Goal: Task Accomplishment & Management: Use online tool/utility

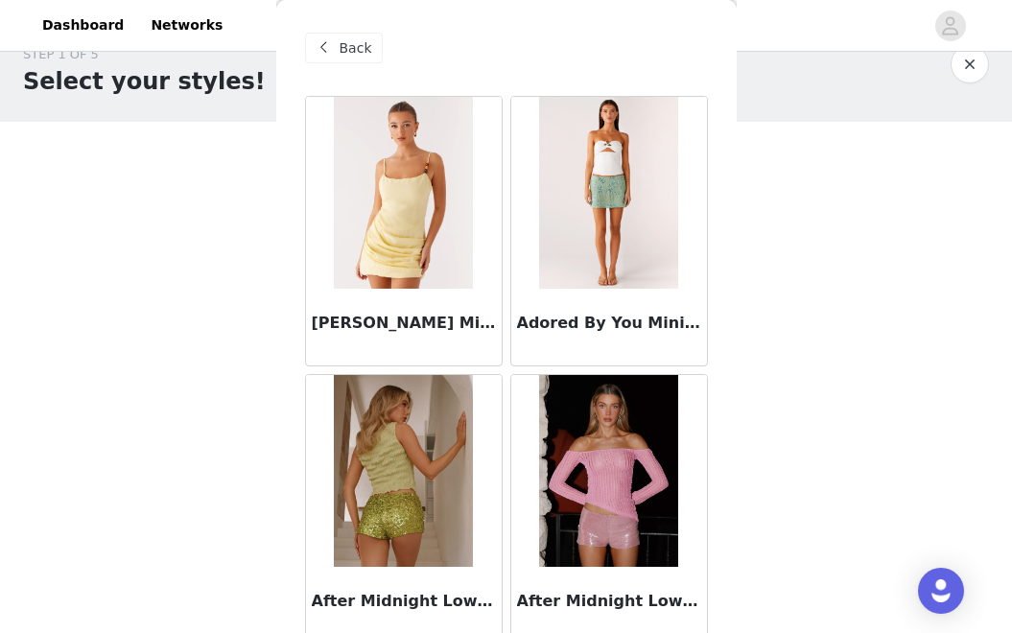
click at [344, 50] on span "Back" at bounding box center [356, 48] width 33 height 20
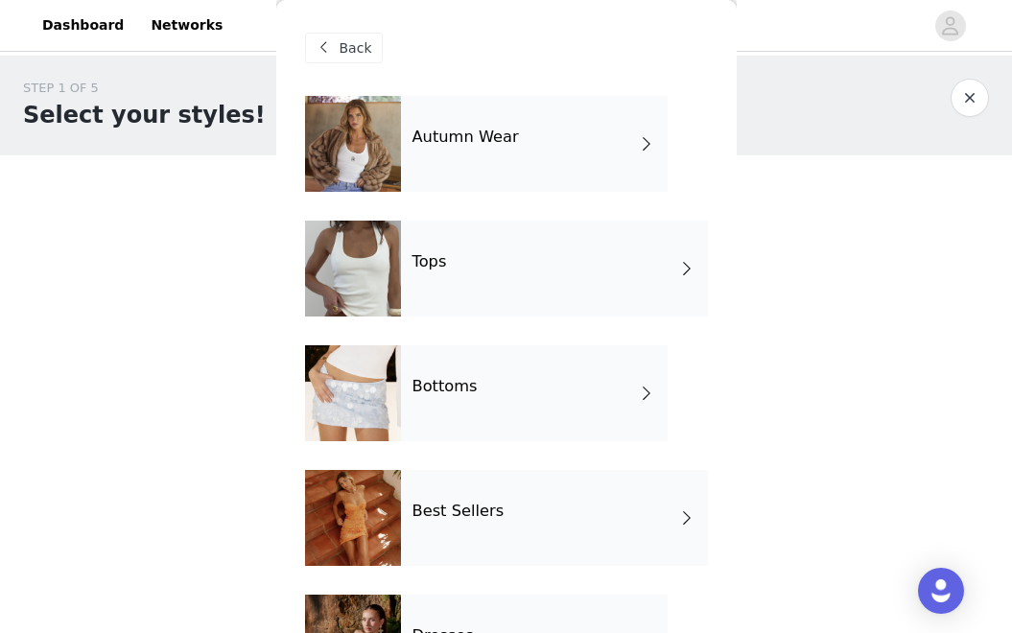
click at [543, 286] on div "Tops" at bounding box center [554, 269] width 307 height 96
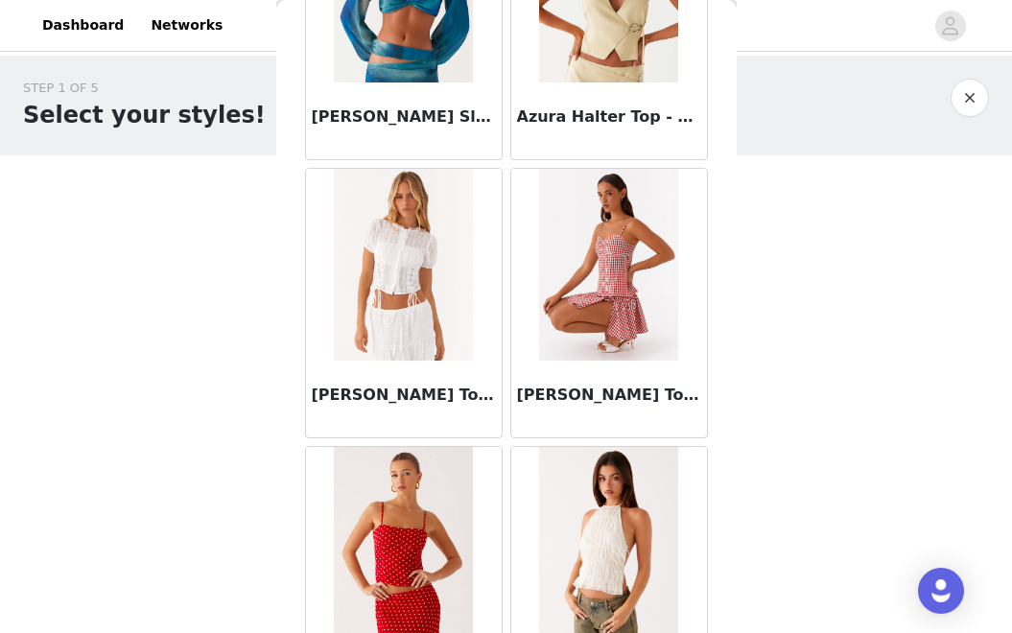
scroll to position [2303, 0]
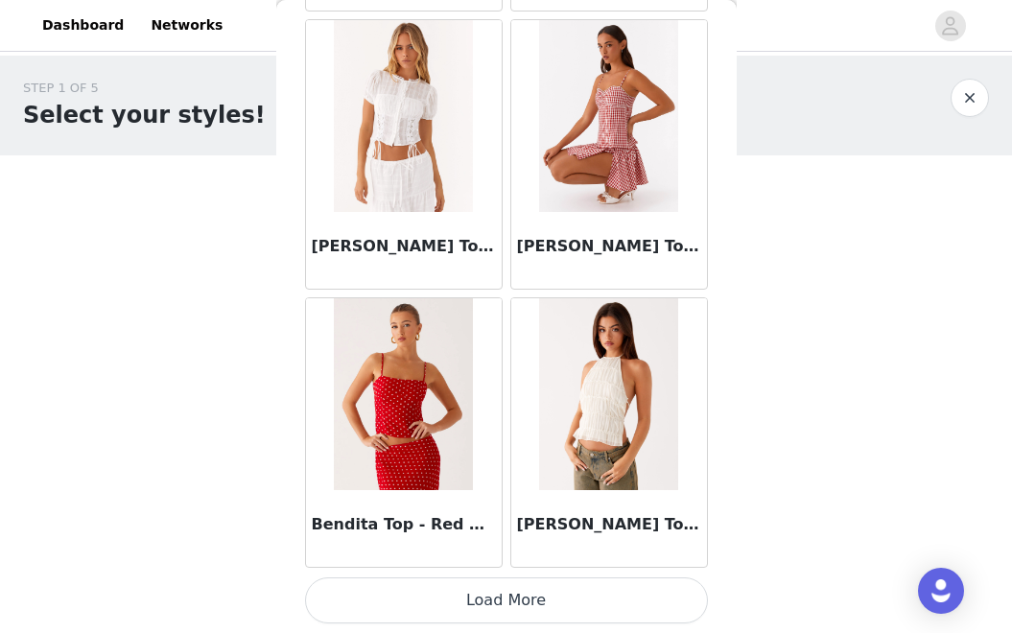
click at [596, 608] on button "Load More" at bounding box center [506, 601] width 403 height 46
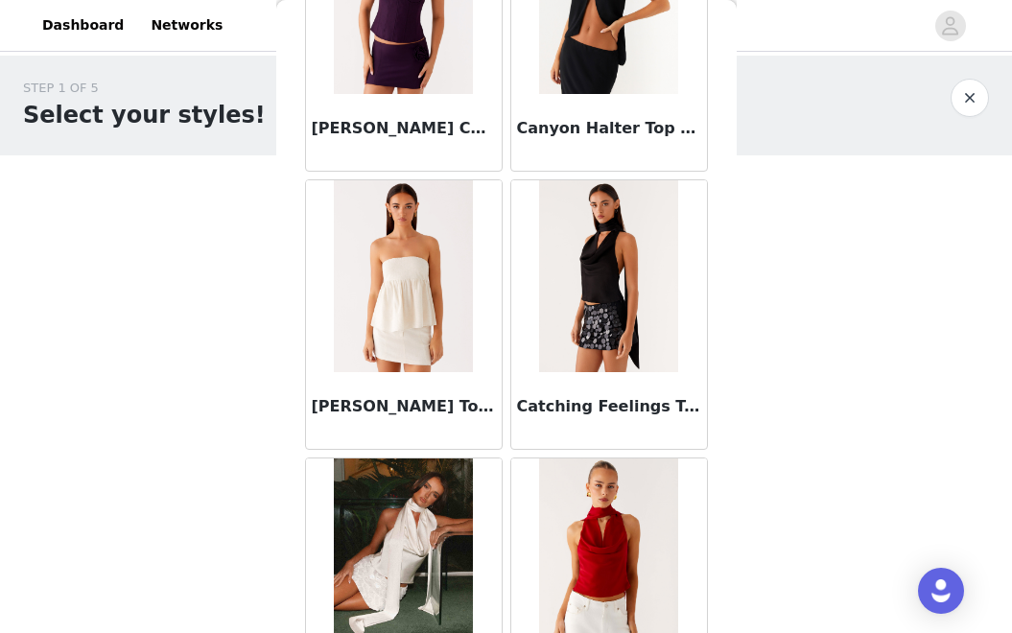
scroll to position [5085, 0]
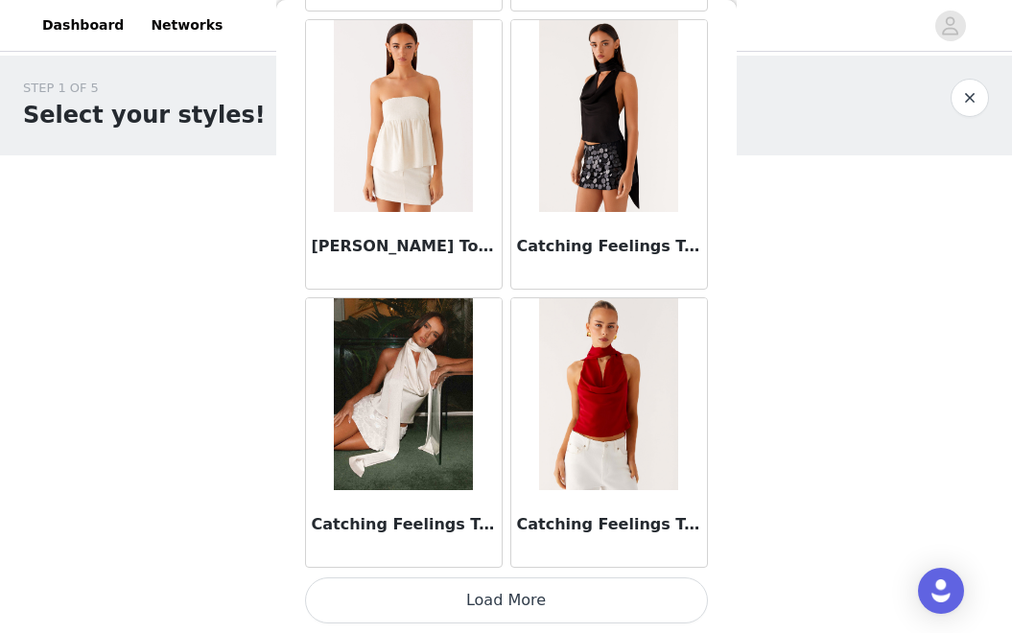
click at [556, 614] on button "Load More" at bounding box center [506, 601] width 403 height 46
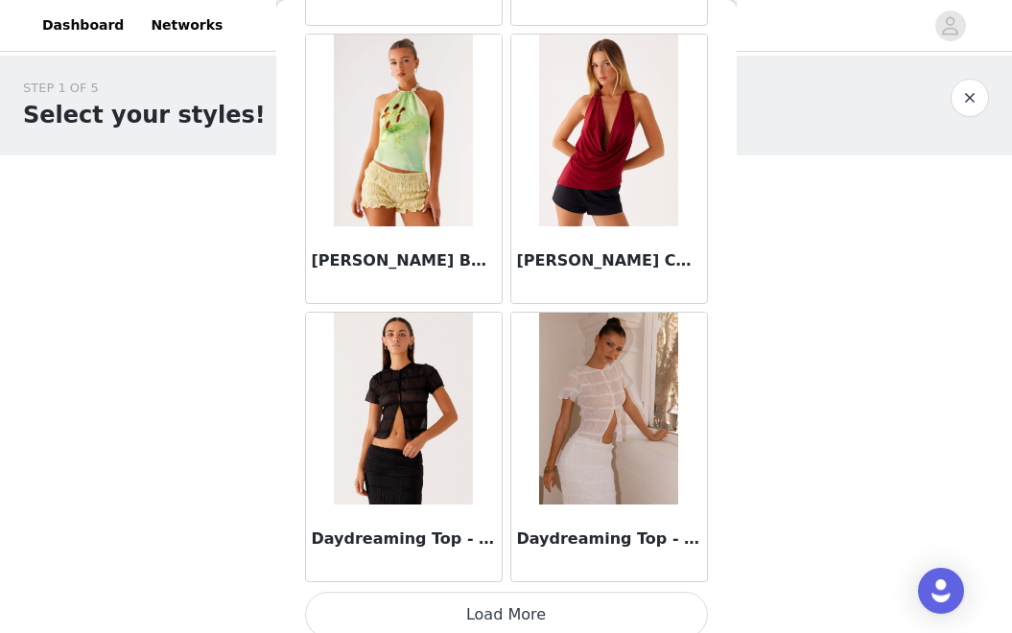
scroll to position [7868, 0]
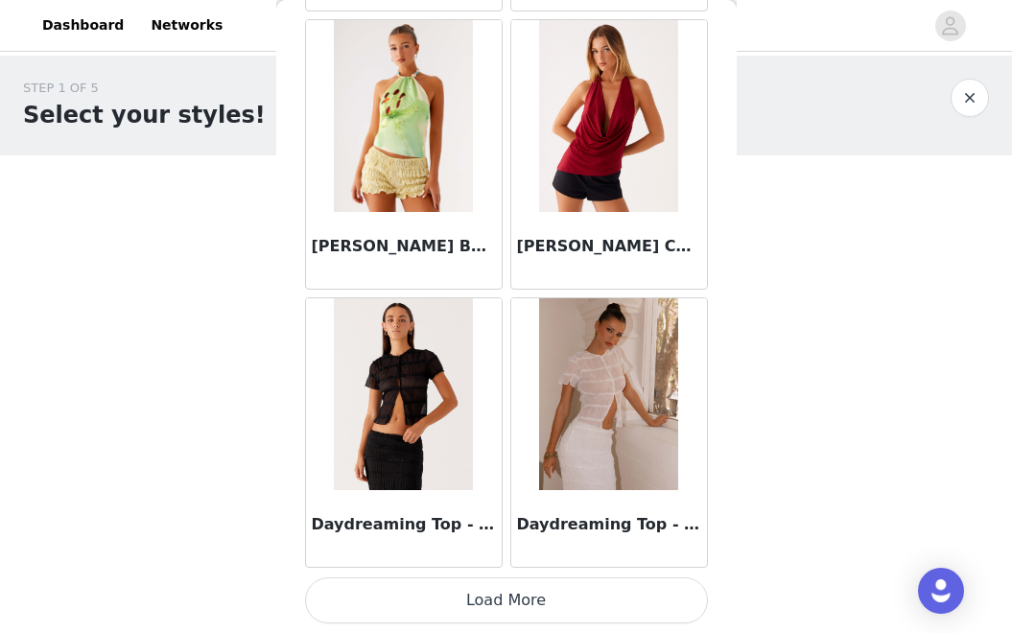
click at [562, 608] on button "Load More" at bounding box center [506, 601] width 403 height 46
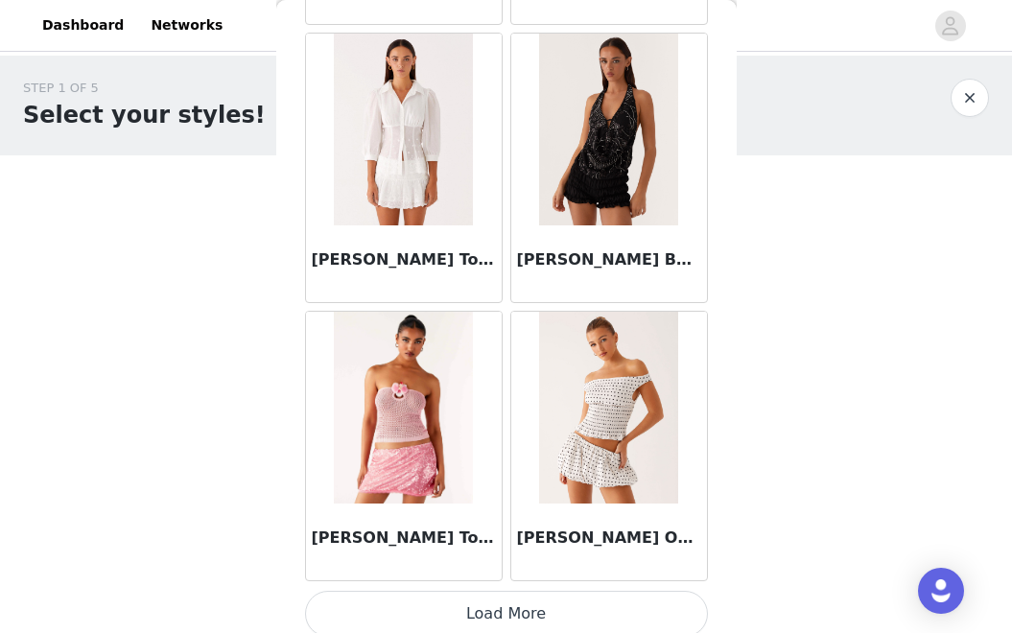
scroll to position [10651, 0]
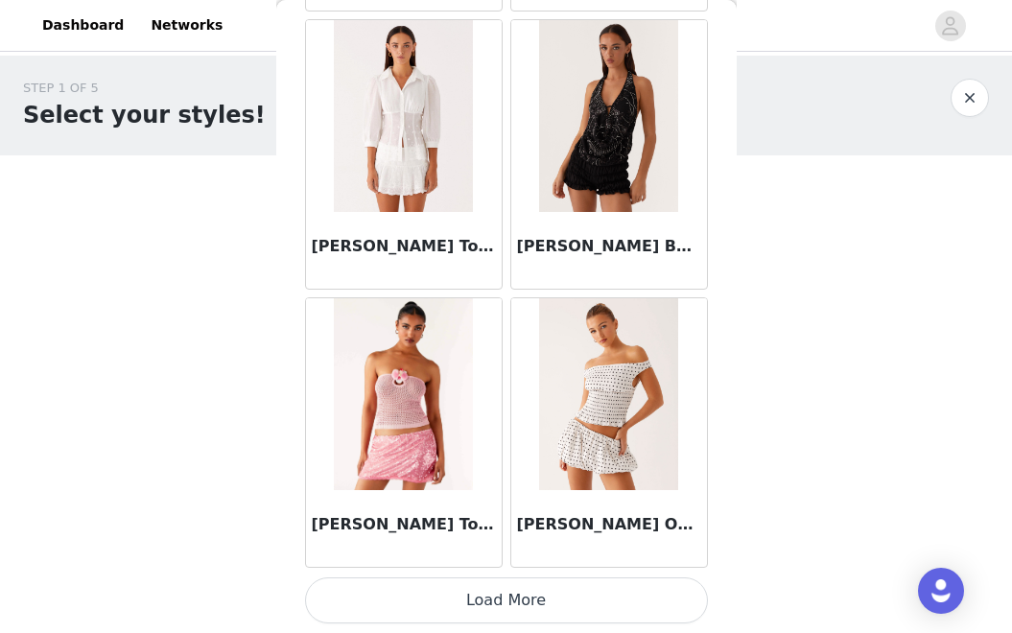
click at [570, 596] on button "Load More" at bounding box center [506, 601] width 403 height 46
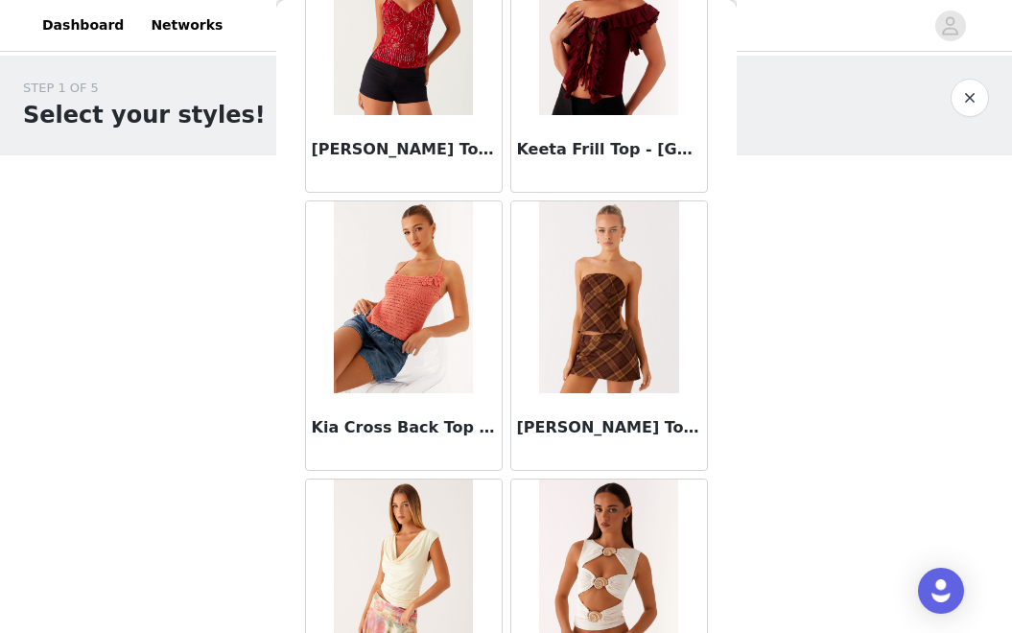
scroll to position [13000, 0]
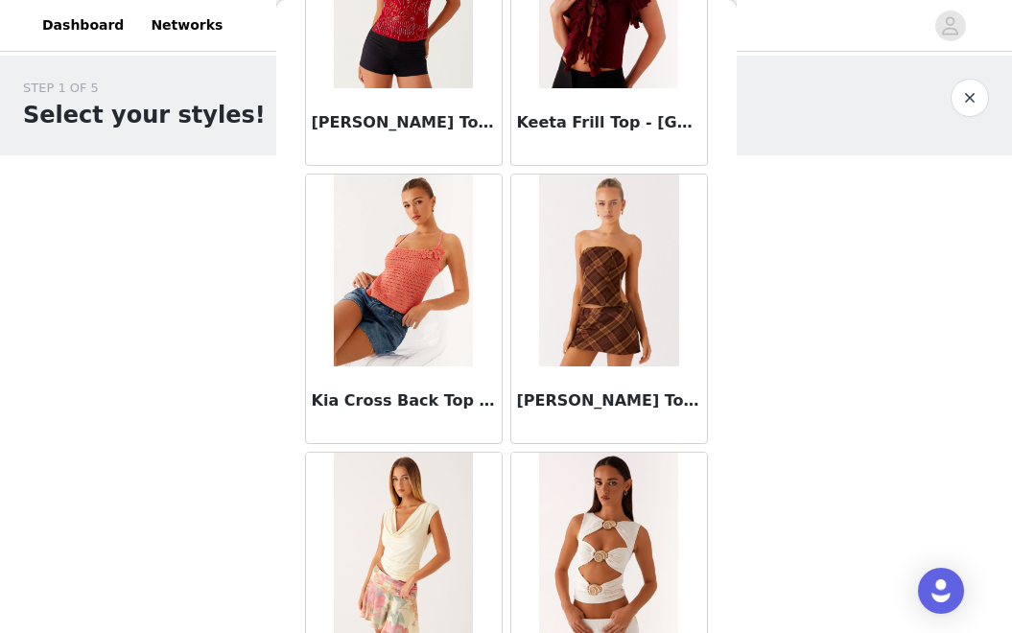
click at [406, 316] on img at bounding box center [403, 271] width 139 height 192
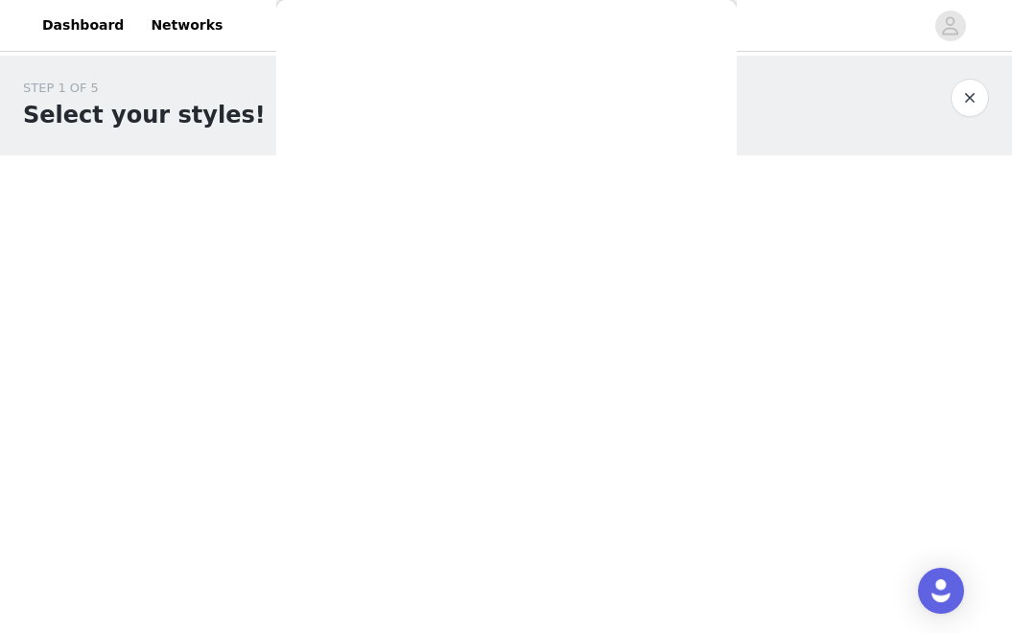
scroll to position [0, 0]
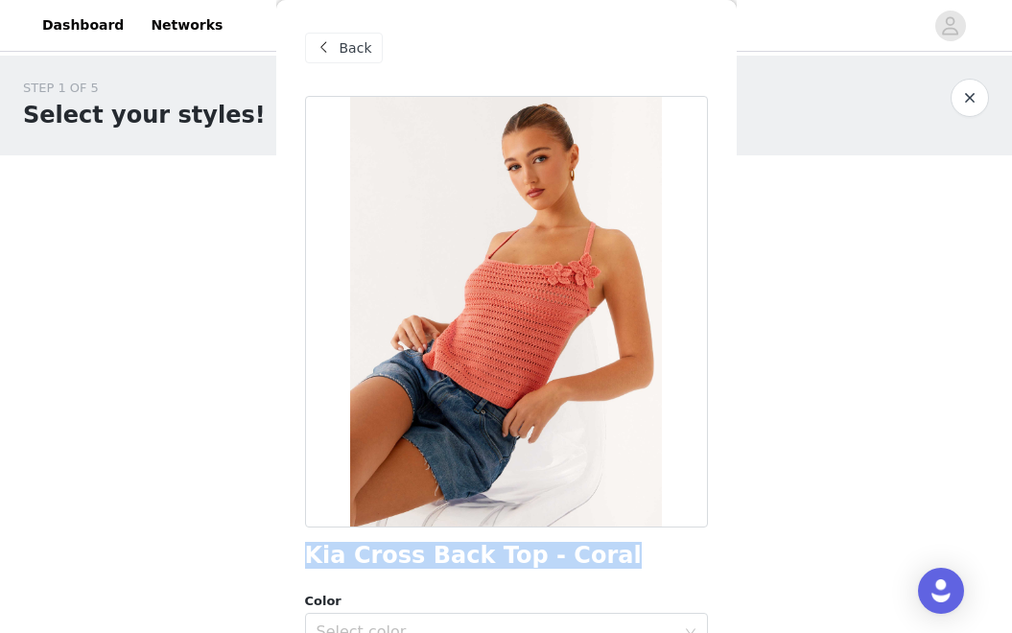
drag, startPoint x: 305, startPoint y: 559, endPoint x: 587, endPoint y: 551, distance: 282.2
click at [587, 552] on div "Kia Cross Back Top - Coral" at bounding box center [506, 556] width 403 height 26
copy h1 "Kia Cross Back Top - Coral"
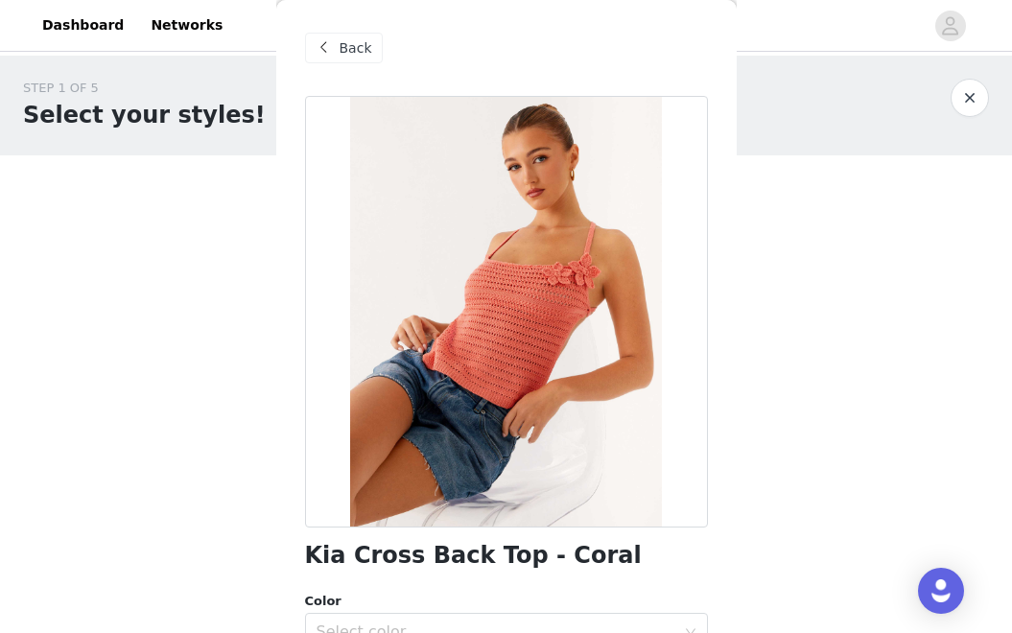
click at [347, 47] on span "Back" at bounding box center [356, 48] width 33 height 20
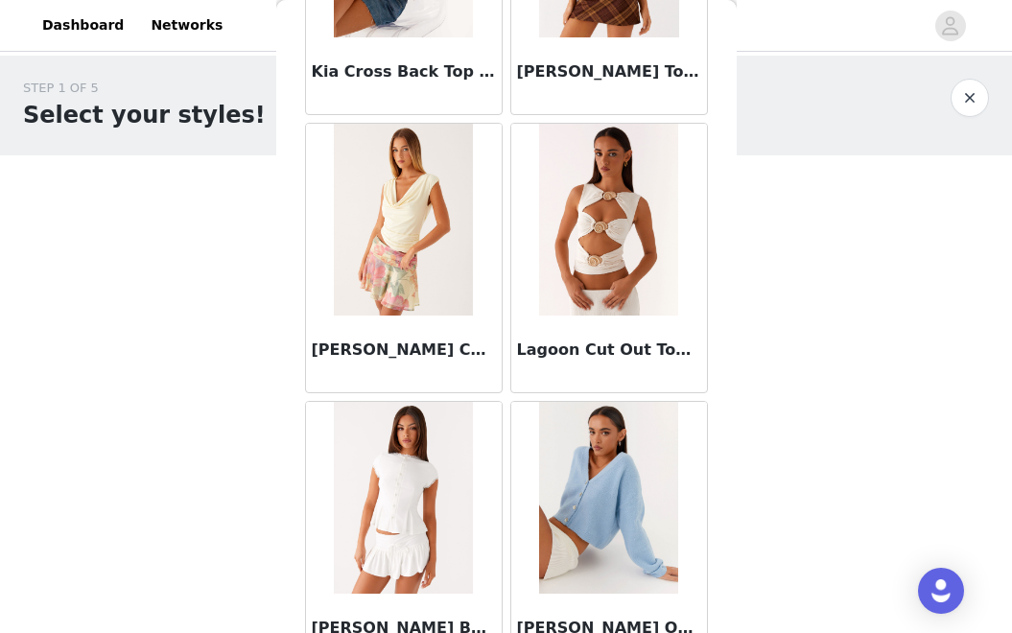
scroll to position [13433, 0]
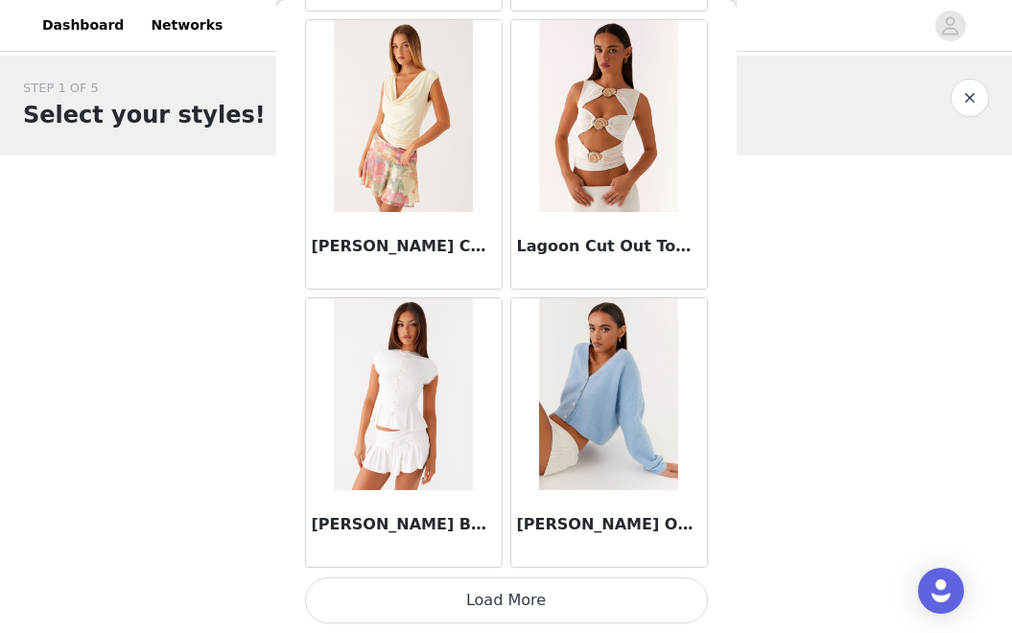
click at [534, 604] on button "Load More" at bounding box center [506, 601] width 403 height 46
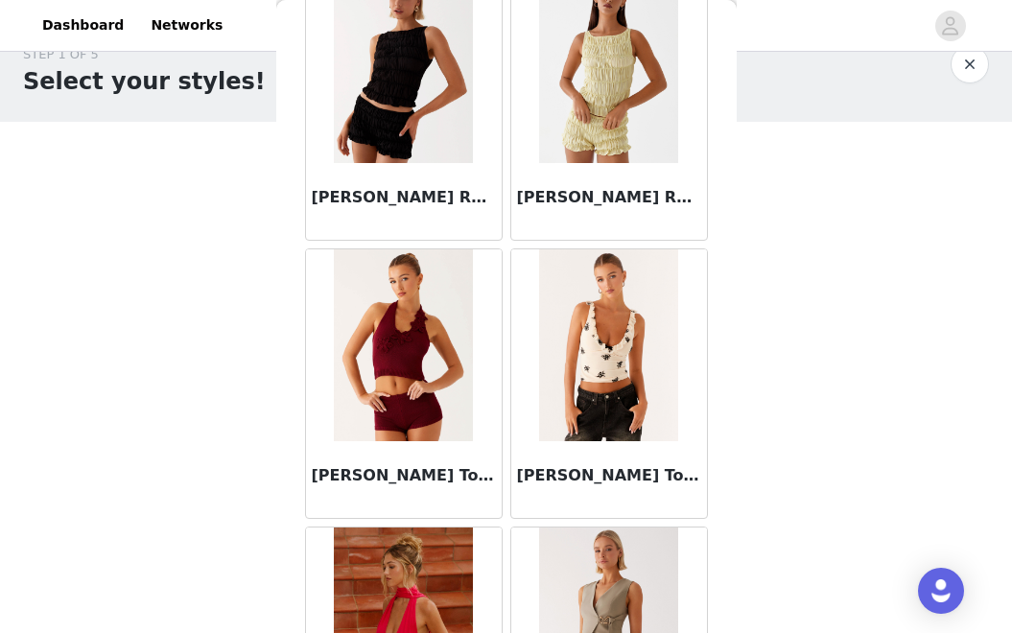
scroll to position [16216, 0]
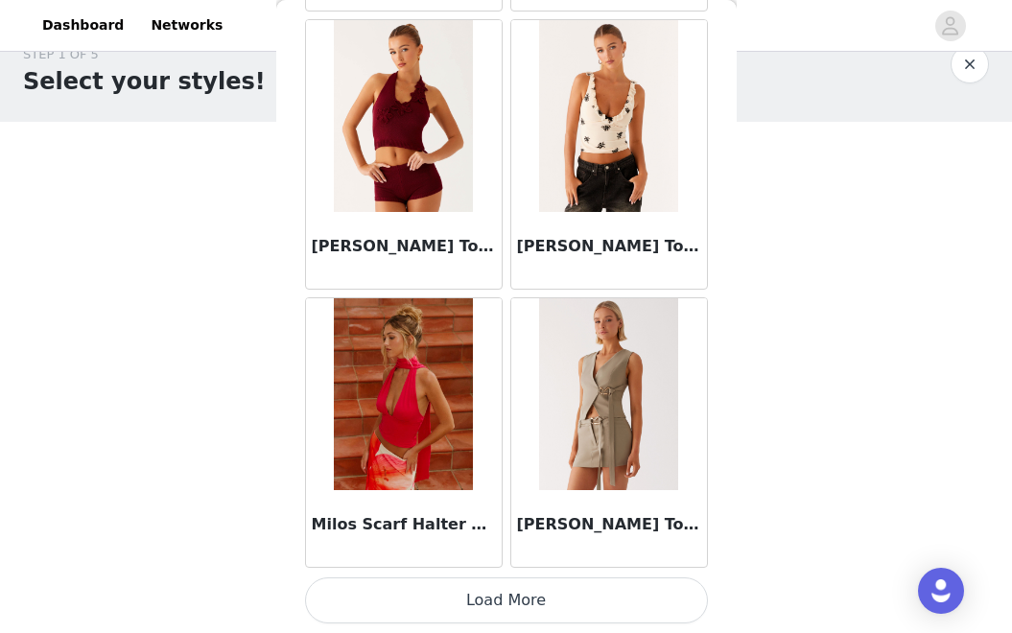
click at [505, 595] on button "Load More" at bounding box center [506, 601] width 403 height 46
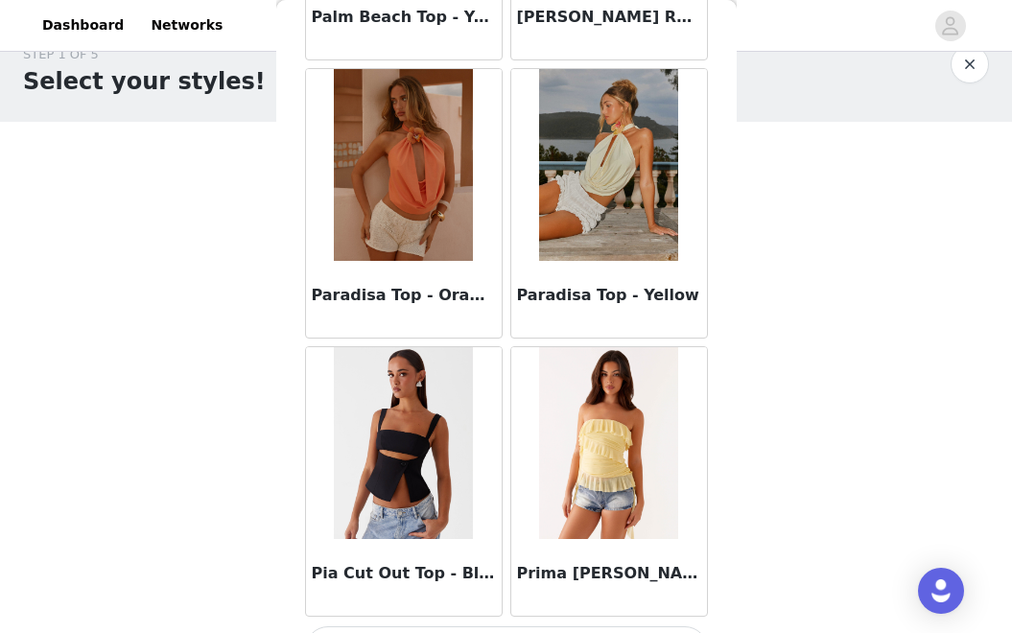
scroll to position [18998, 0]
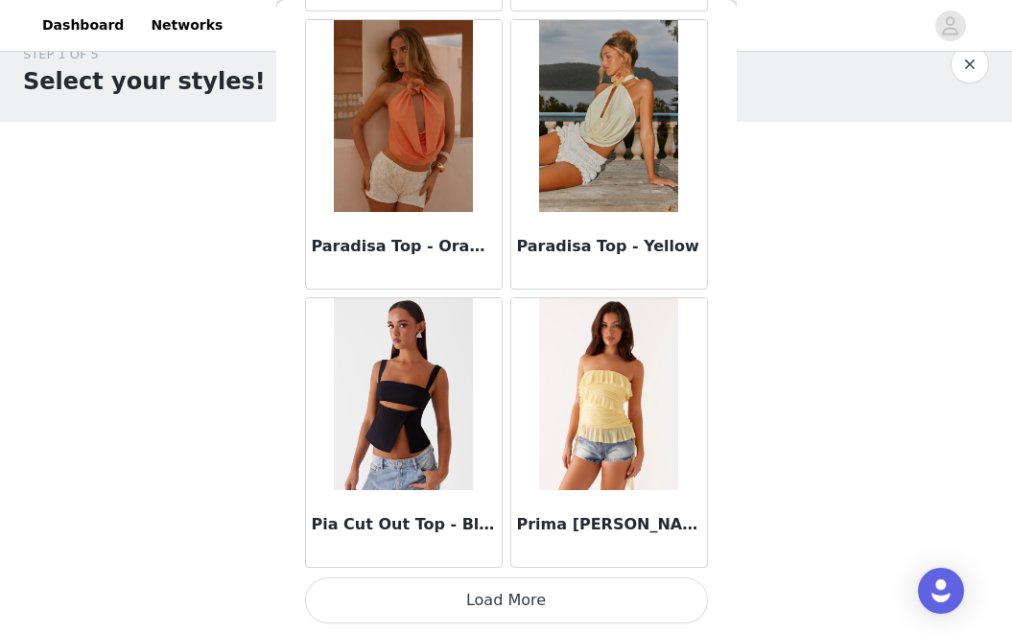
click at [544, 613] on button "Load More" at bounding box center [506, 601] width 403 height 46
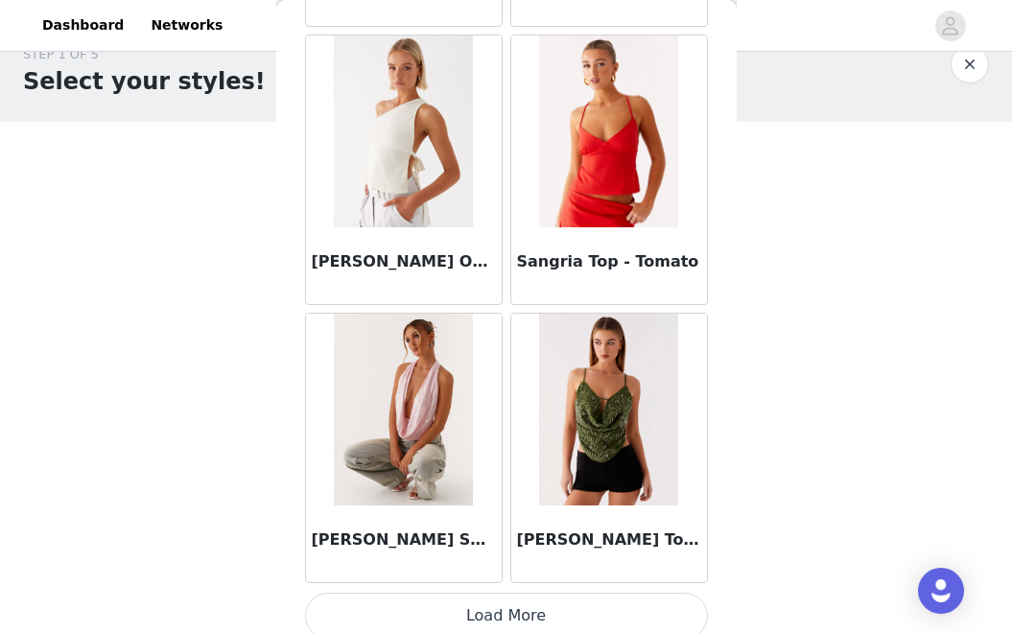
scroll to position [21781, 0]
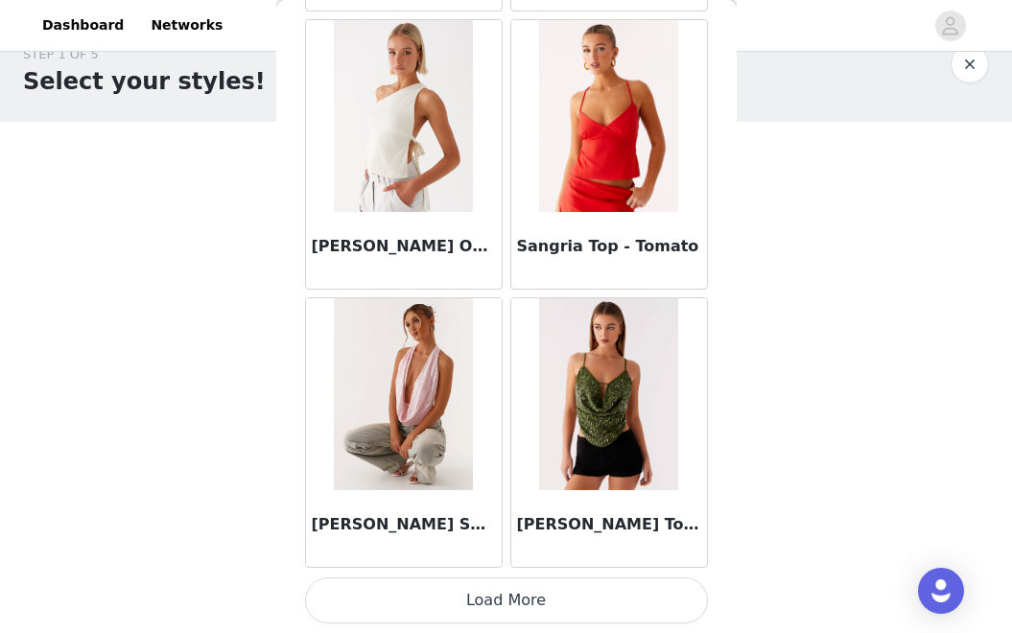
click at [566, 614] on button "Load More" at bounding box center [506, 601] width 403 height 46
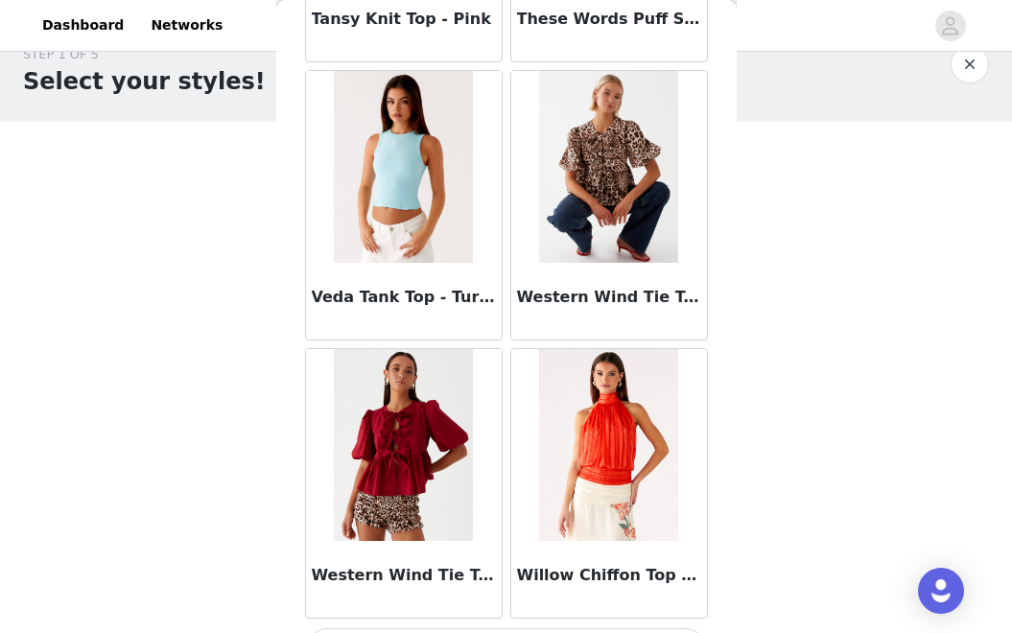
scroll to position [24564, 0]
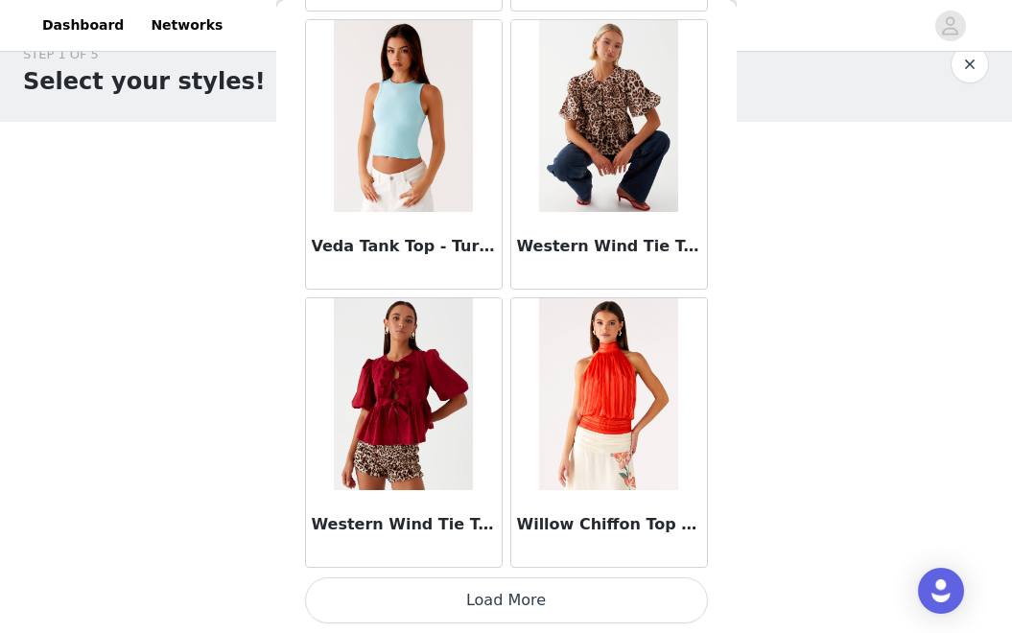
click at [604, 616] on button "Load More" at bounding box center [506, 601] width 403 height 46
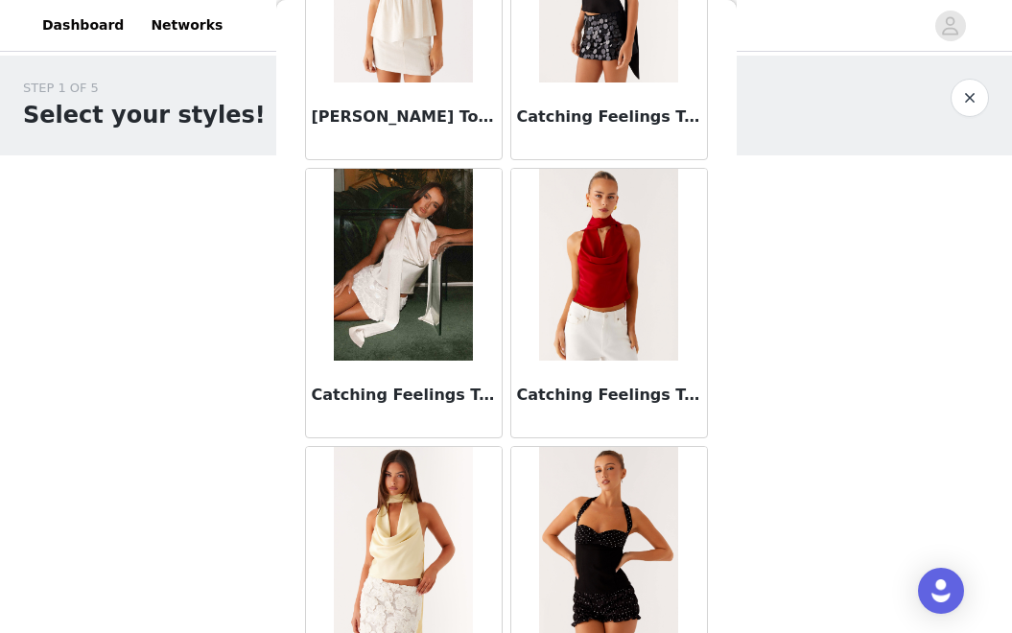
scroll to position [0, 0]
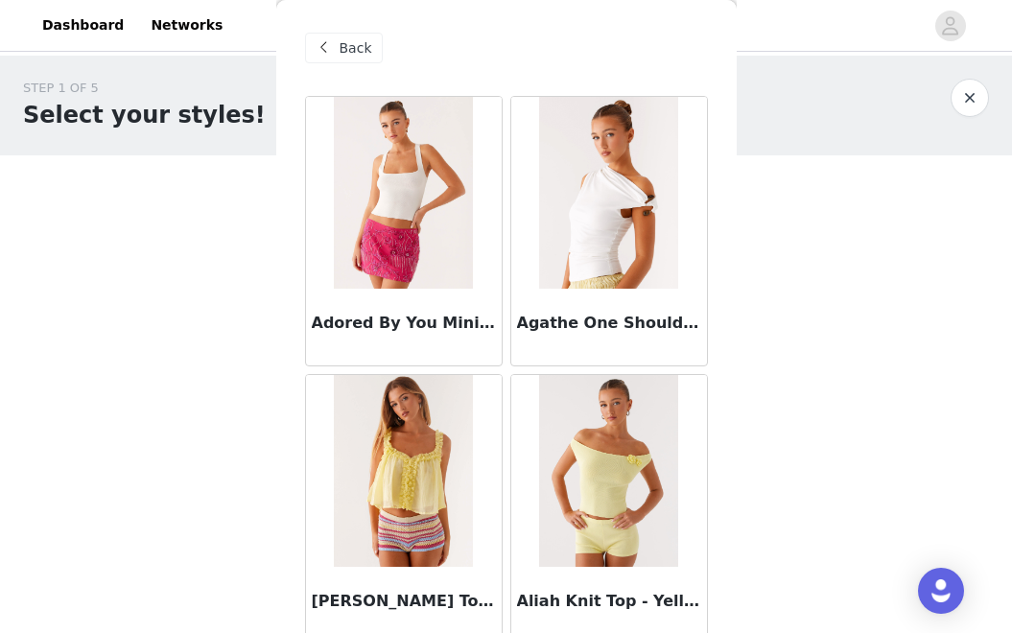
click at [344, 51] on span "Back" at bounding box center [356, 48] width 33 height 20
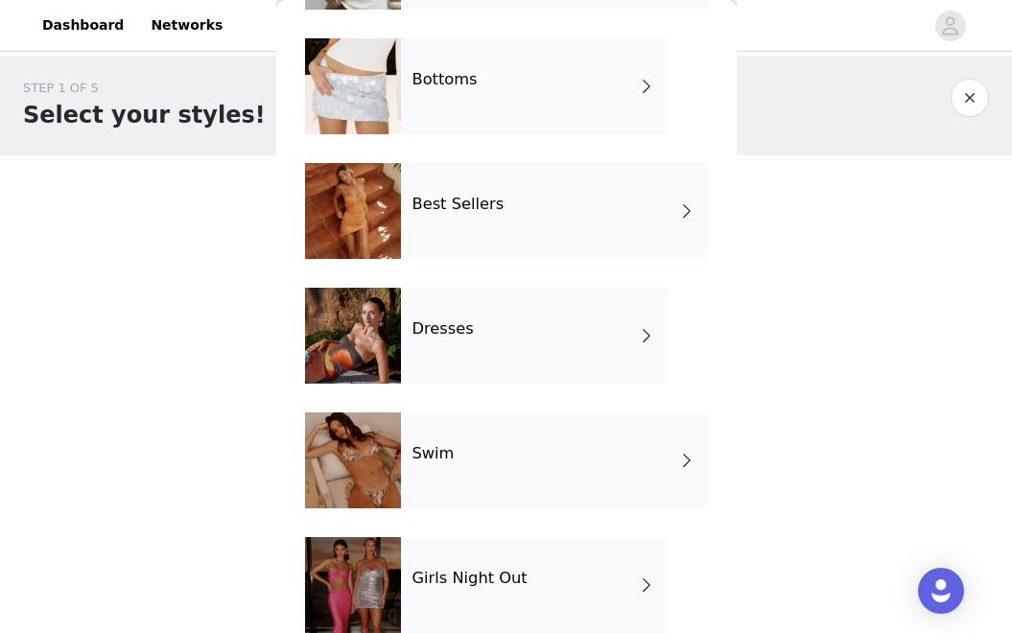
scroll to position [351, 0]
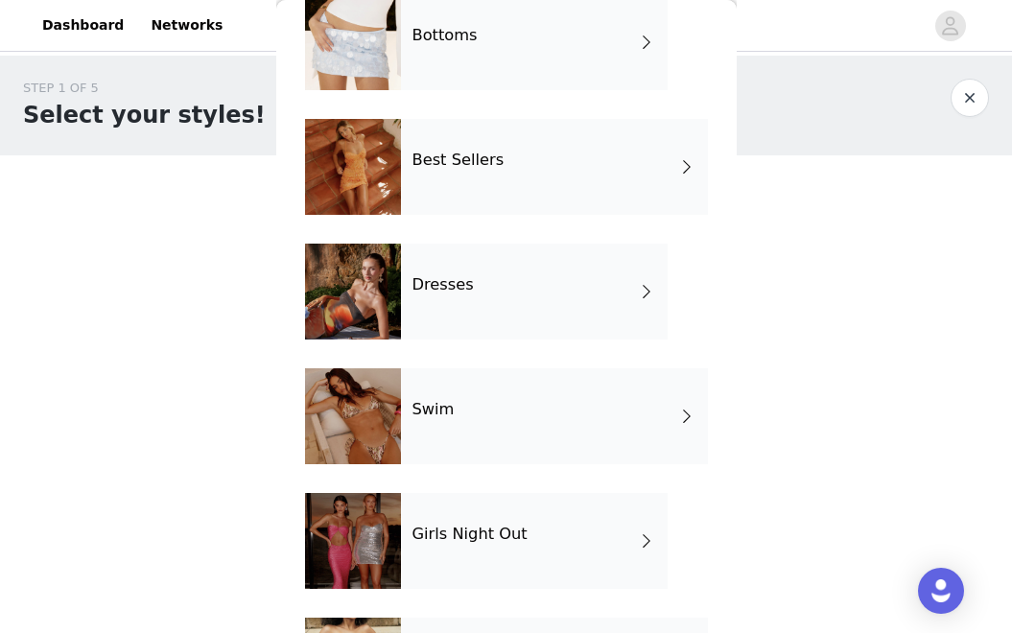
click at [574, 302] on div "Dresses" at bounding box center [534, 292] width 267 height 96
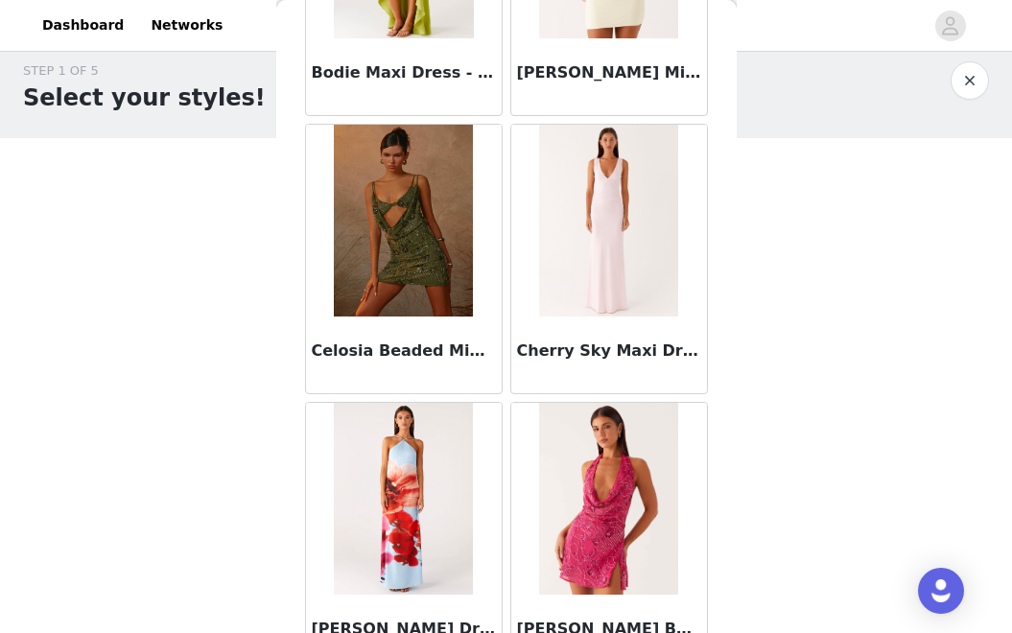
scroll to position [2303, 0]
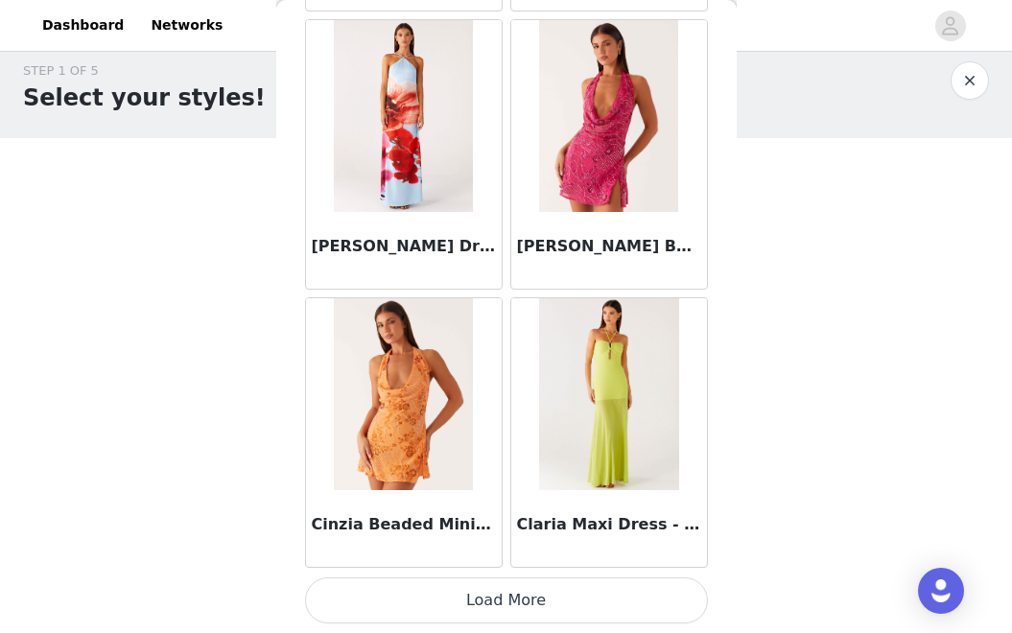
click at [564, 613] on button "Load More" at bounding box center [506, 601] width 403 height 46
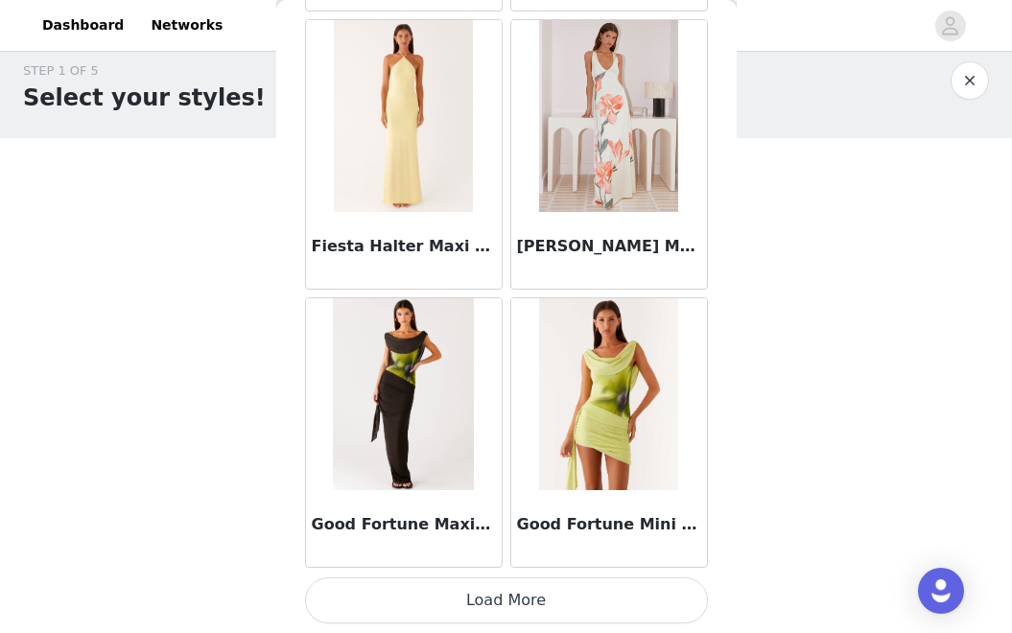
scroll to position [34, 0]
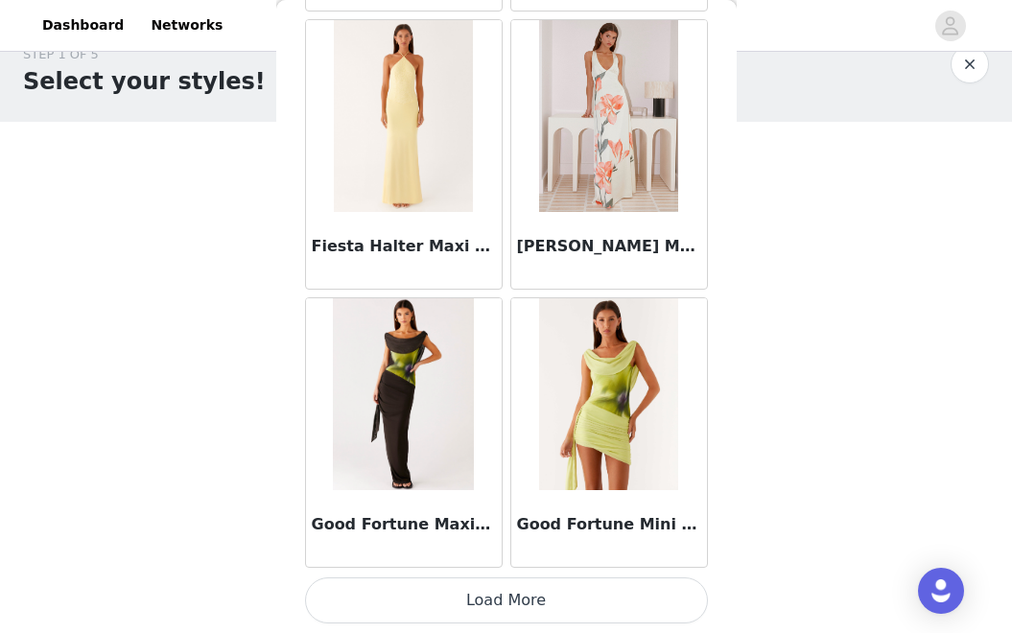
click at [520, 604] on button "Load More" at bounding box center [506, 601] width 403 height 46
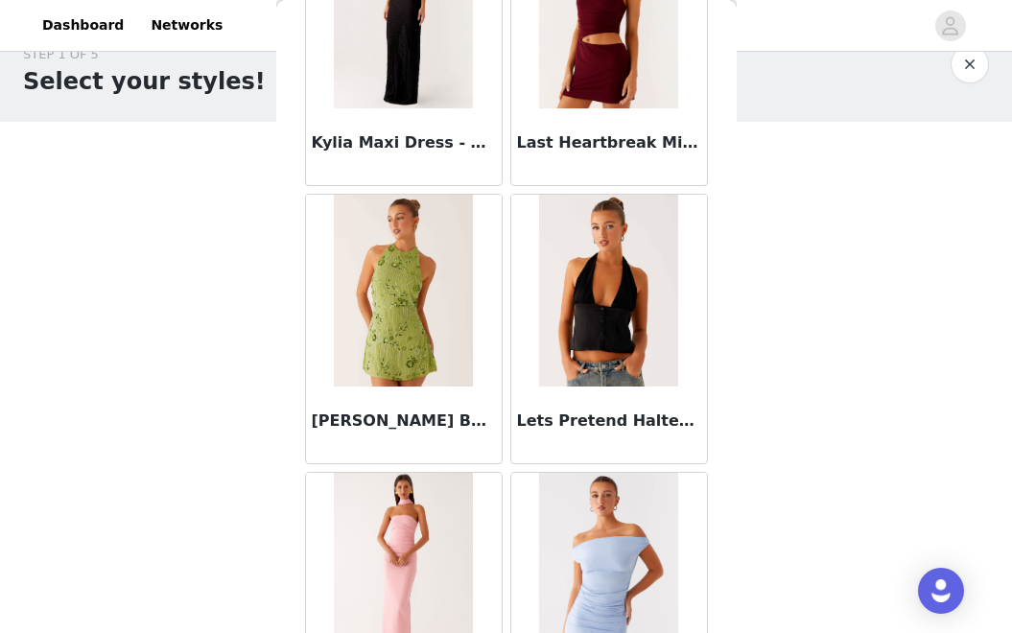
scroll to position [7868, 0]
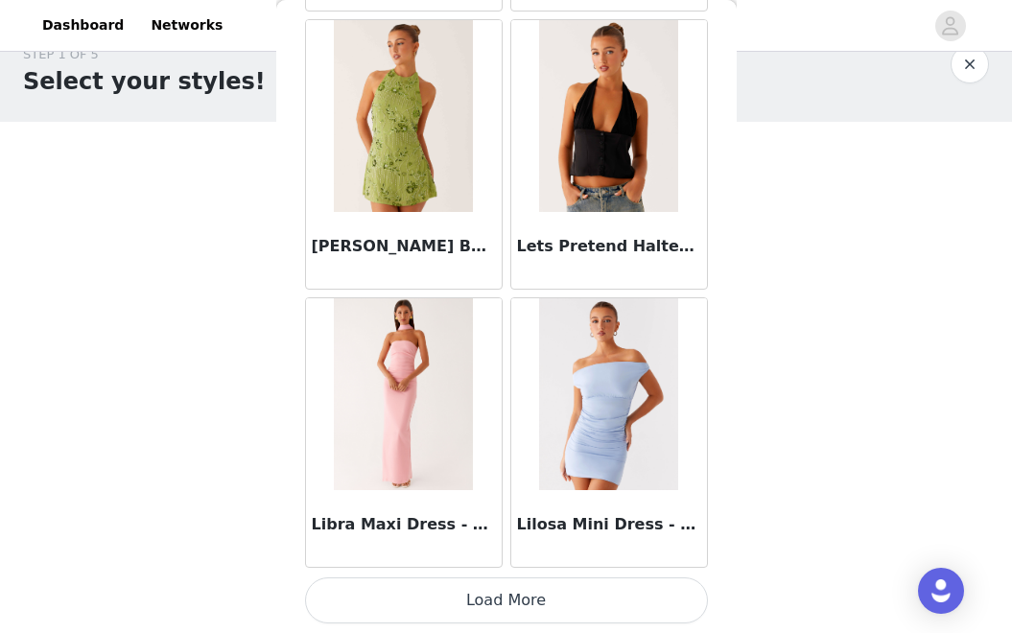
click at [593, 605] on button "Load More" at bounding box center [506, 601] width 403 height 46
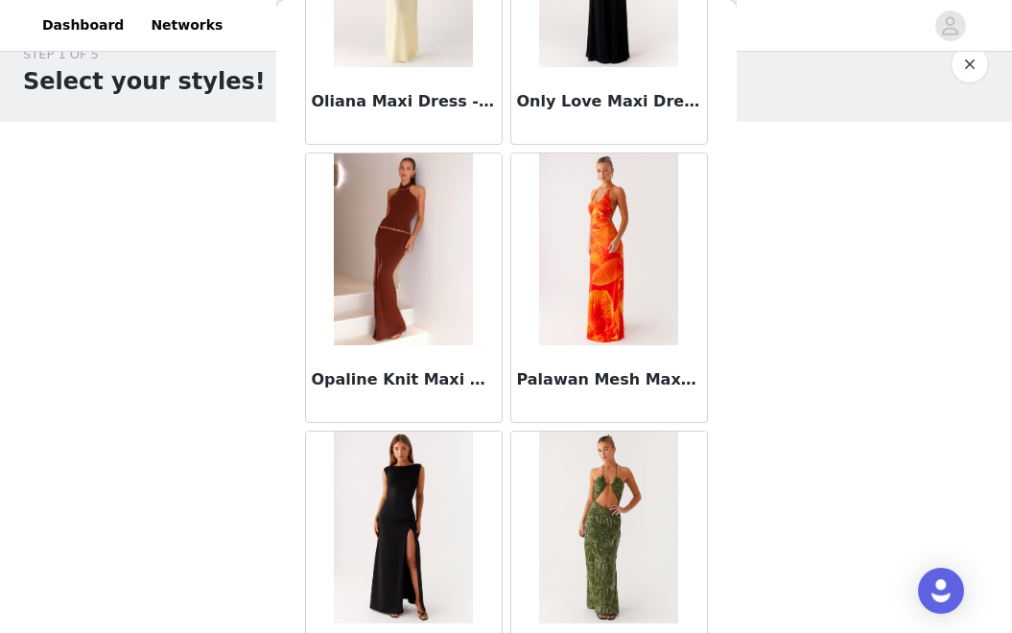
scroll to position [10651, 0]
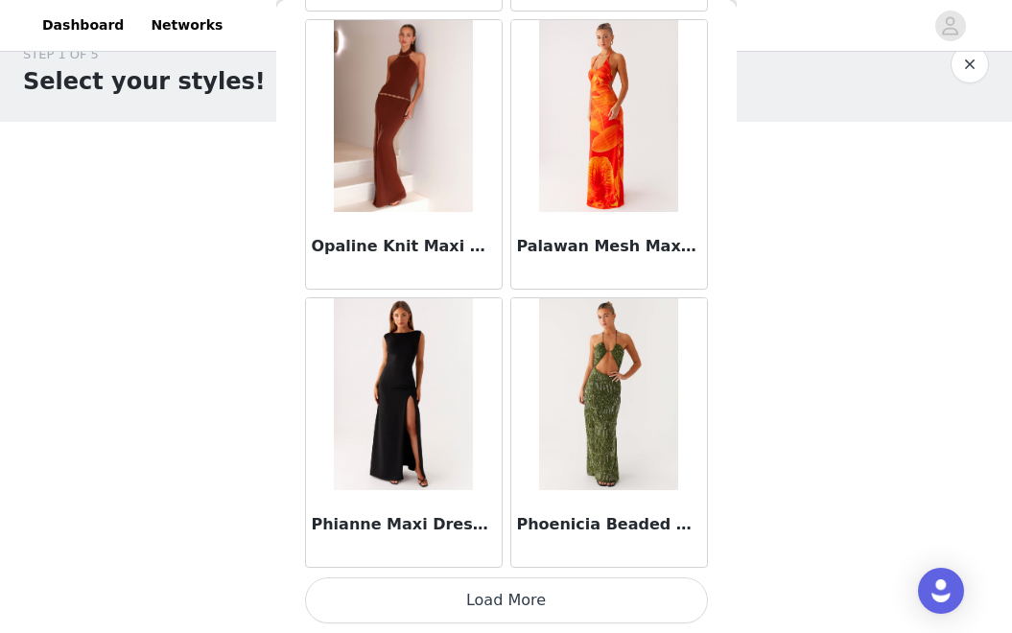
click at [565, 623] on button "Load More" at bounding box center [506, 601] width 403 height 46
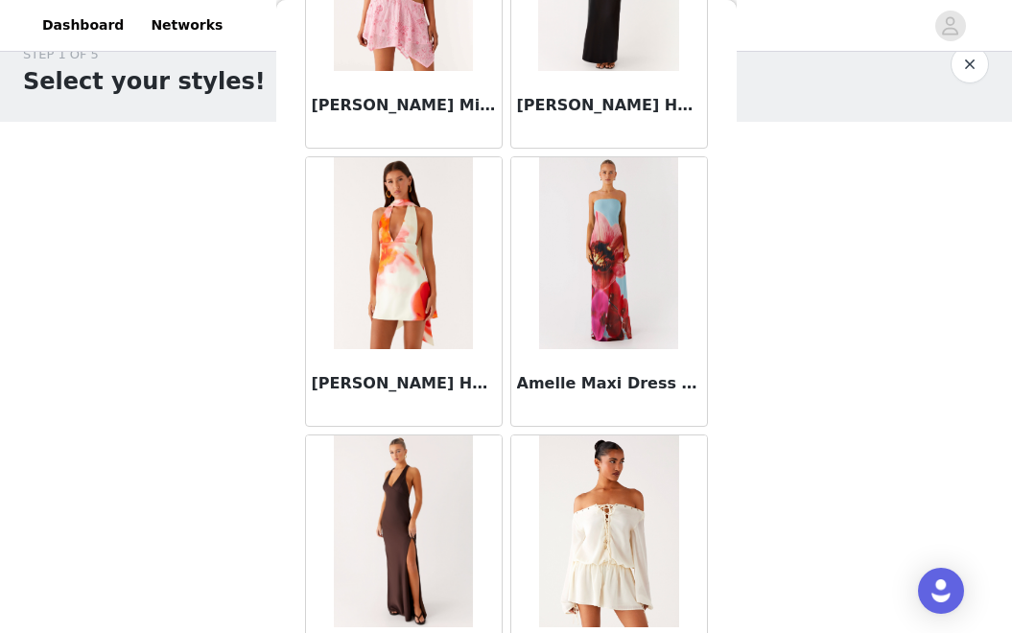
scroll to position [0, 0]
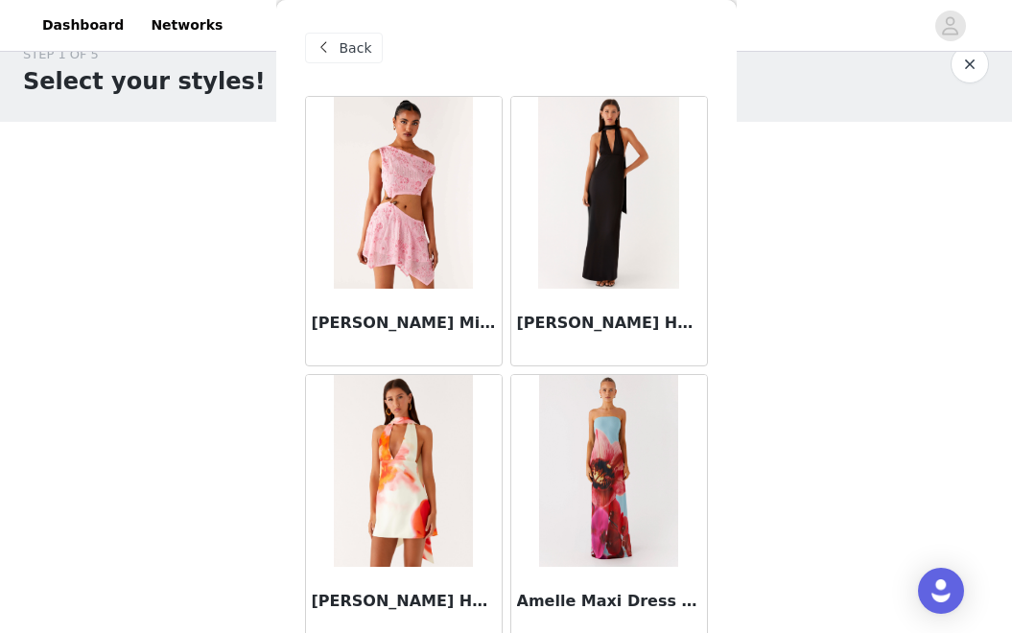
click at [365, 57] on span "Back" at bounding box center [356, 48] width 33 height 20
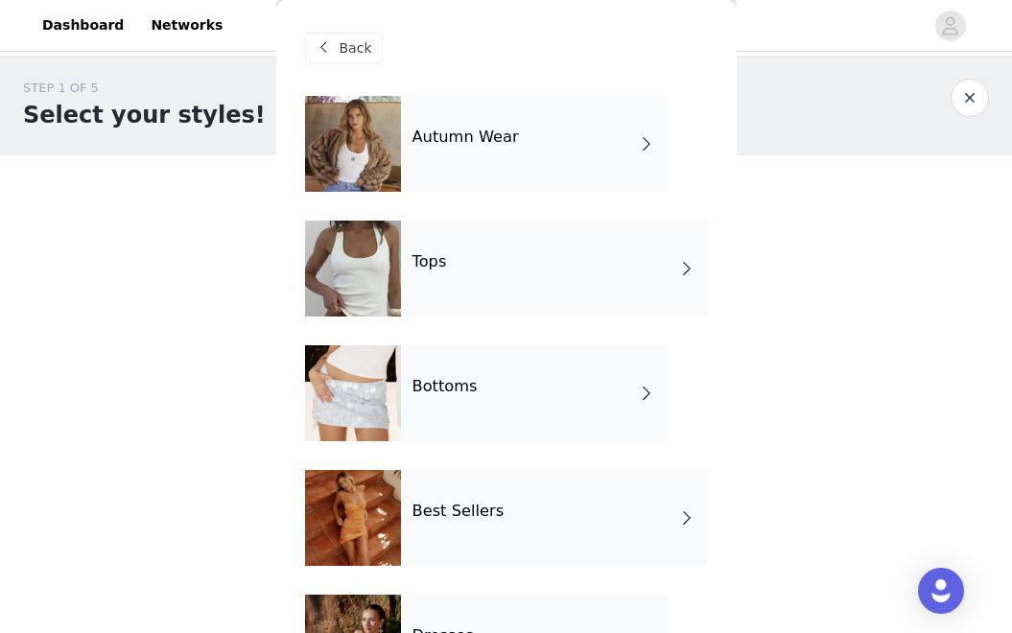
click at [534, 141] on div "Autumn Wear" at bounding box center [534, 144] width 267 height 96
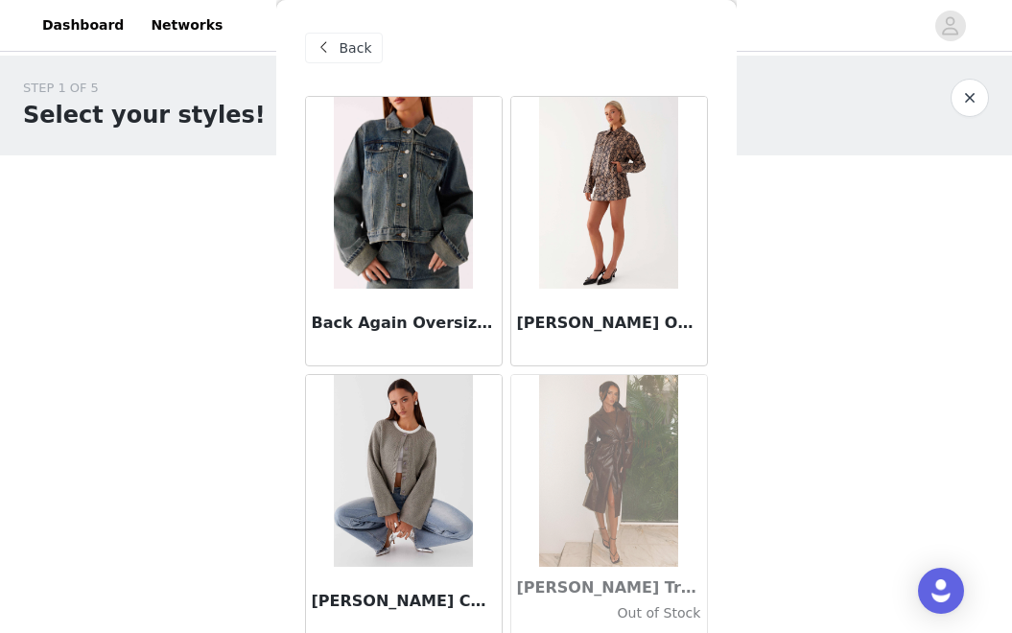
click at [355, 52] on span "Back" at bounding box center [356, 48] width 33 height 20
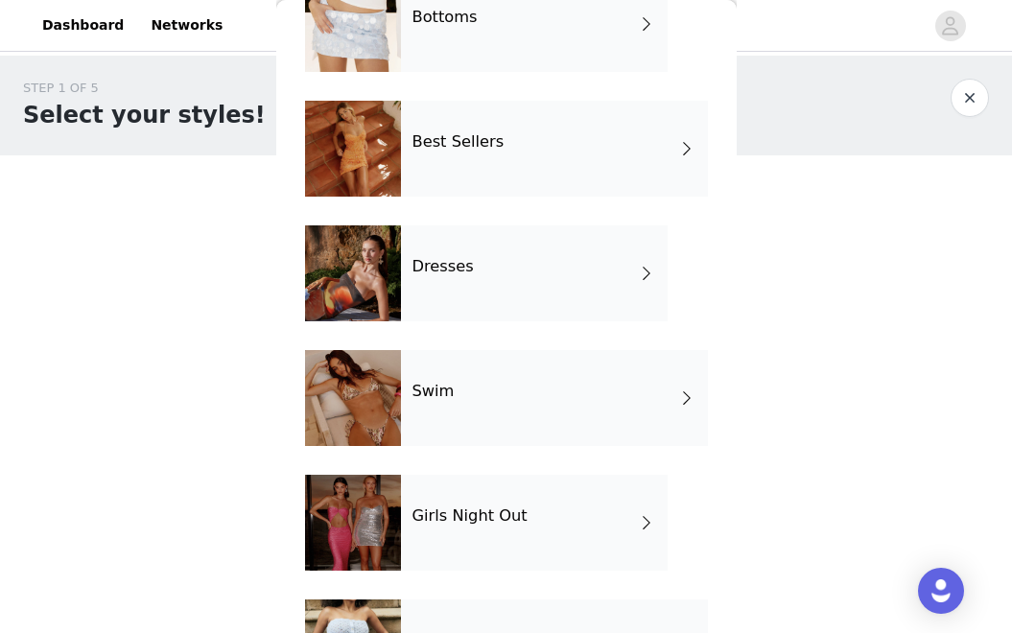
scroll to position [396, 0]
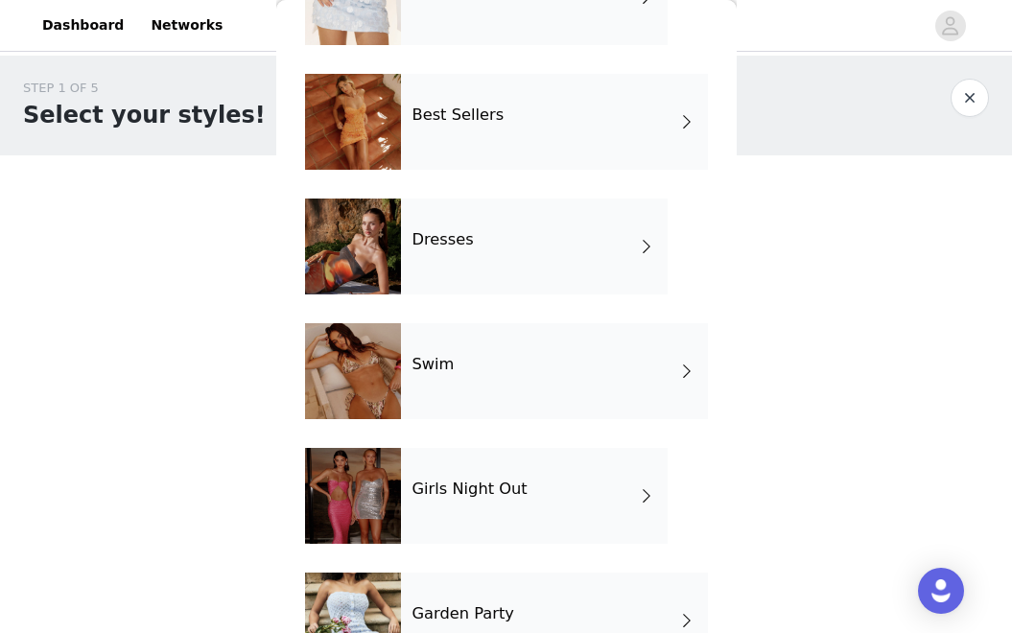
click at [784, 294] on div "STEP 1 OF 5 Select your styles! Please note that the sizes are in EU Sizes 1/3 …" at bounding box center [506, 293] width 1012 height 474
click at [966, 89] on button "button" at bounding box center [970, 98] width 38 height 38
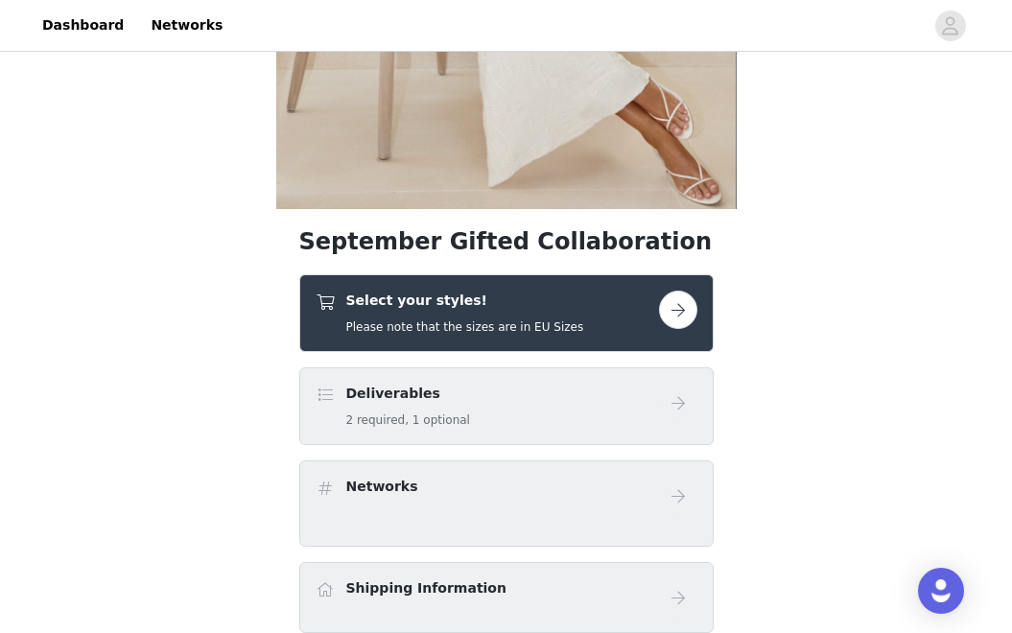
scroll to position [382, 0]
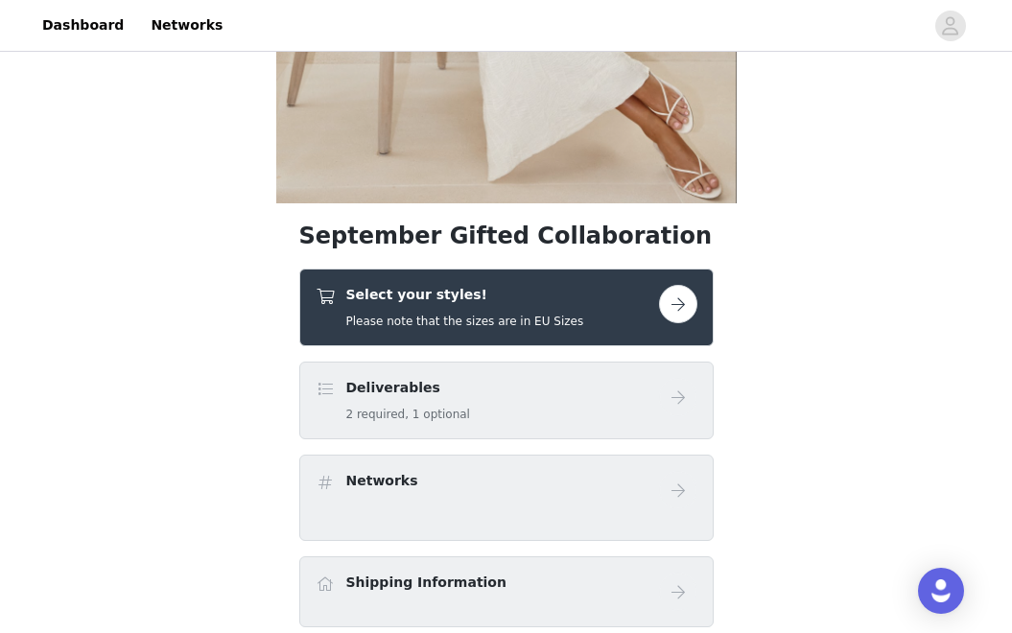
click at [671, 309] on button "button" at bounding box center [678, 304] width 38 height 38
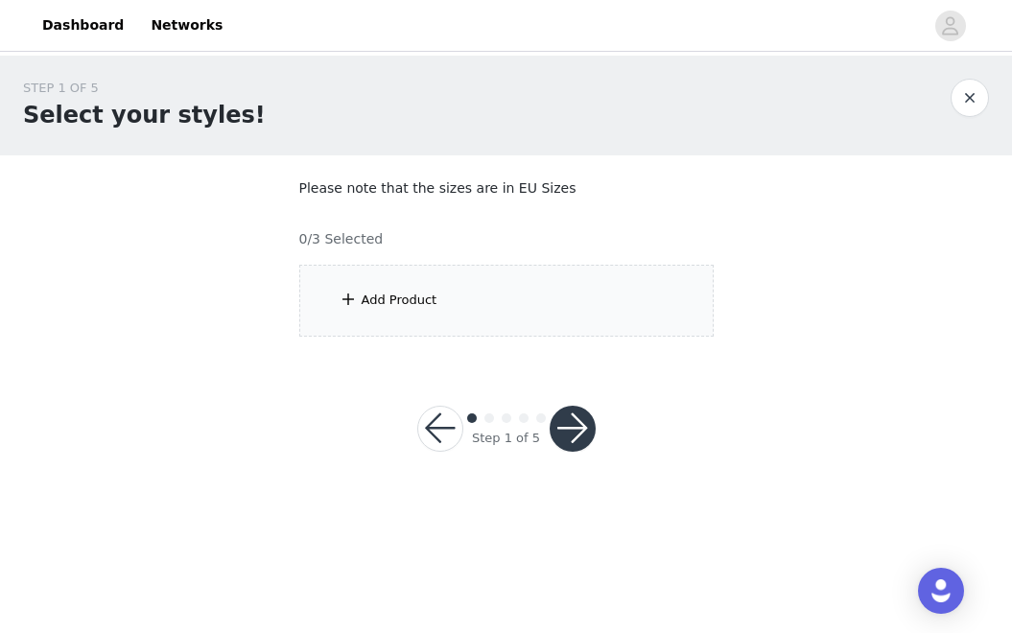
click at [442, 312] on div "Add Product" at bounding box center [506, 301] width 415 height 72
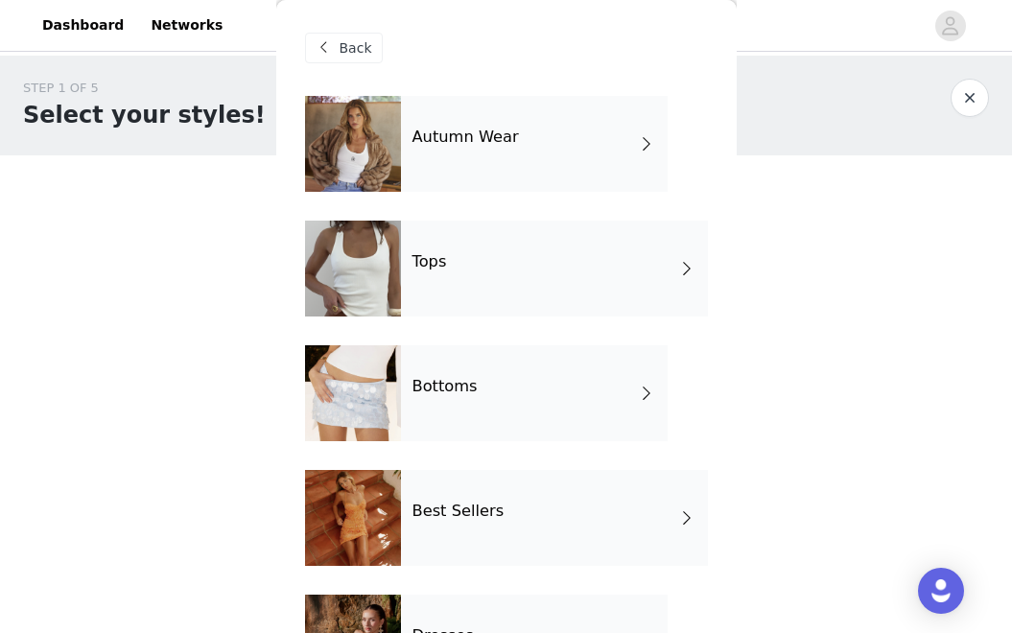
click at [477, 149] on div "Autumn Wear" at bounding box center [534, 144] width 267 height 96
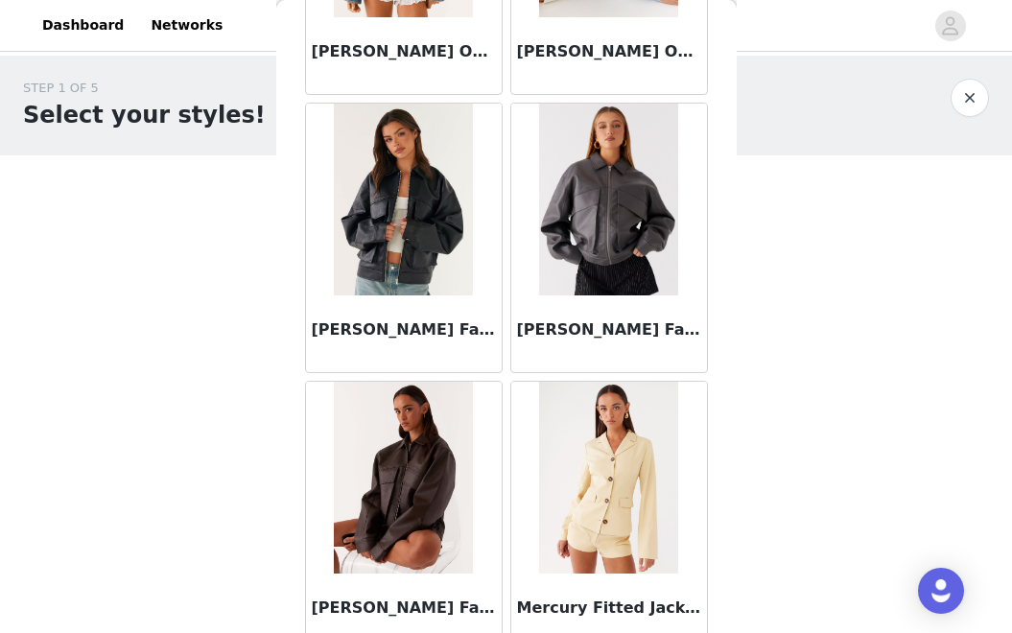
click at [616, 236] on img at bounding box center [609, 200] width 140 height 192
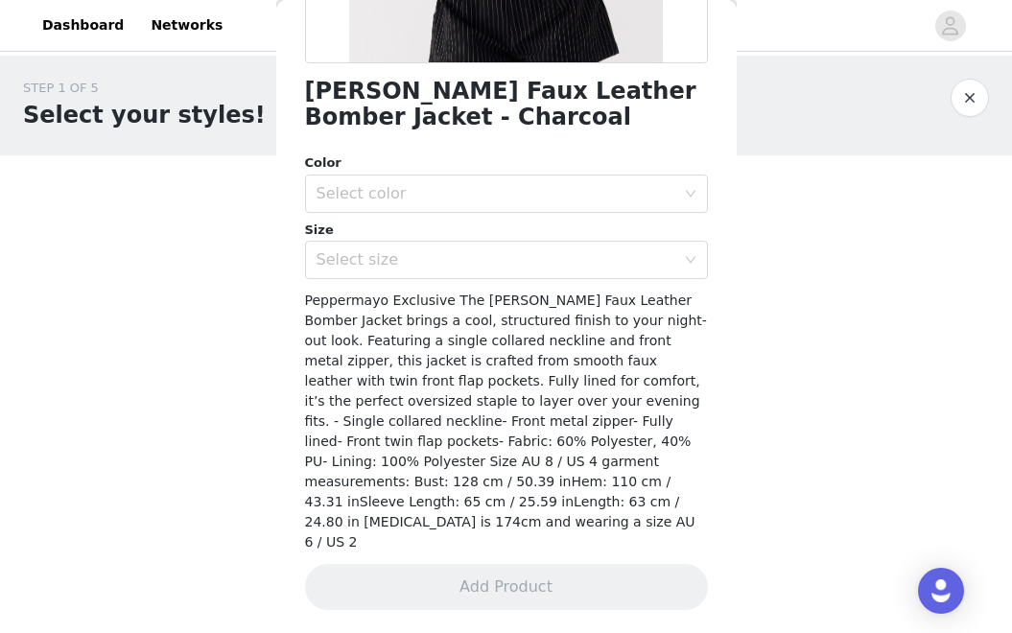
scroll to position [424, 0]
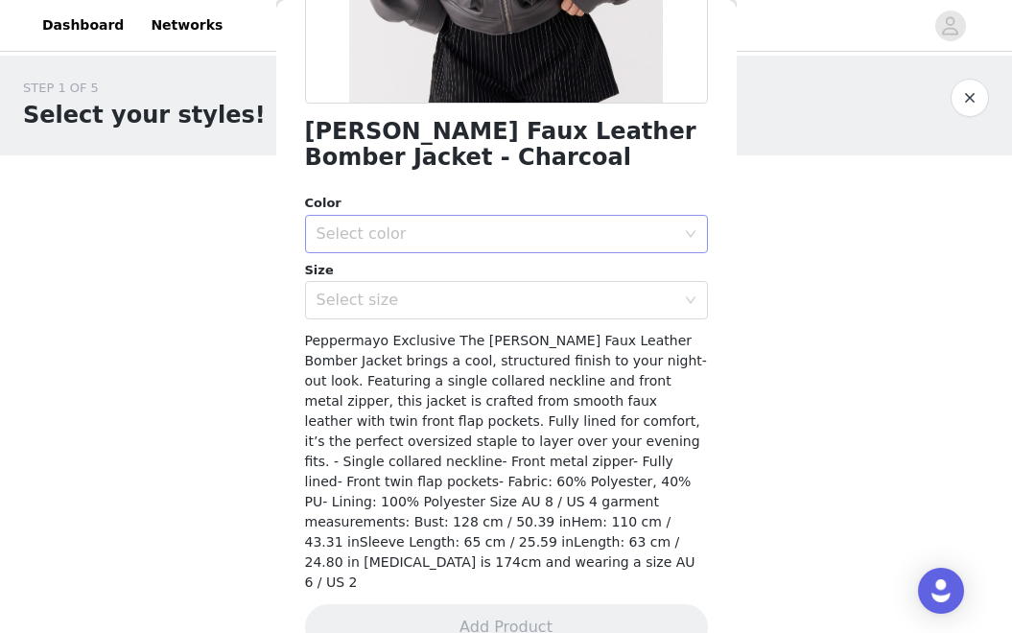
click at [610, 242] on div "Select color" at bounding box center [496, 234] width 359 height 19
click at [561, 286] on li "Charcoal" at bounding box center [506, 276] width 403 height 31
click at [569, 305] on div "Select size" at bounding box center [496, 300] width 359 height 19
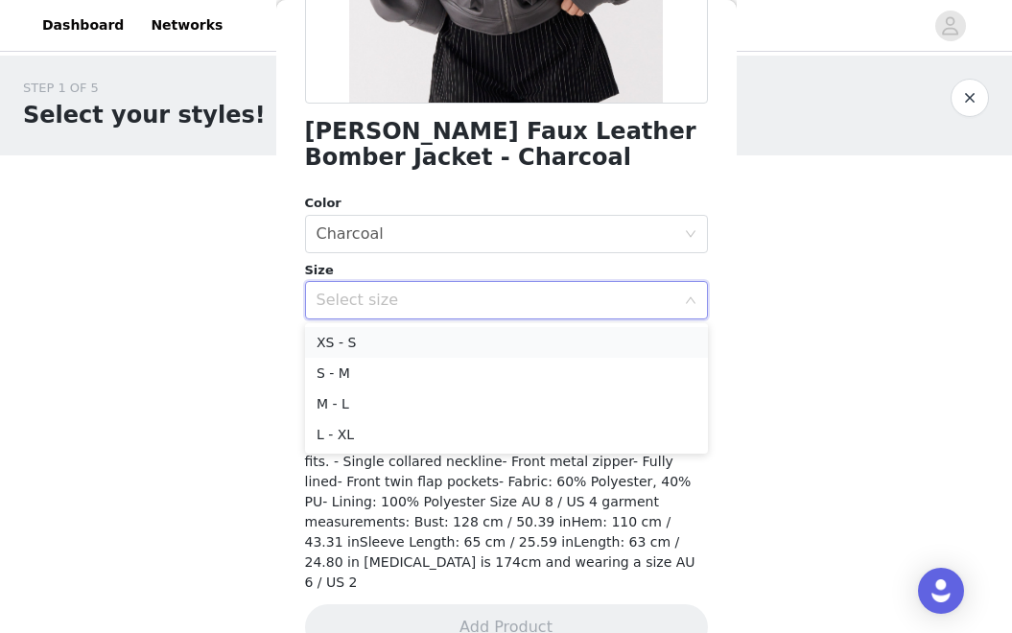
click at [567, 344] on li "XS - S" at bounding box center [506, 342] width 403 height 31
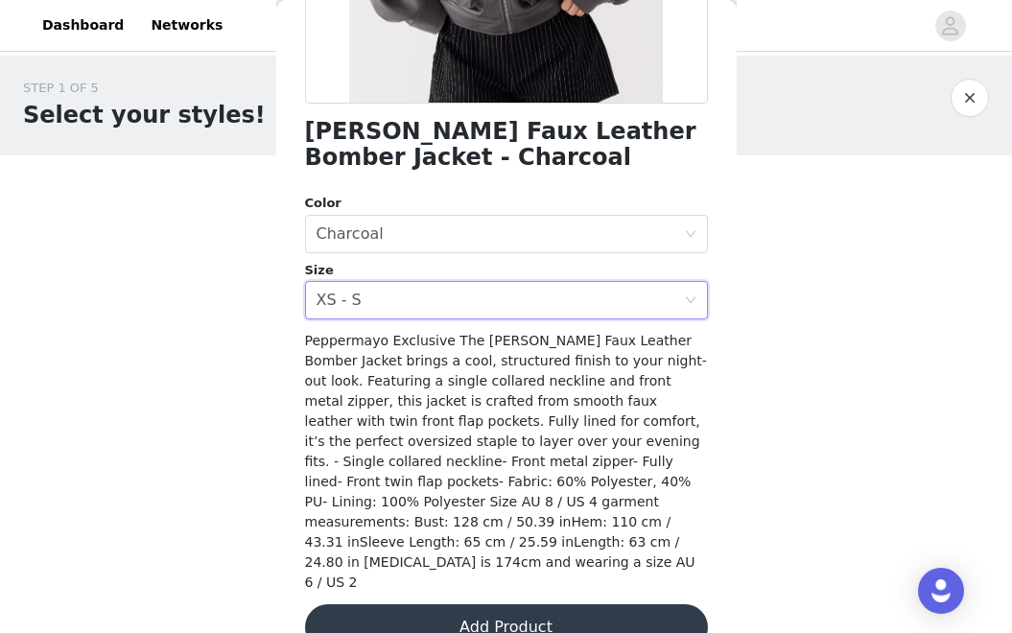
click at [557, 604] on button "Add Product" at bounding box center [506, 627] width 403 height 46
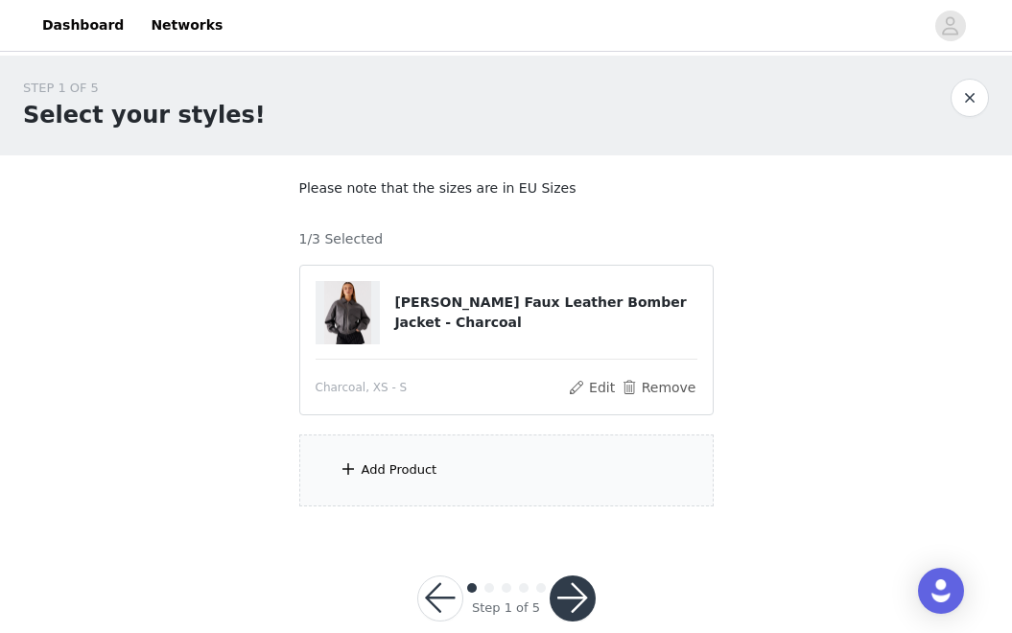
scroll to position [34, 0]
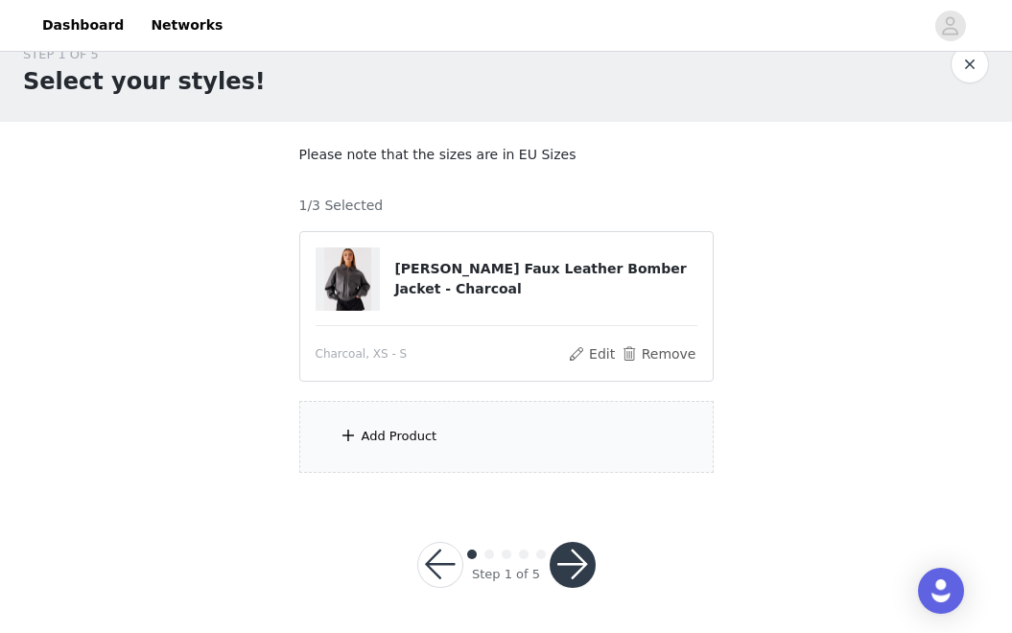
click at [480, 462] on div "Add Product" at bounding box center [506, 437] width 415 height 72
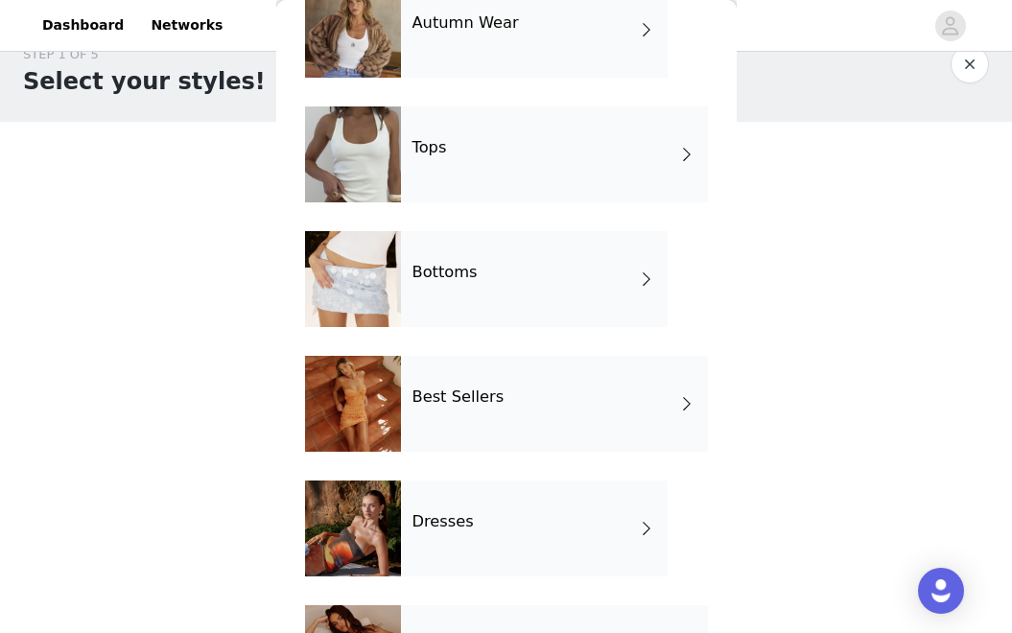
scroll to position [117, 0]
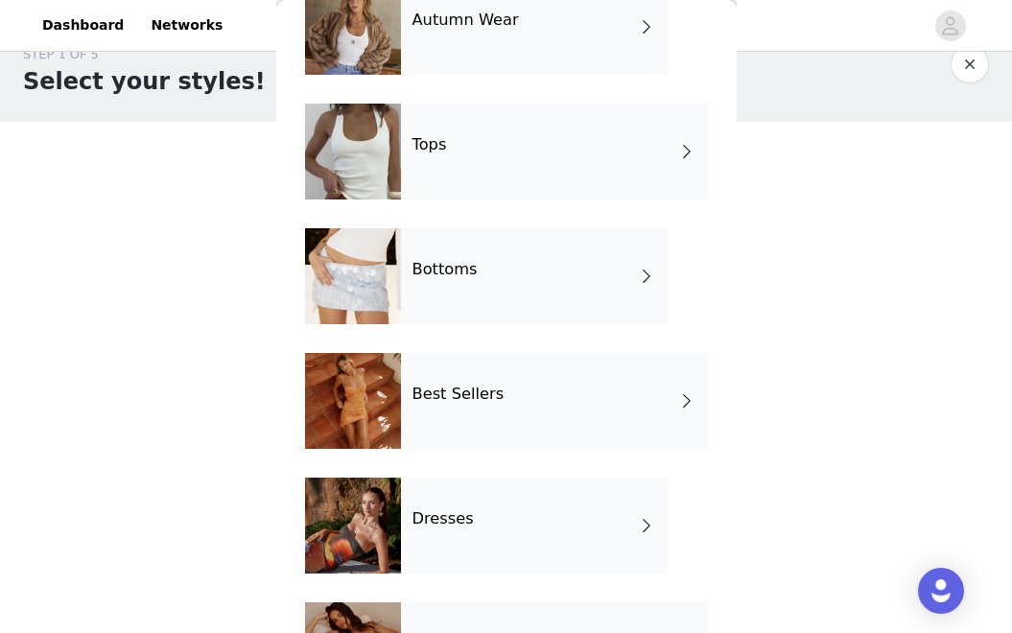
click at [590, 433] on div "Best Sellers" at bounding box center [554, 401] width 307 height 96
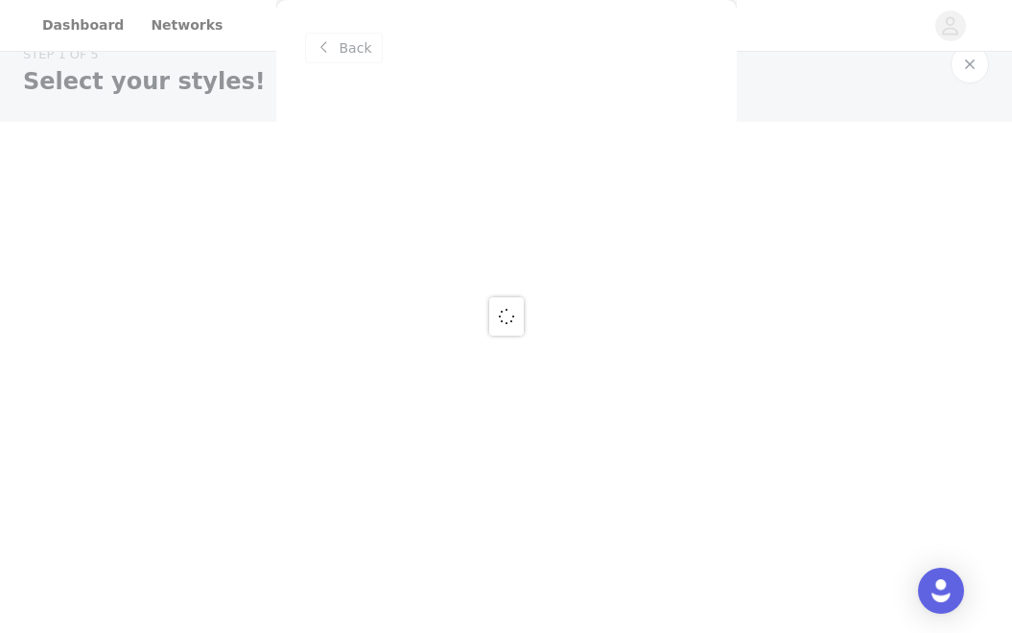
scroll to position [0, 0]
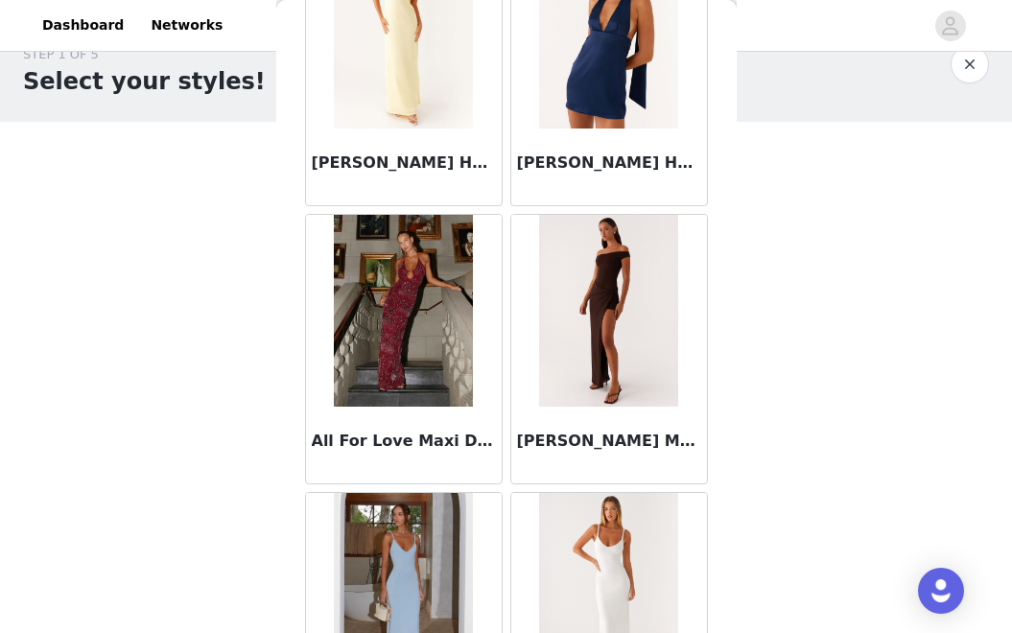
click at [631, 330] on img at bounding box center [608, 311] width 139 height 192
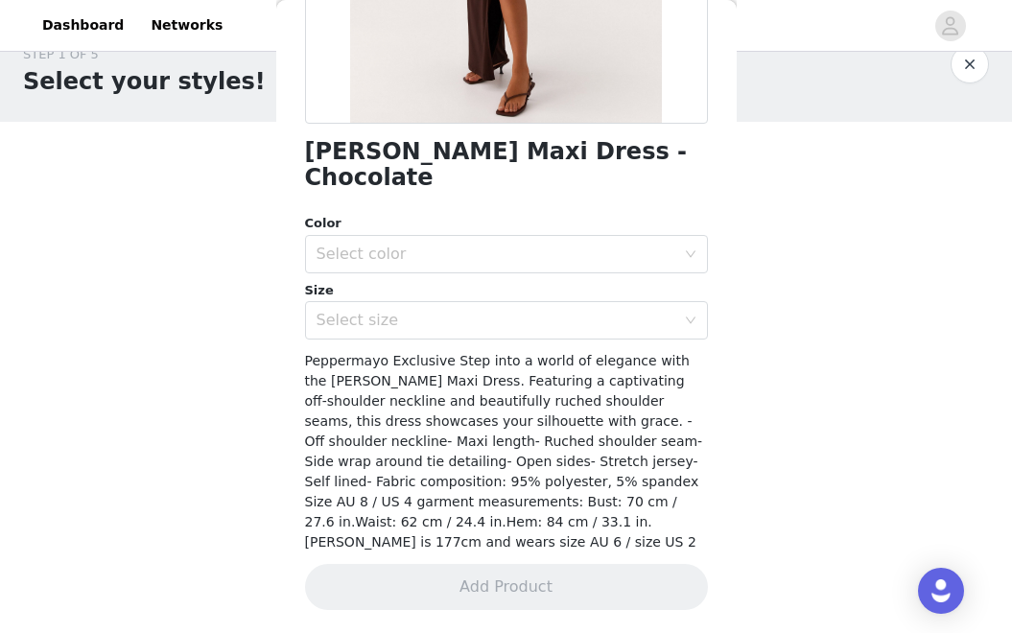
scroll to position [358, 0]
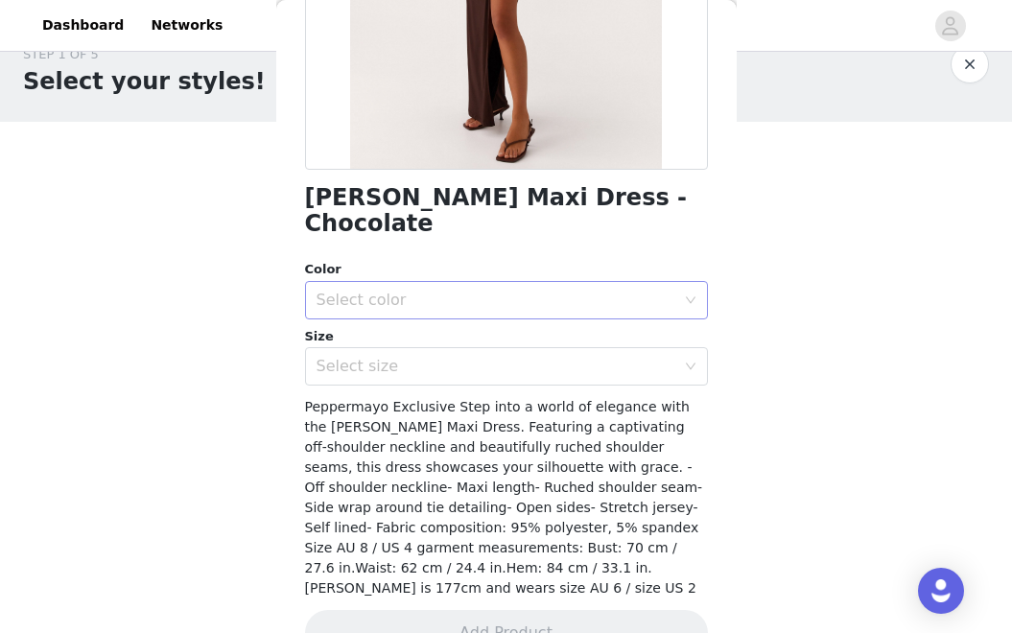
click at [612, 291] on div "Select color" at bounding box center [496, 300] width 359 height 19
click at [590, 316] on li "Chocolate" at bounding box center [506, 316] width 403 height 31
click at [590, 357] on div "Select size" at bounding box center [496, 366] width 359 height 19
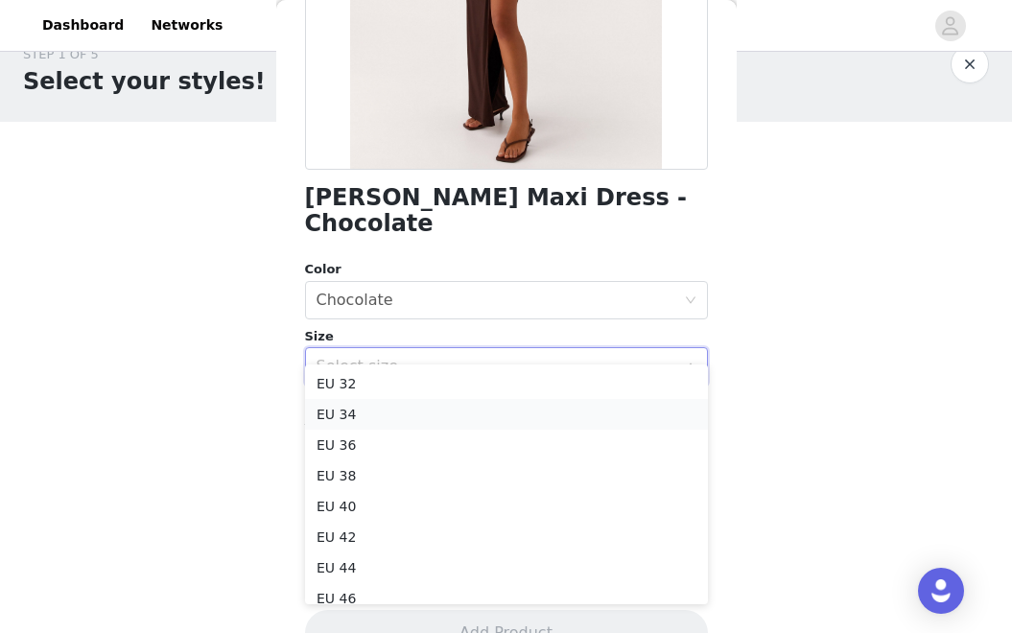
click at [571, 426] on li "EU 34" at bounding box center [506, 414] width 403 height 31
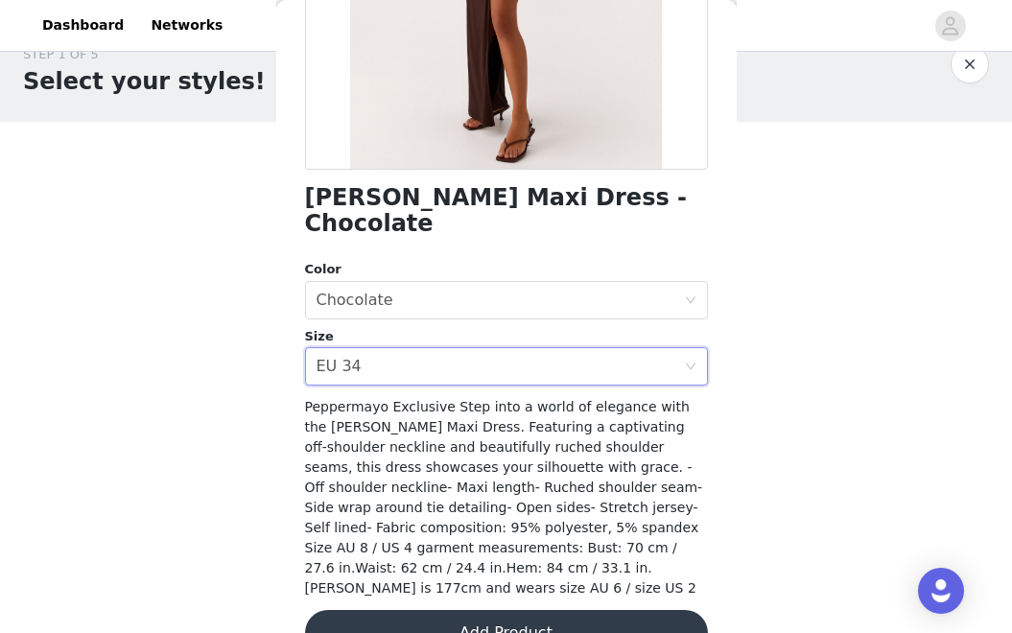
click at [572, 610] on button "Add Product" at bounding box center [506, 633] width 403 height 46
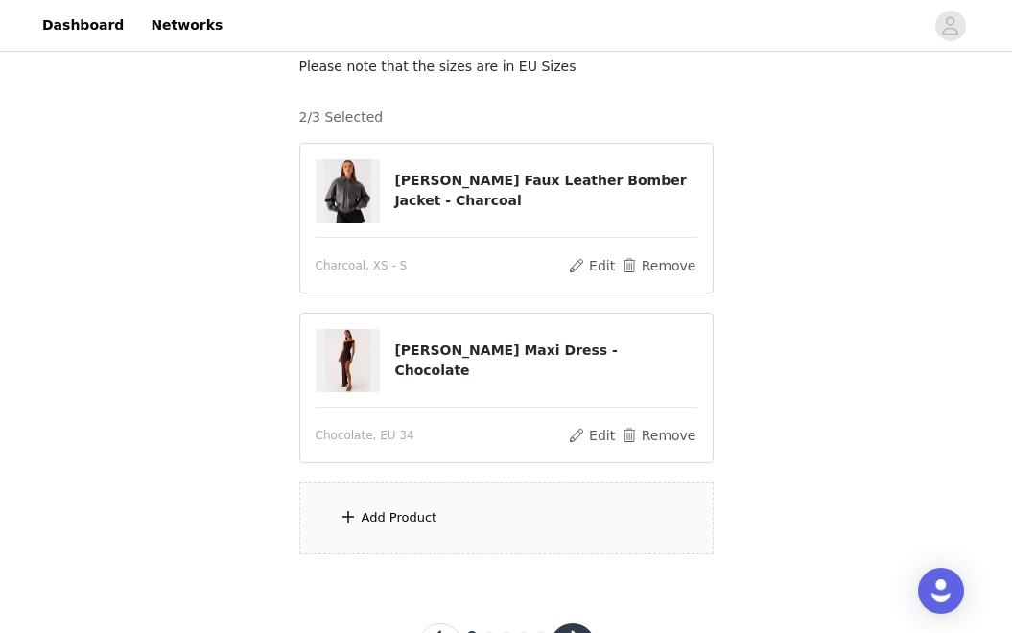
scroll to position [130, 0]
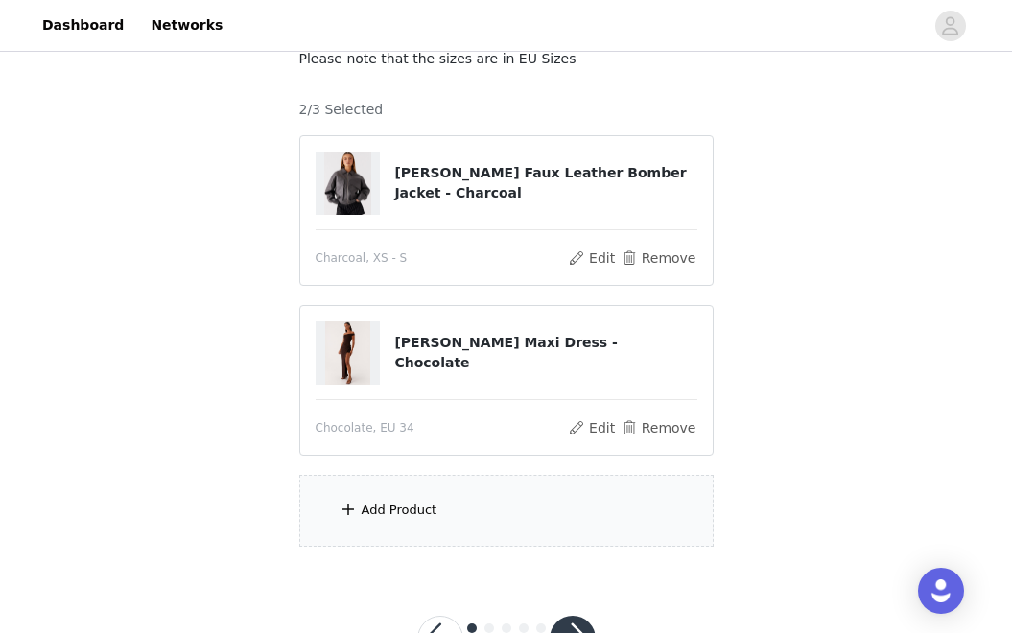
click at [522, 525] on div "Add Product" at bounding box center [506, 511] width 415 height 72
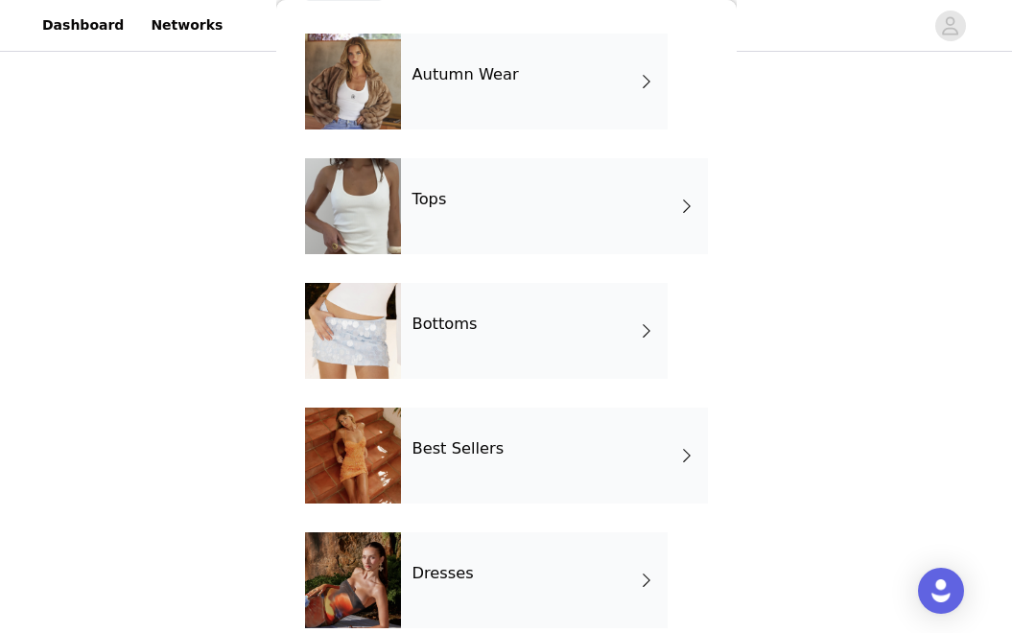
scroll to position [61, 0]
click at [620, 216] on div "Tops" at bounding box center [554, 207] width 307 height 96
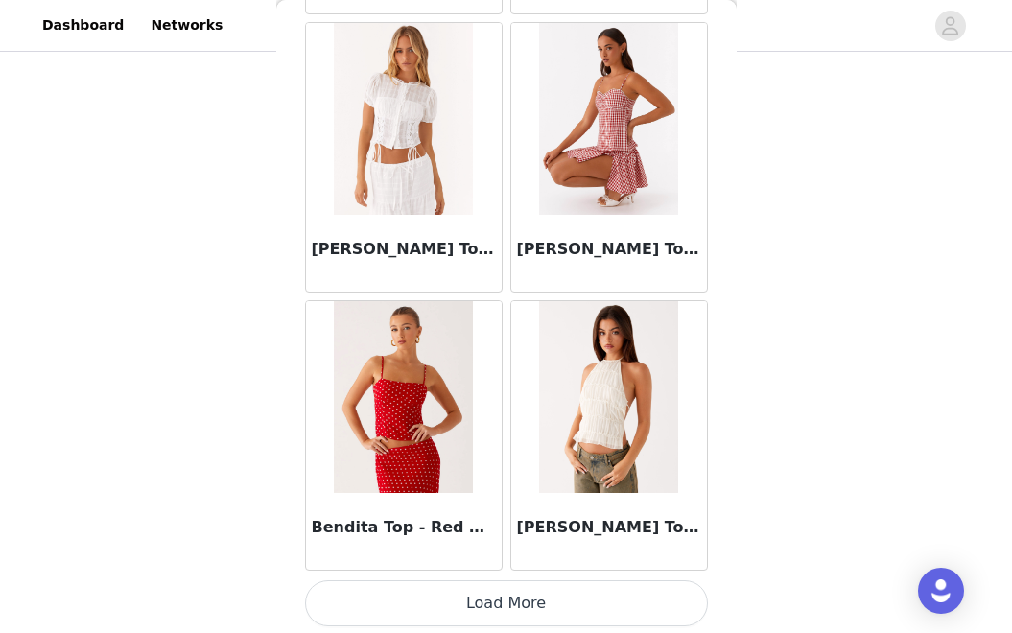
scroll to position [2303, 0]
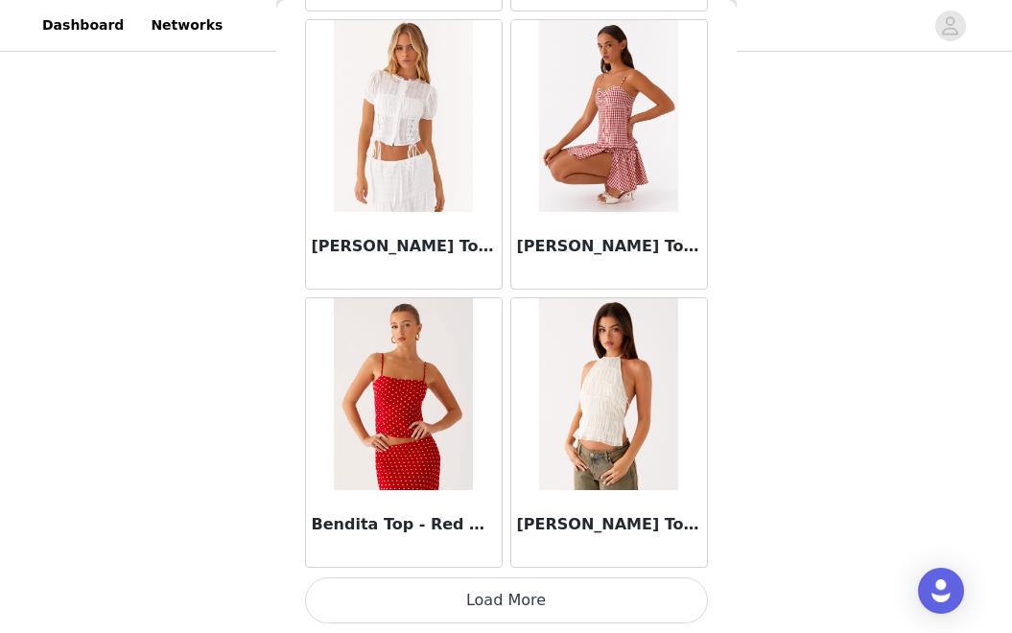
click at [563, 597] on button "Load More" at bounding box center [506, 601] width 403 height 46
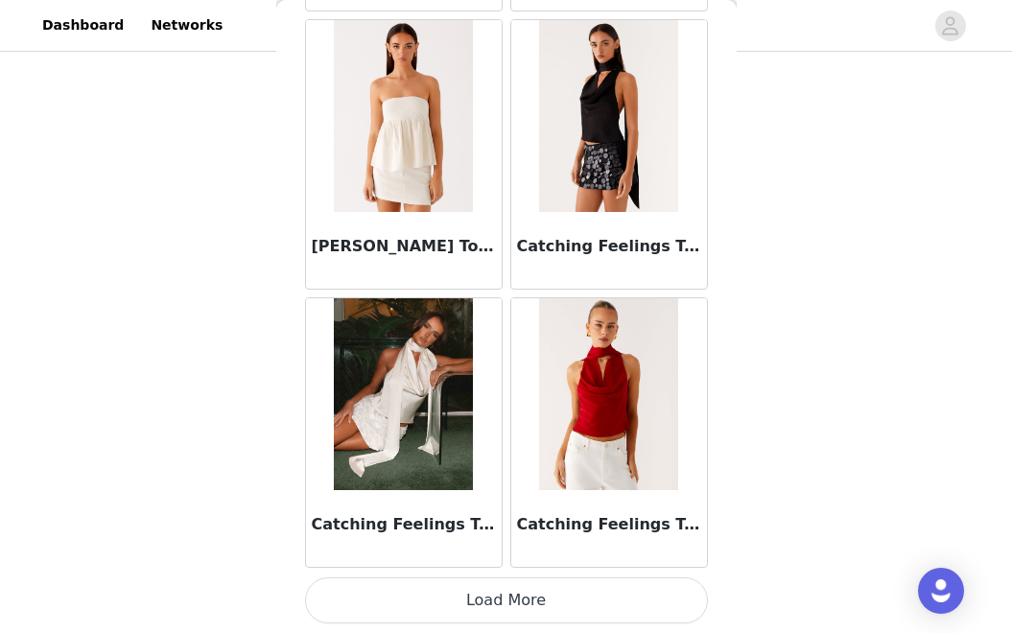
scroll to position [5085, 0]
click at [579, 595] on button "Load More" at bounding box center [506, 601] width 403 height 46
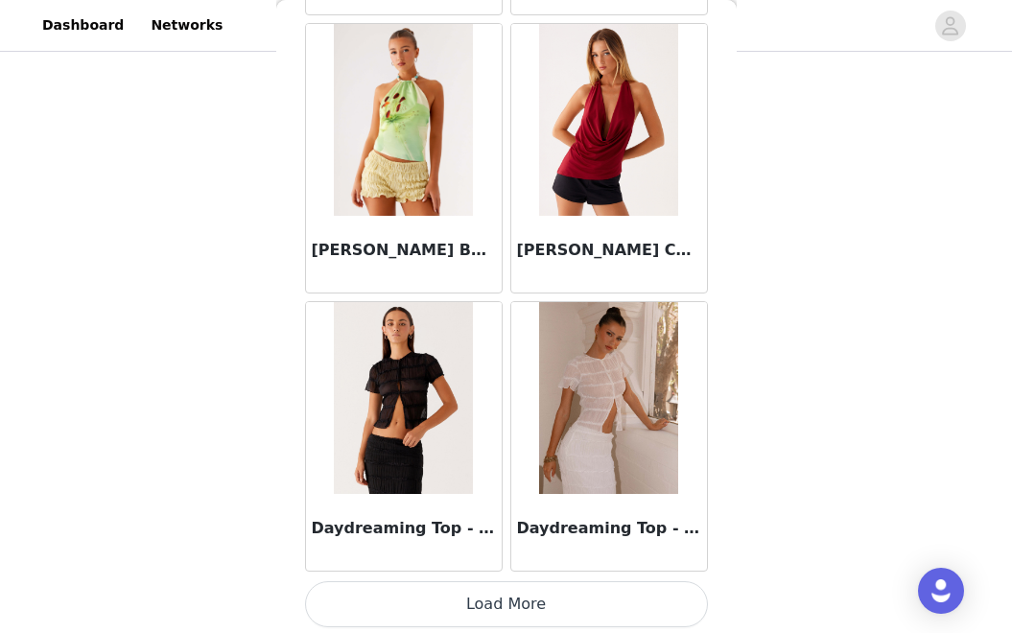
scroll to position [7868, 0]
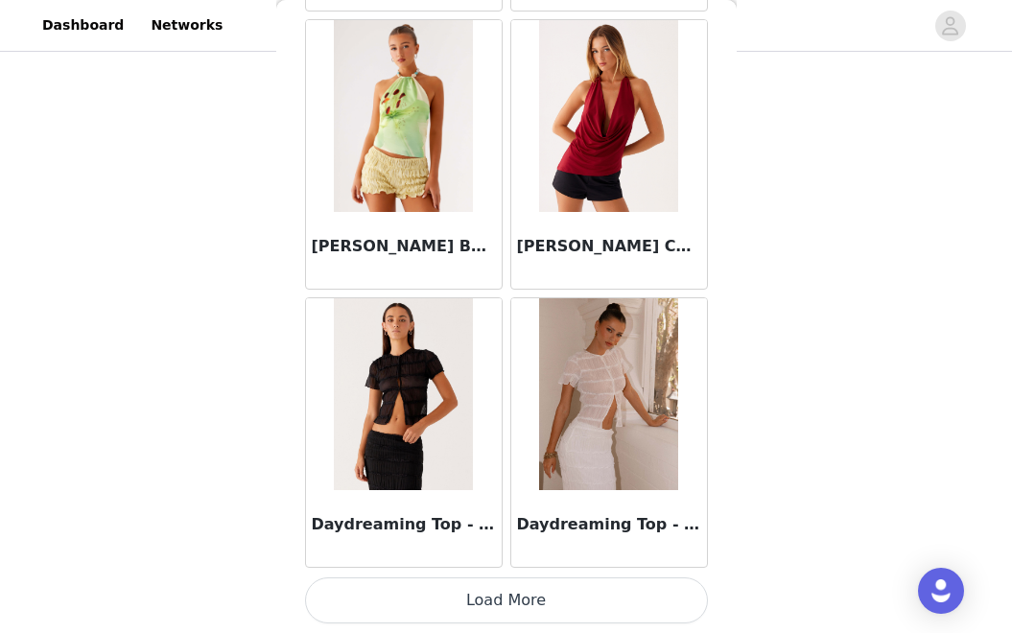
click at [571, 604] on button "Load More" at bounding box center [506, 601] width 403 height 46
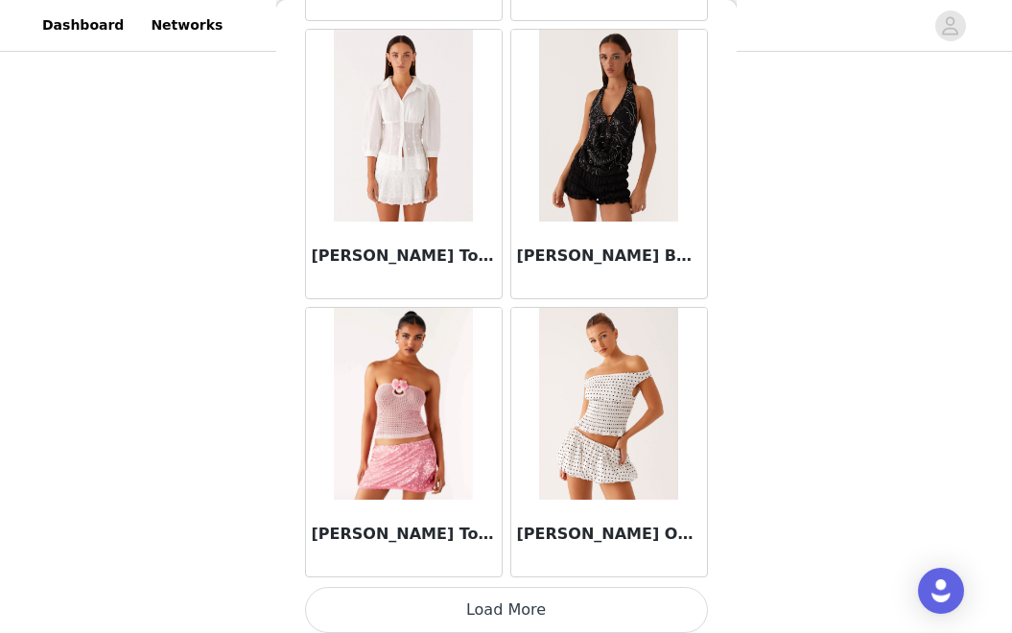
scroll to position [10651, 0]
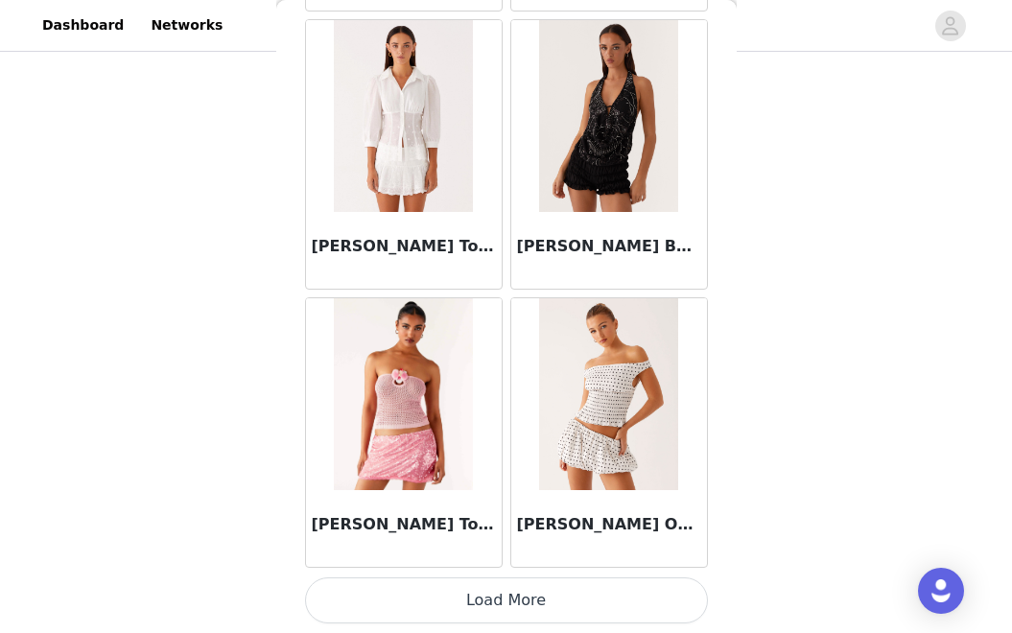
click at [562, 614] on button "Load More" at bounding box center [506, 601] width 403 height 46
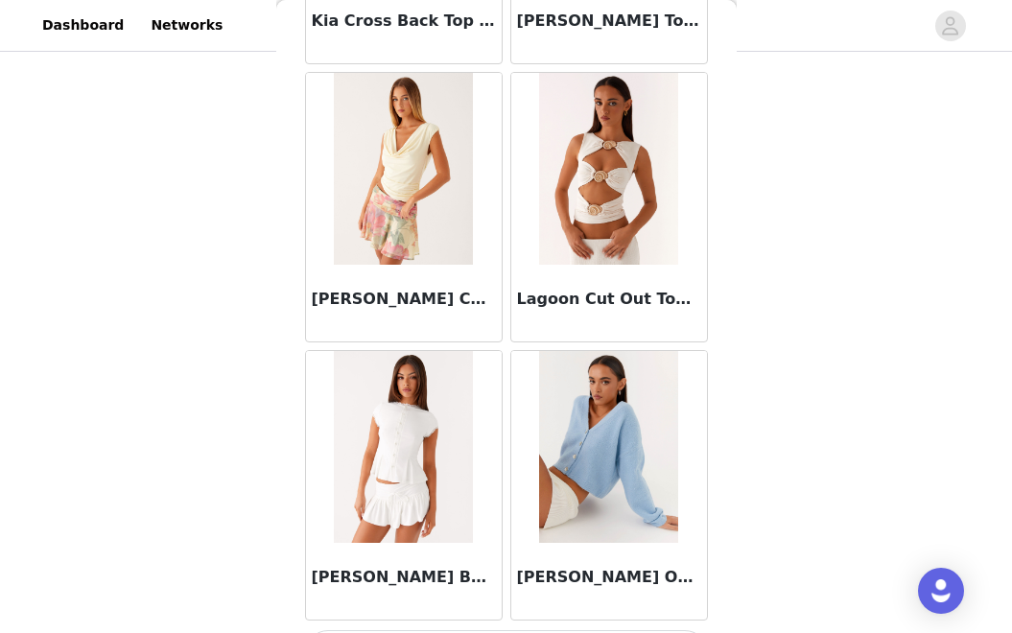
scroll to position [13433, 0]
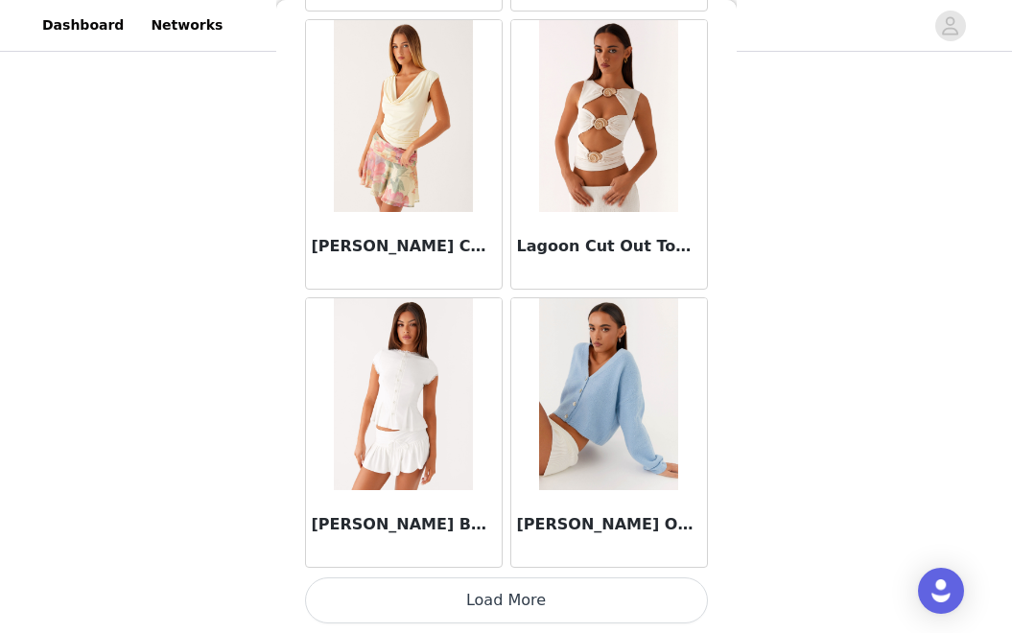
click at [596, 597] on button "Load More" at bounding box center [506, 601] width 403 height 46
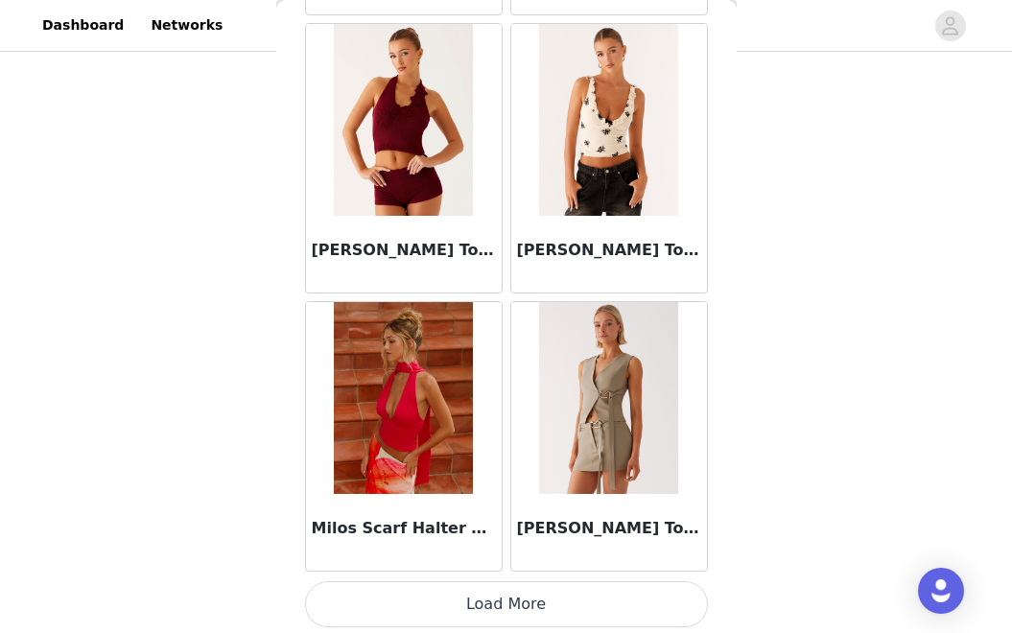
scroll to position [16216, 0]
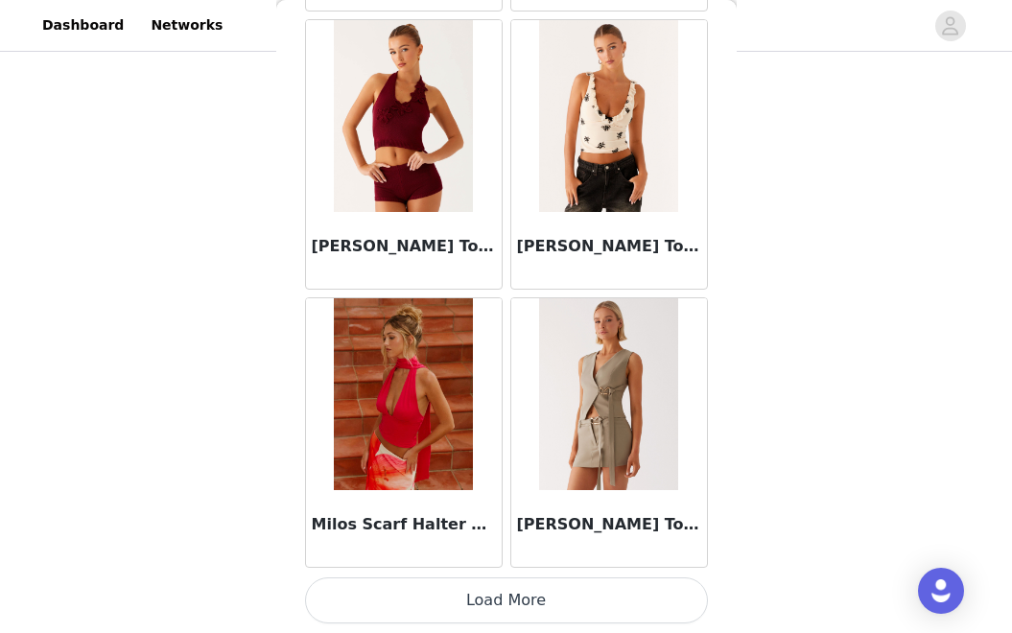
click at [568, 593] on button "Load More" at bounding box center [506, 601] width 403 height 46
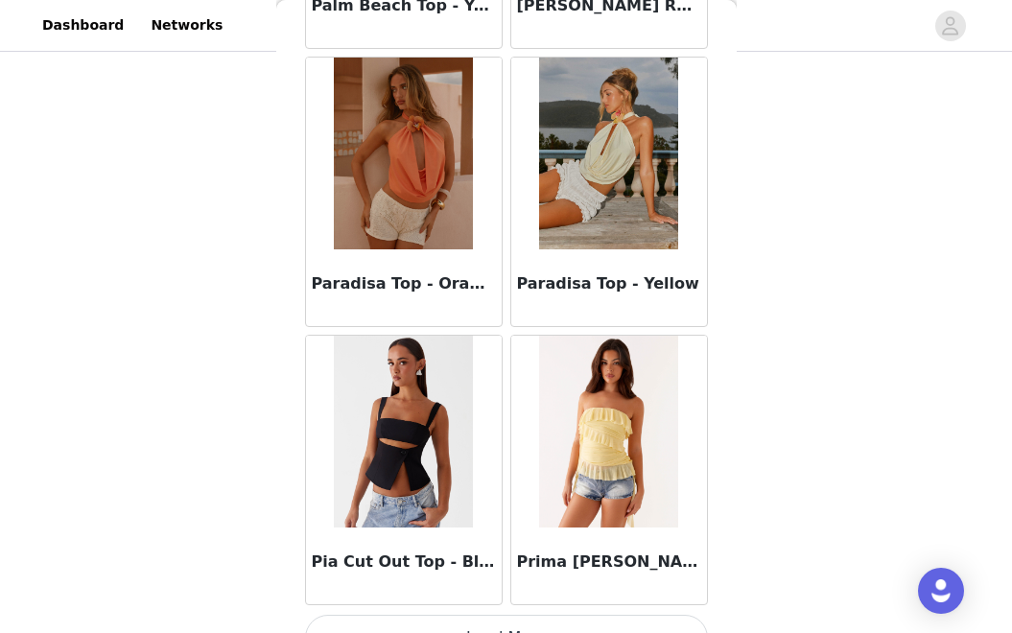
scroll to position [18998, 0]
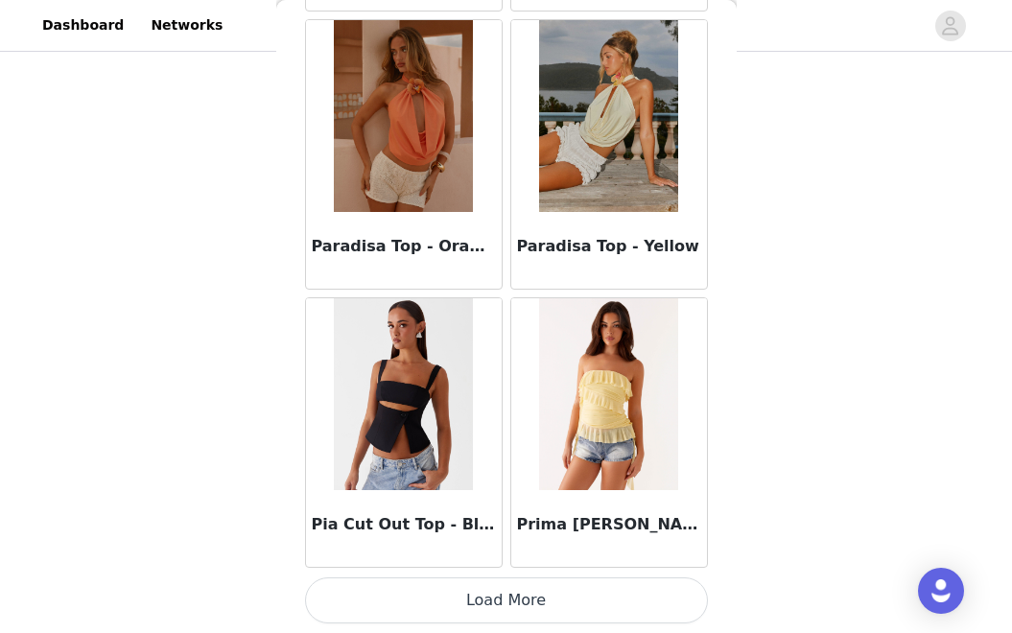
click at [519, 603] on button "Load More" at bounding box center [506, 601] width 403 height 46
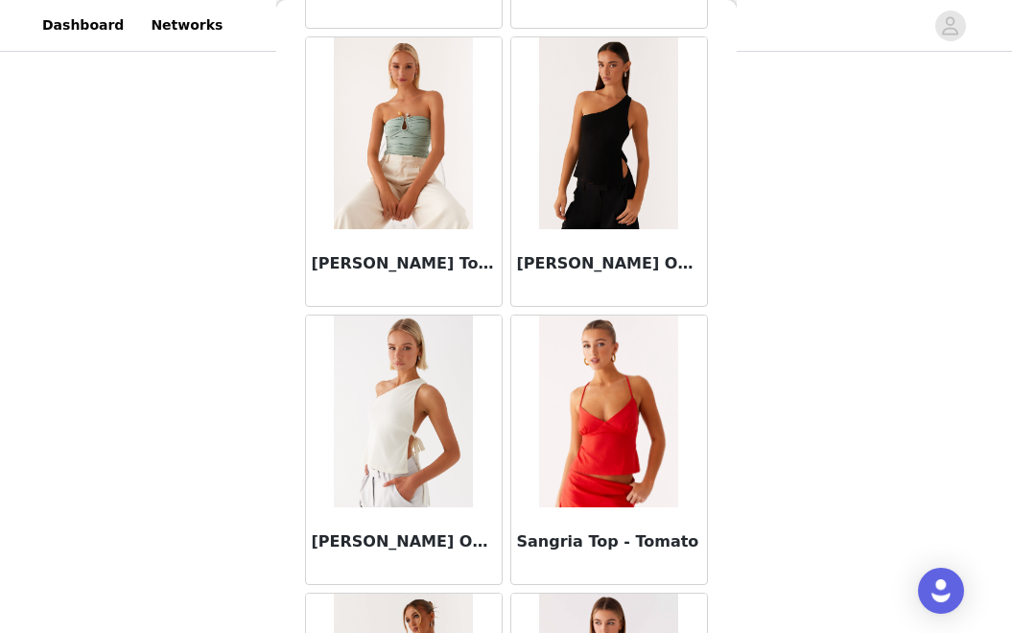
scroll to position [21781, 0]
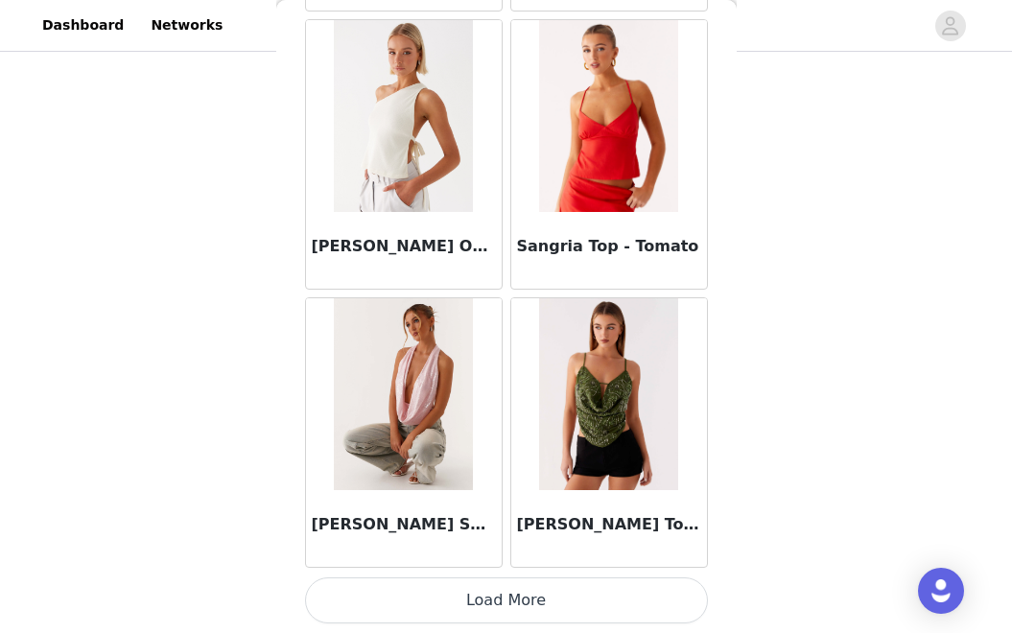
click at [537, 601] on button "Load More" at bounding box center [506, 601] width 403 height 46
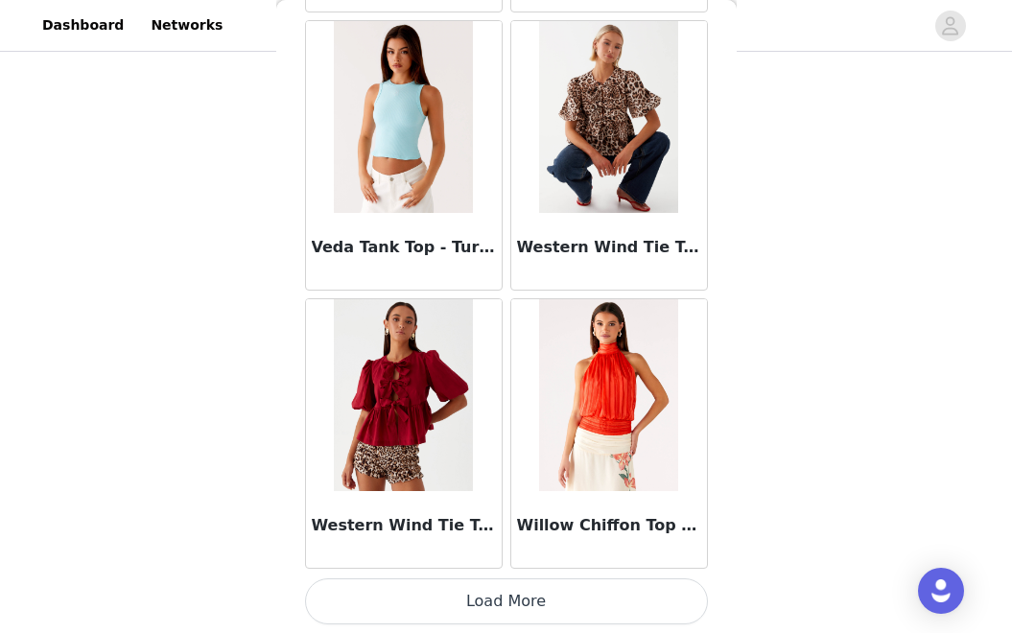
scroll to position [24564, 0]
click at [609, 614] on button "Load More" at bounding box center [506, 601] width 403 height 46
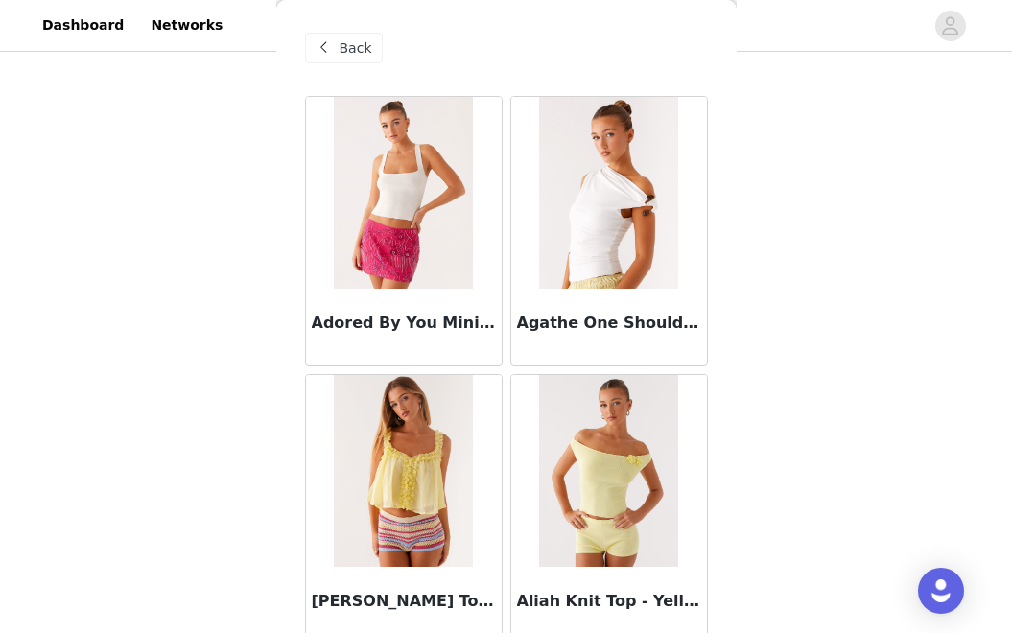
scroll to position [0, 0]
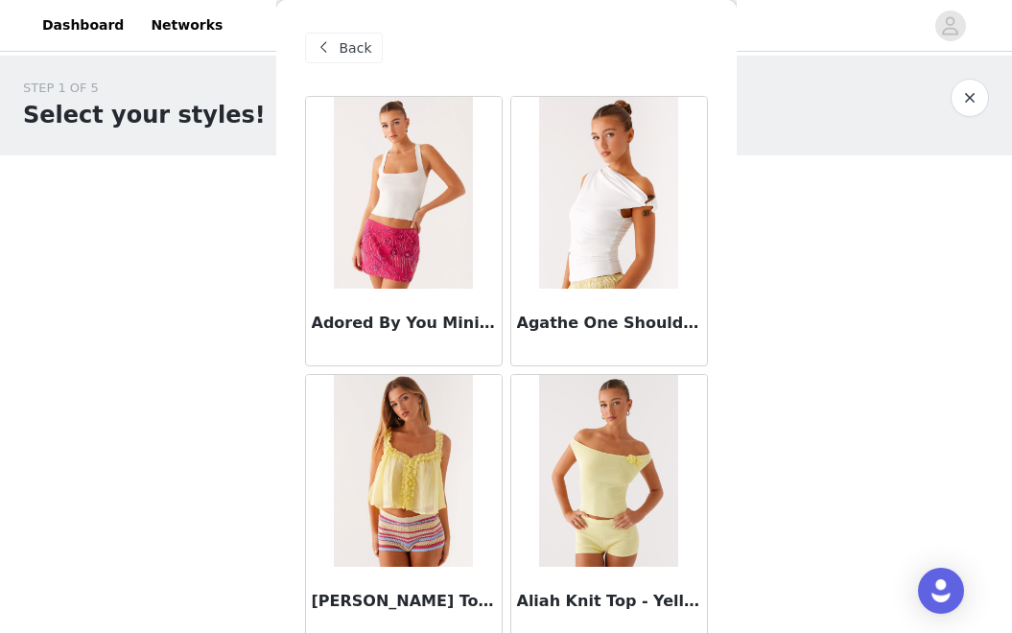
click at [336, 51] on div "Back" at bounding box center [344, 48] width 78 height 31
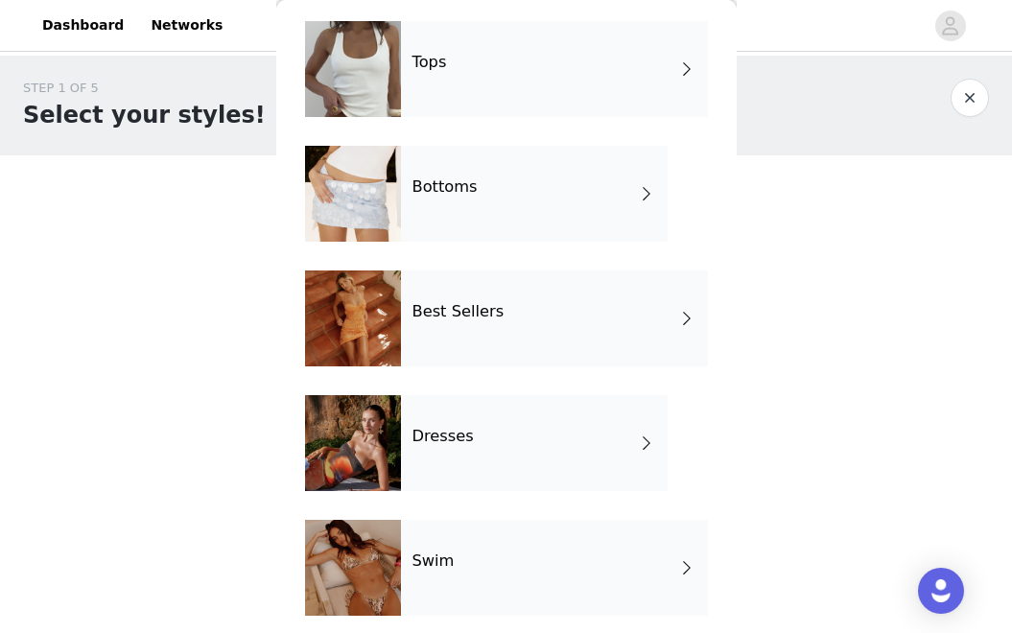
scroll to position [328, 0]
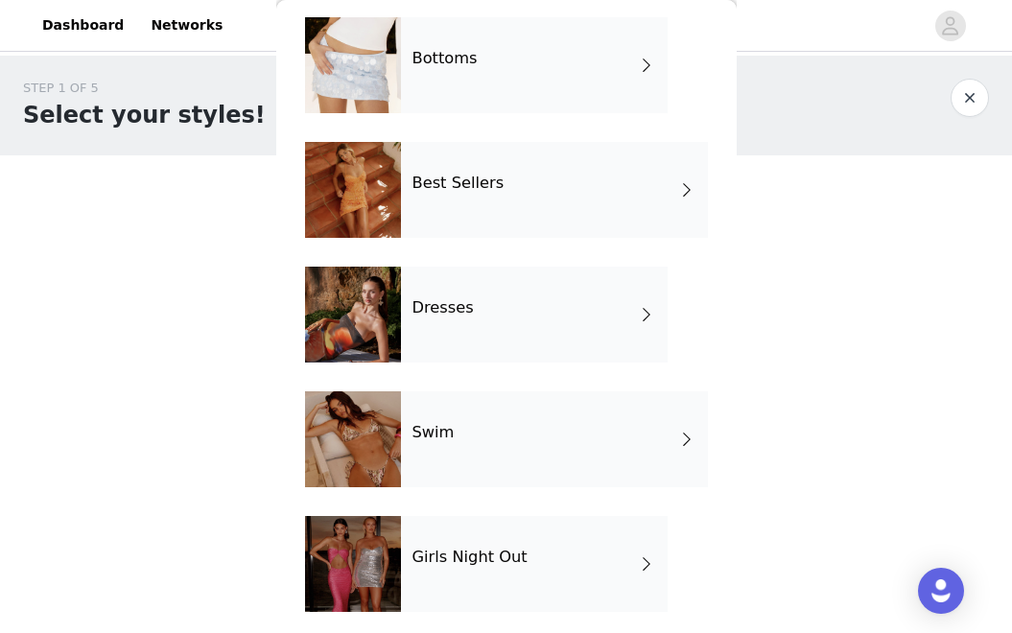
click at [536, 441] on div "Swim" at bounding box center [554, 439] width 307 height 96
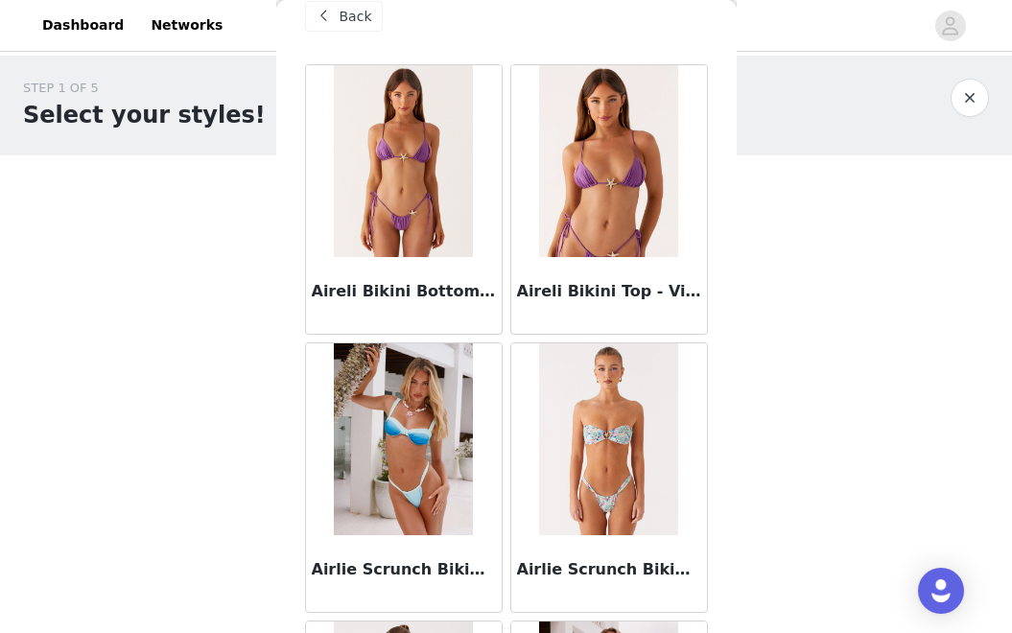
scroll to position [0, 0]
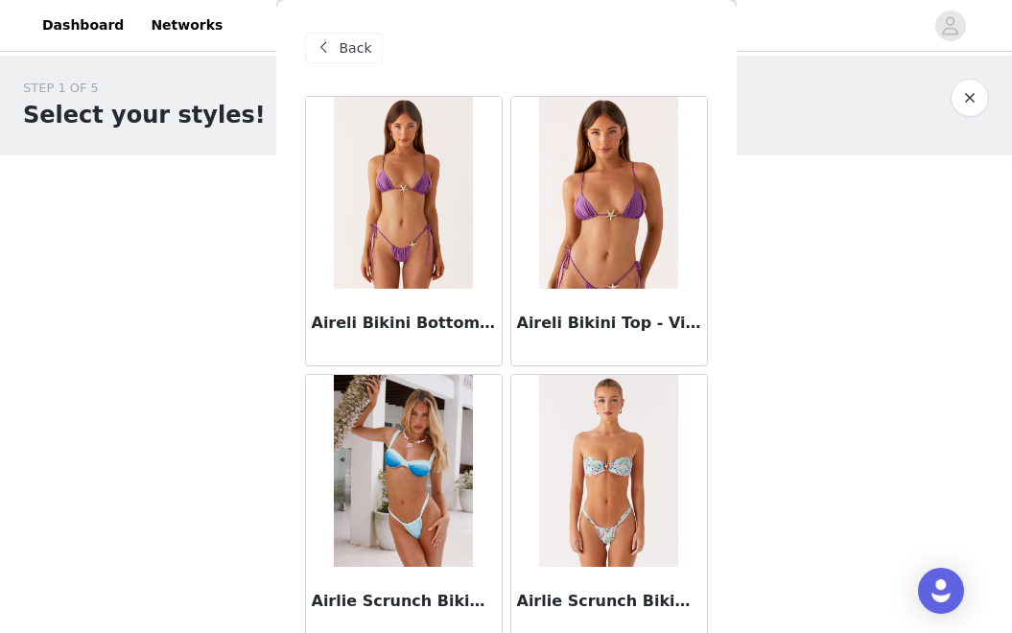
click at [358, 44] on span "Back" at bounding box center [356, 48] width 33 height 20
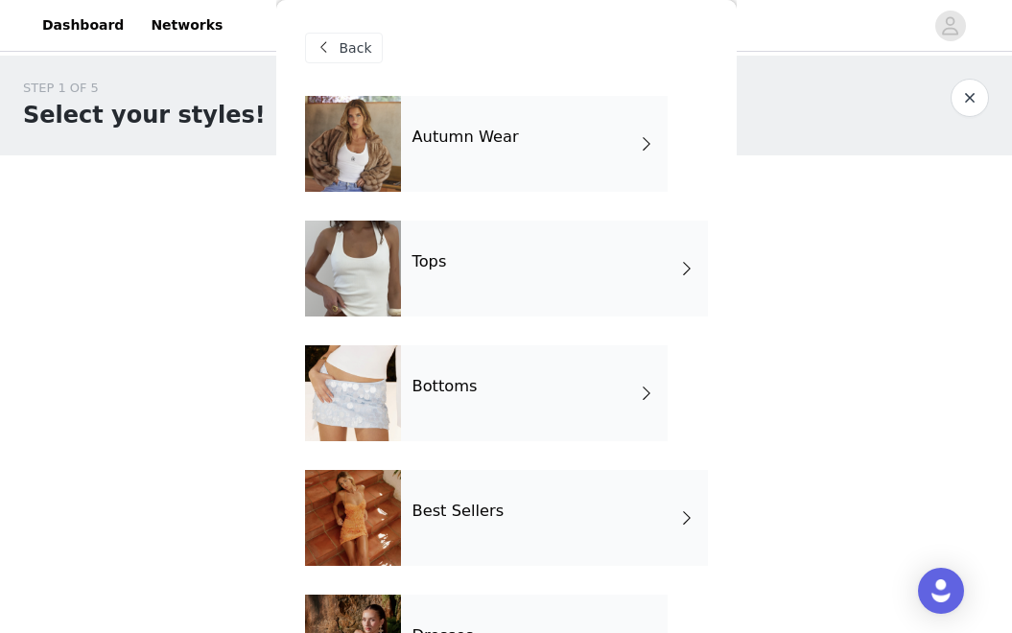
click at [557, 372] on div "Bottoms" at bounding box center [534, 393] width 267 height 96
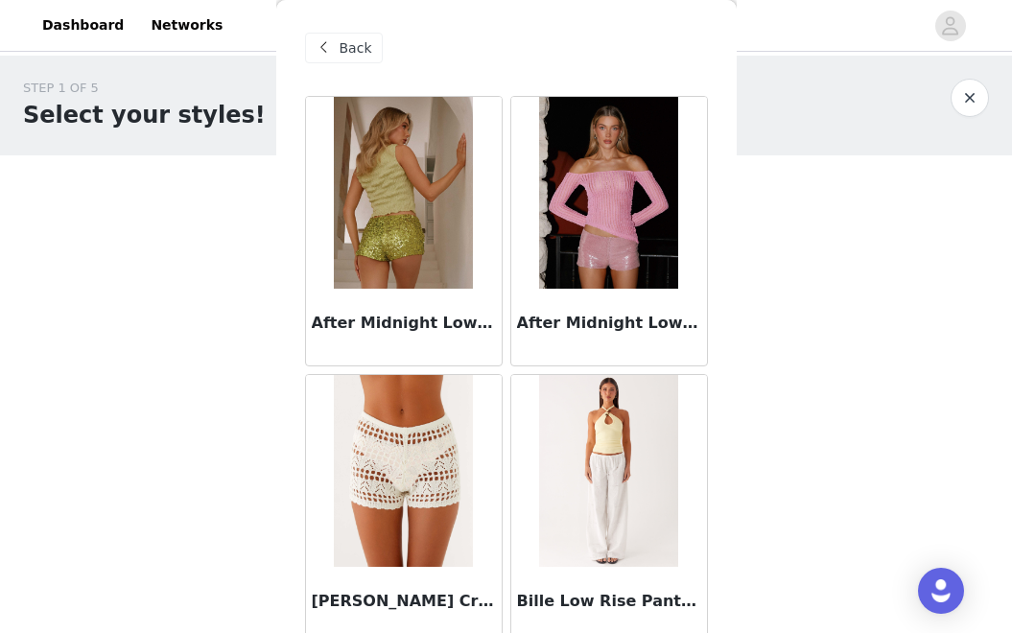
click at [358, 53] on span "Back" at bounding box center [356, 48] width 33 height 20
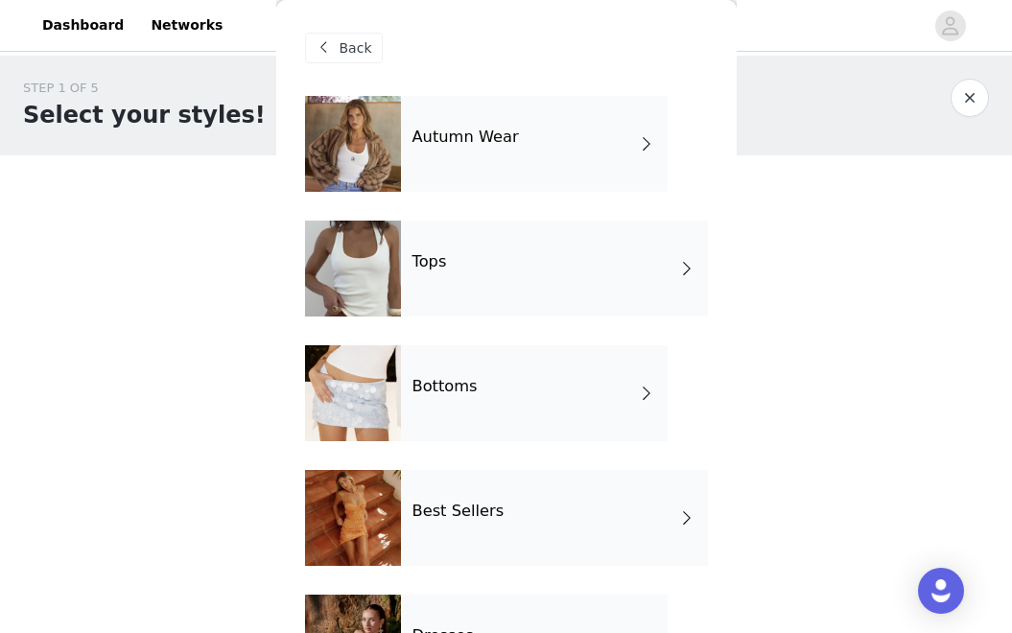
click at [499, 264] on div "Tops" at bounding box center [554, 269] width 307 height 96
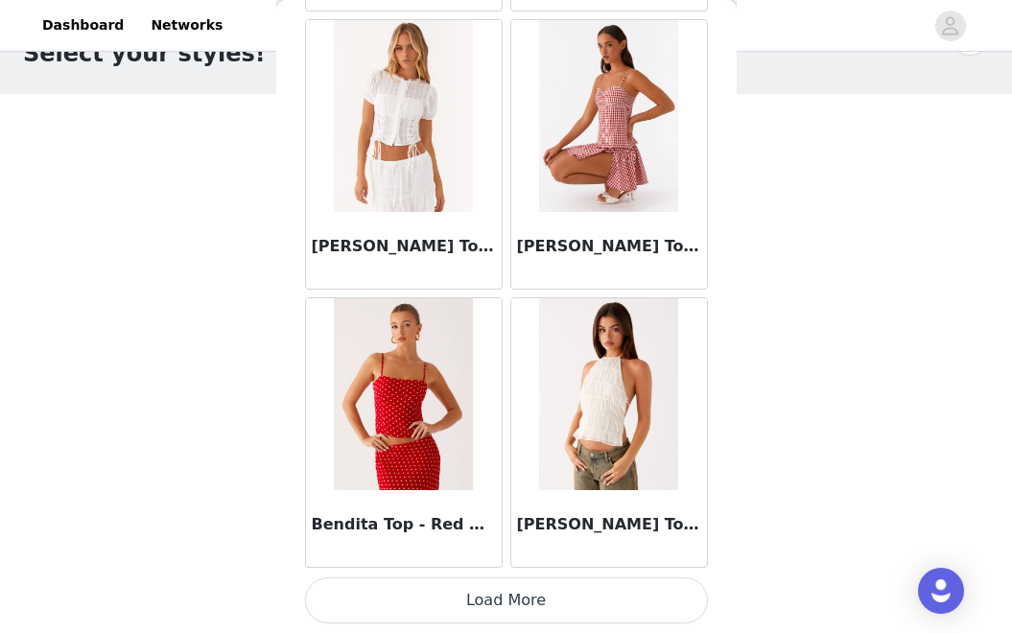
scroll to position [63, 0]
click at [556, 598] on button "Load More" at bounding box center [506, 601] width 403 height 46
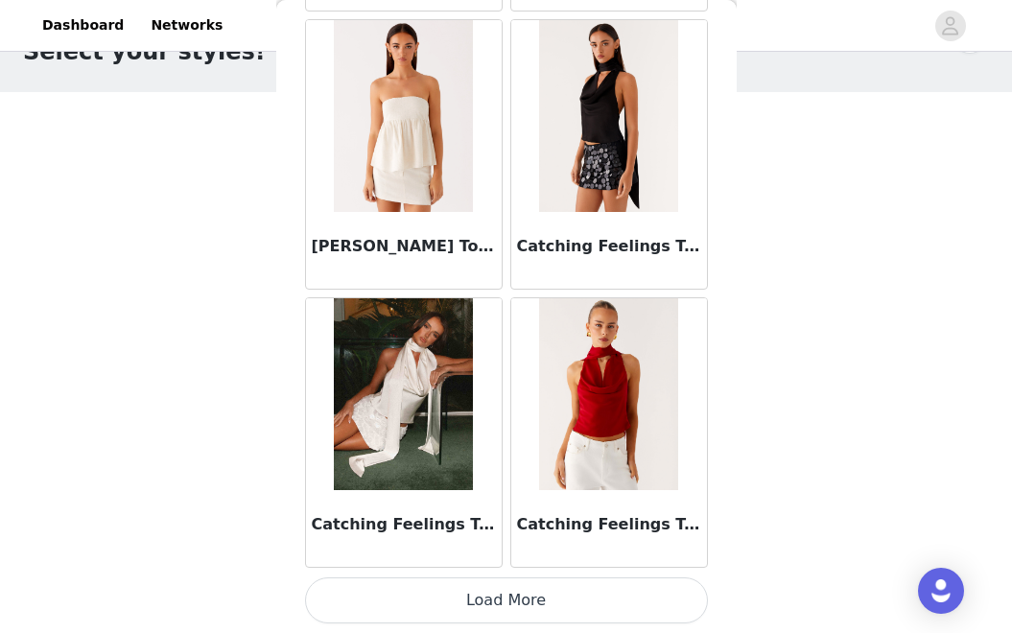
scroll to position [94, 0]
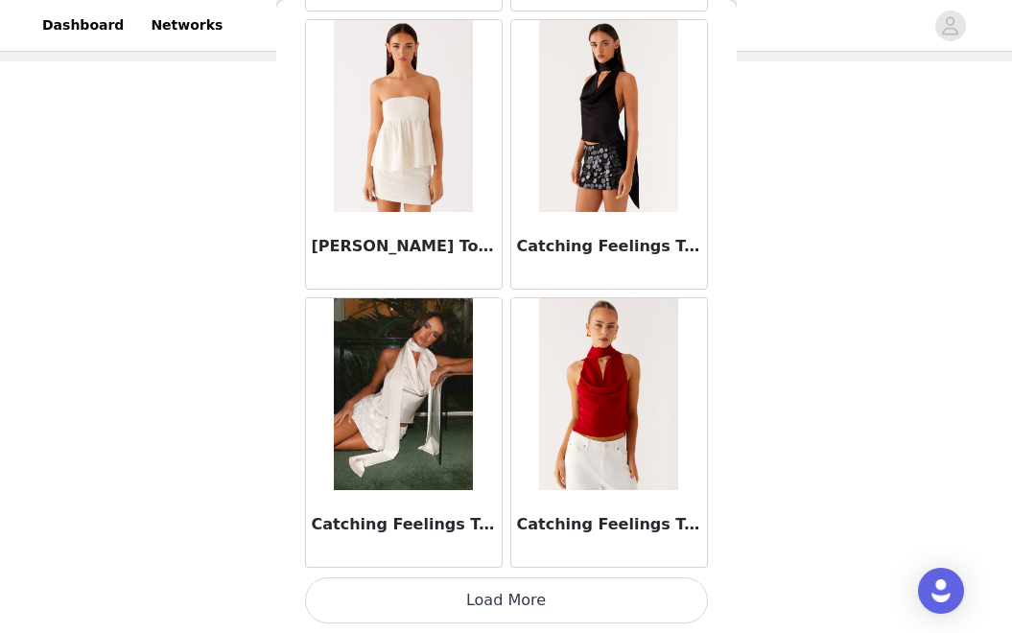
click at [535, 608] on button "Load More" at bounding box center [506, 601] width 403 height 46
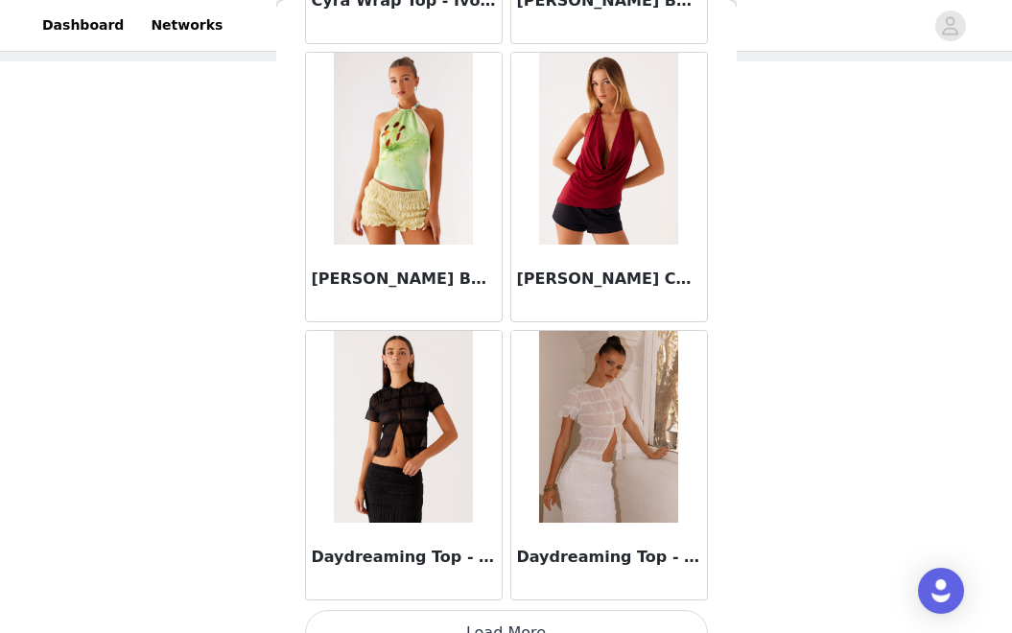
scroll to position [7868, 0]
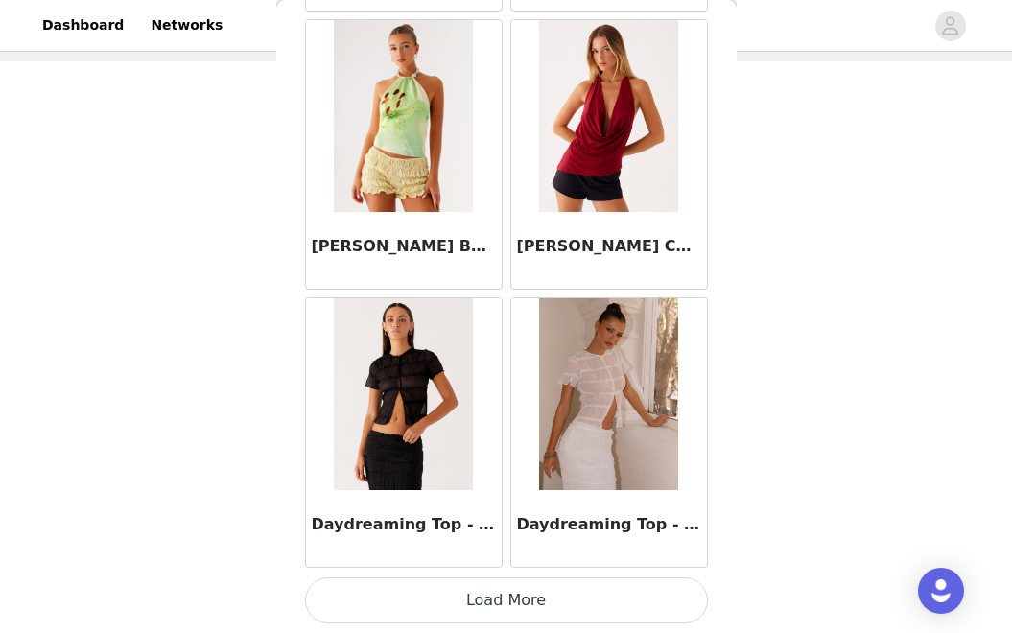
click at [549, 604] on button "Load More" at bounding box center [506, 601] width 403 height 46
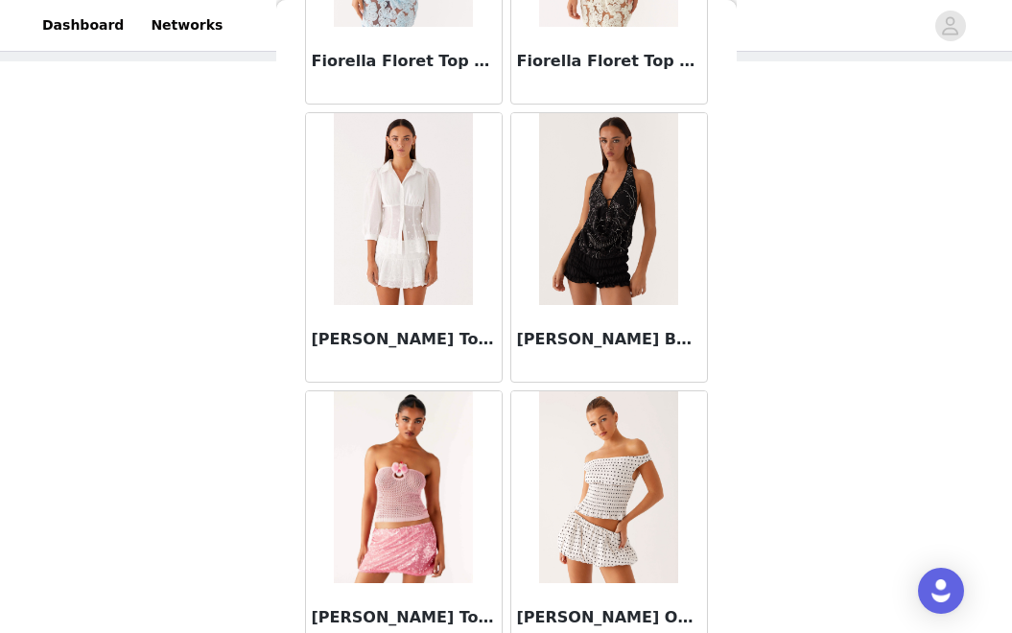
scroll to position [10651, 0]
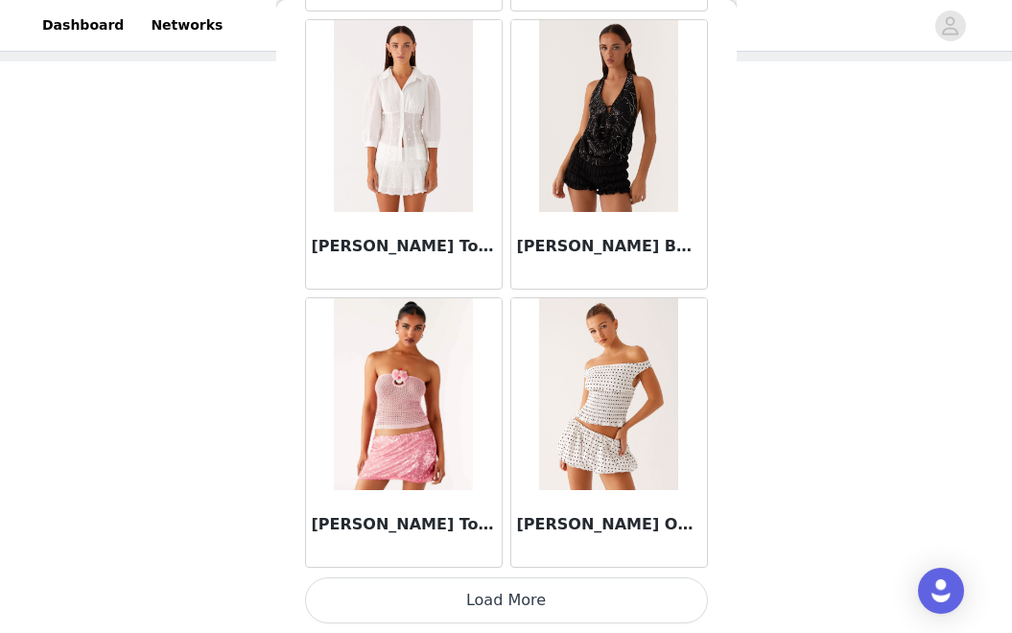
click at [562, 599] on button "Load More" at bounding box center [506, 601] width 403 height 46
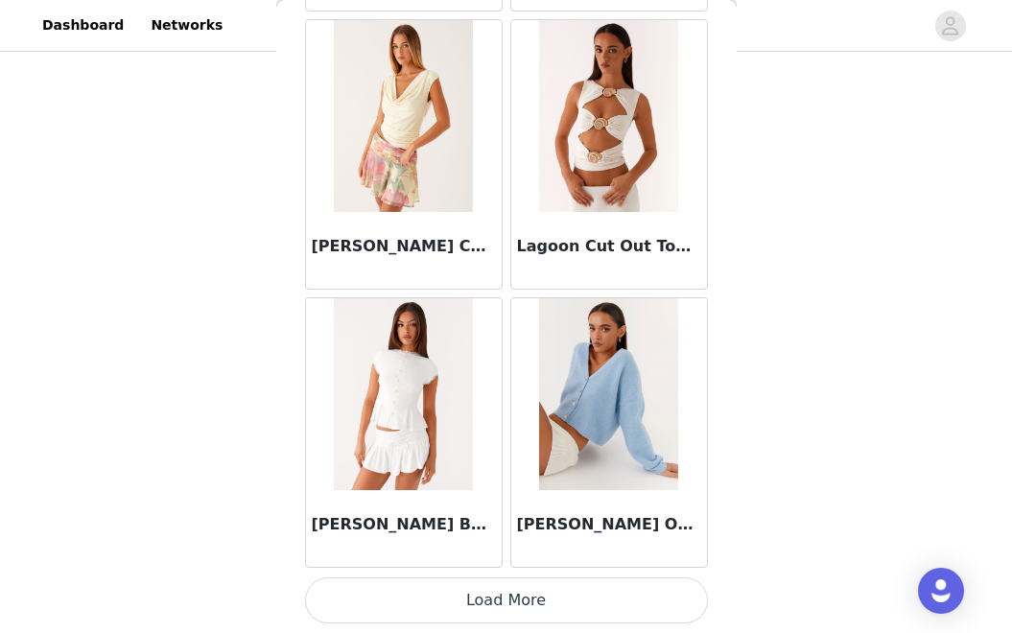
scroll to position [124, 0]
click at [576, 601] on button "Load More" at bounding box center [506, 601] width 403 height 46
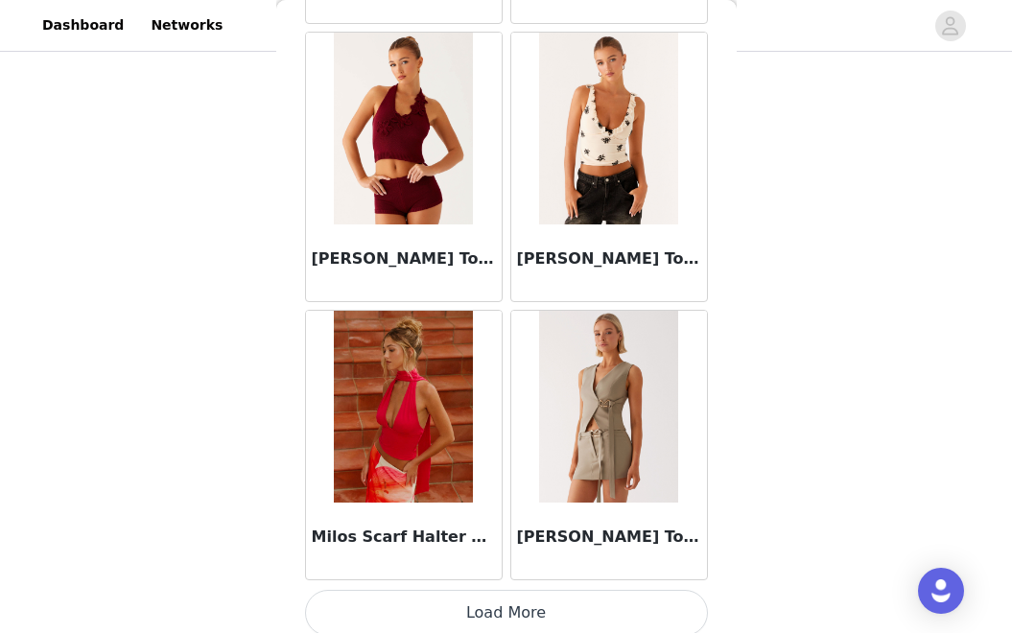
scroll to position [16216, 0]
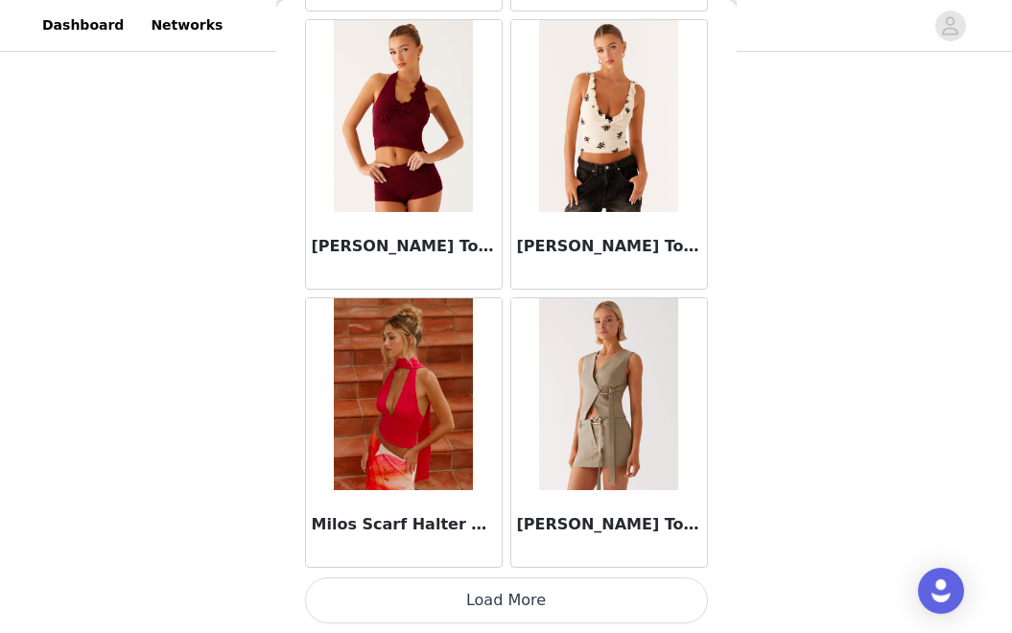
click at [585, 596] on button "Load More" at bounding box center [506, 601] width 403 height 46
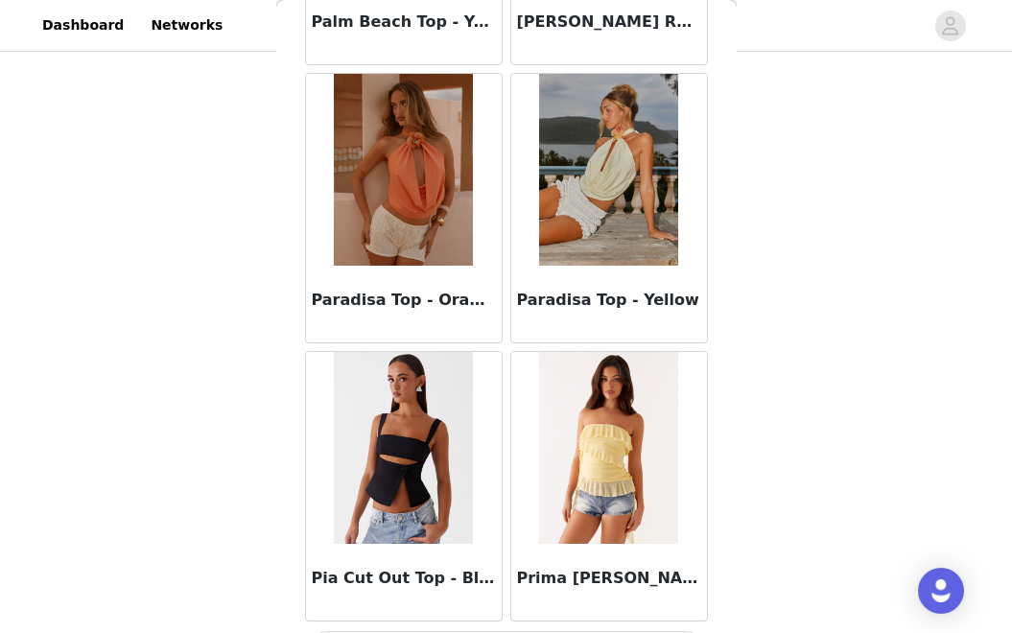
scroll to position [18998, 0]
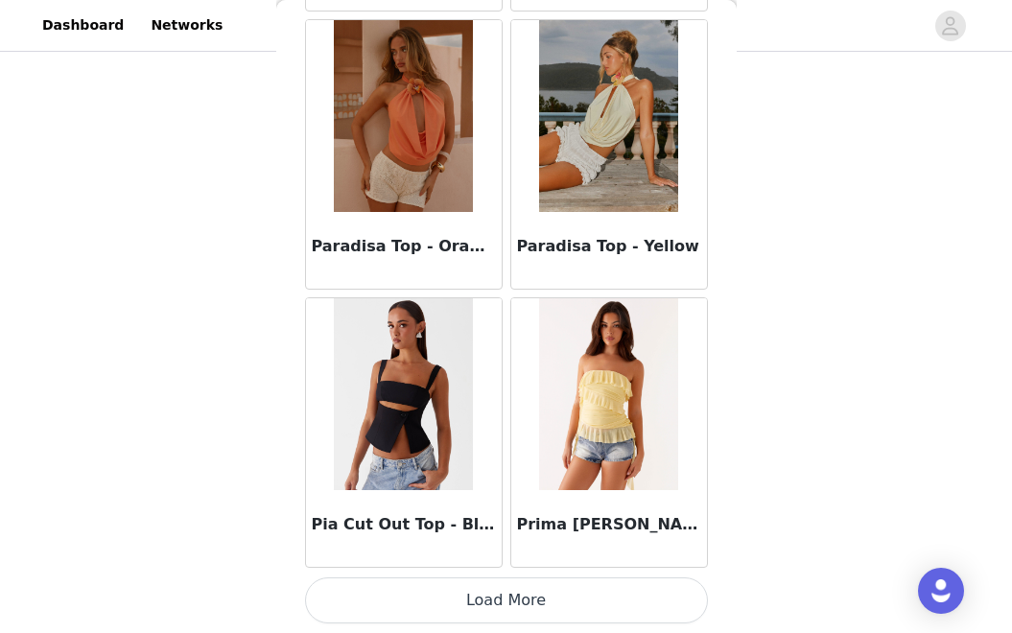
click at [581, 587] on button "Load More" at bounding box center [506, 601] width 403 height 46
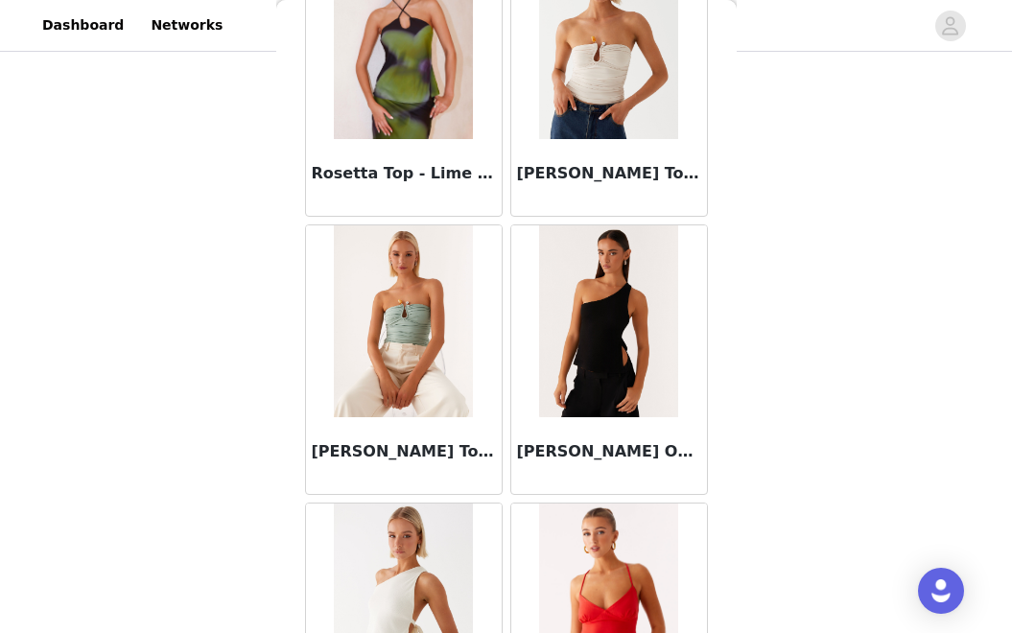
scroll to position [21309, 0]
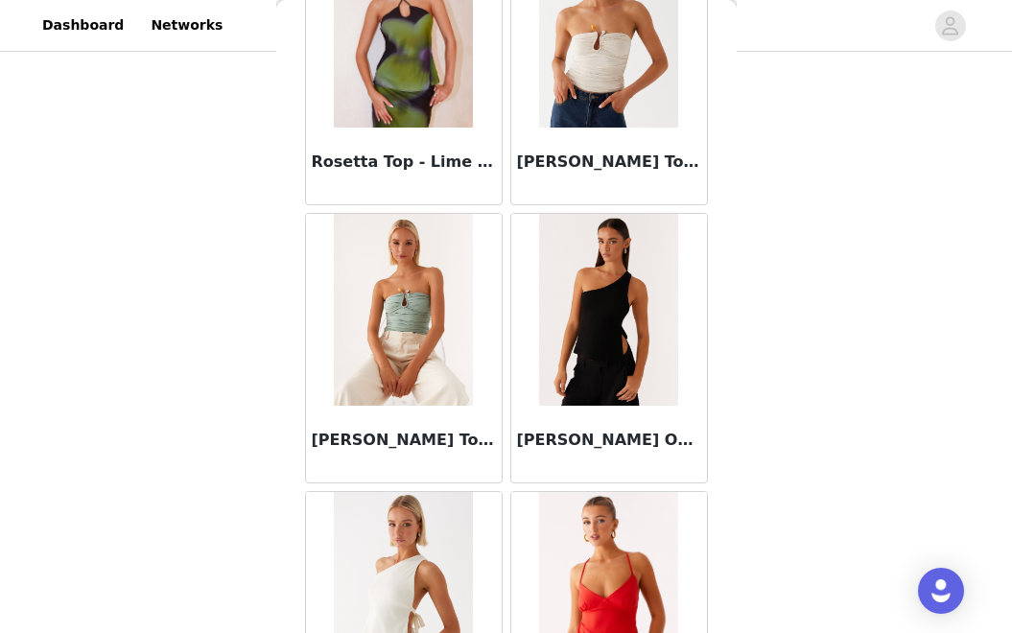
click at [611, 346] on img at bounding box center [608, 310] width 139 height 192
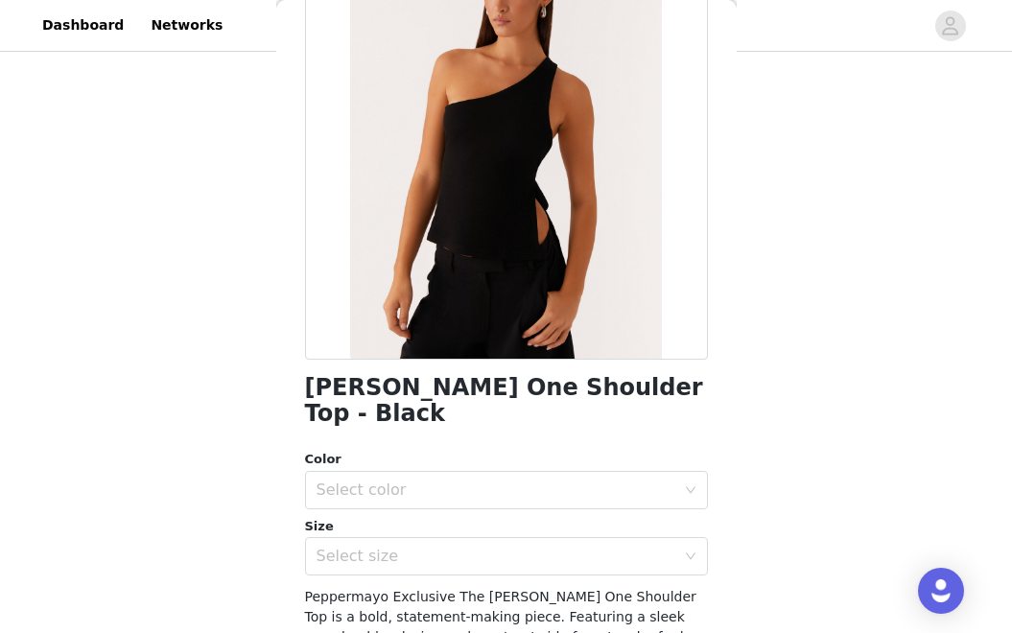
scroll to position [179, 0]
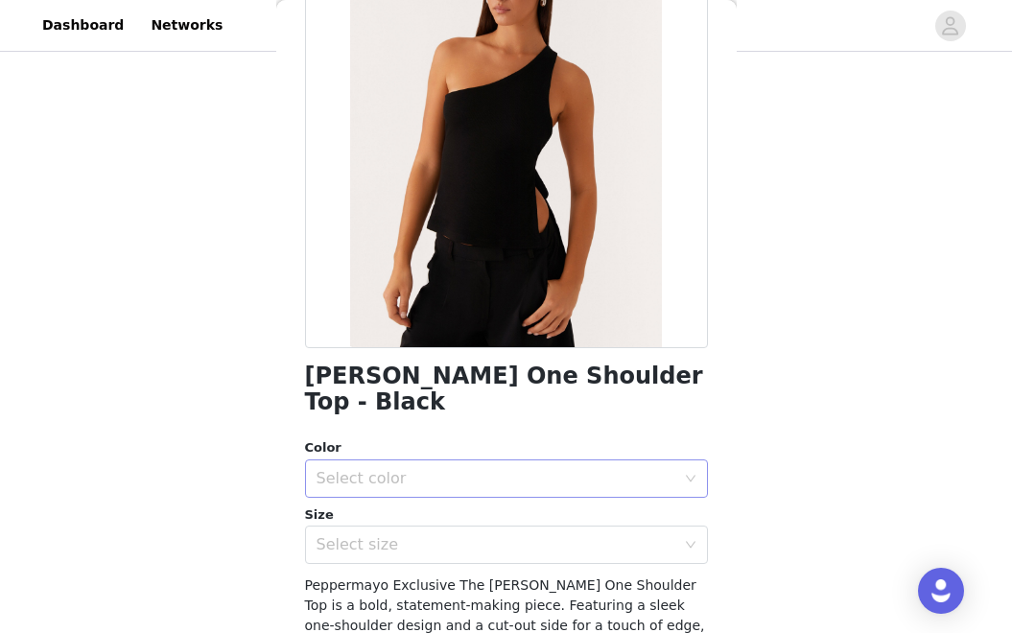
click at [575, 469] on div "Select color" at bounding box center [496, 478] width 359 height 19
click at [551, 502] on li "Black" at bounding box center [506, 495] width 403 height 31
click at [406, 535] on div "Select size" at bounding box center [496, 544] width 359 height 19
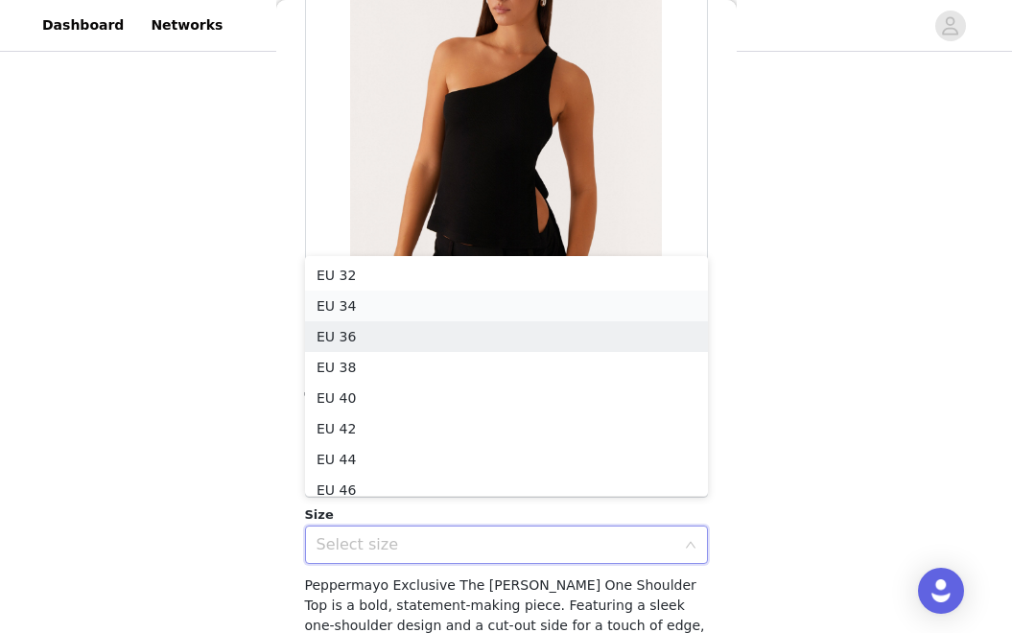
scroll to position [10, 0]
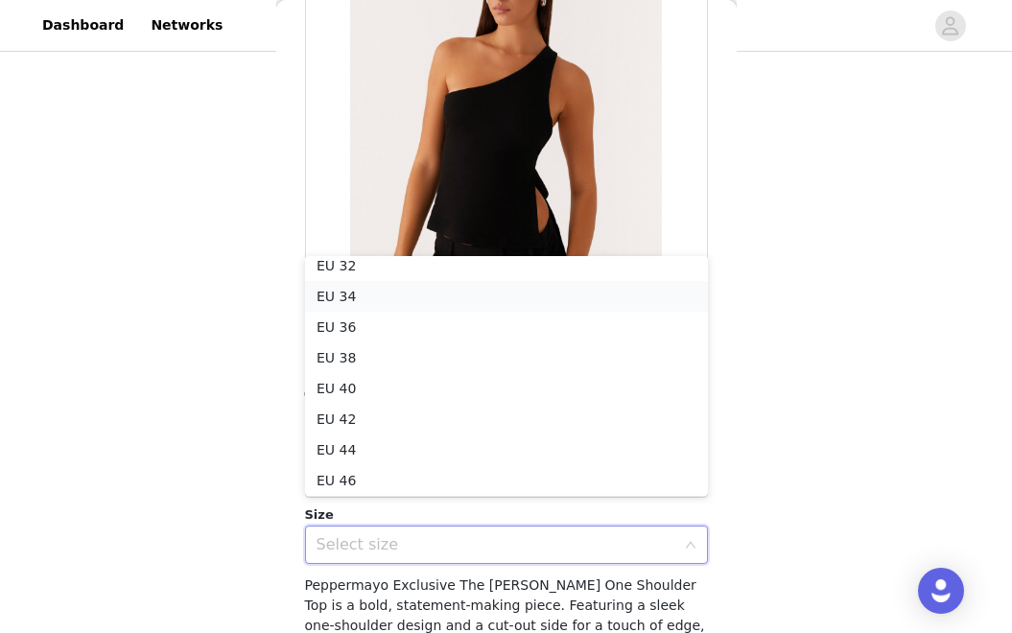
click at [386, 300] on li "EU 34" at bounding box center [506, 296] width 403 height 31
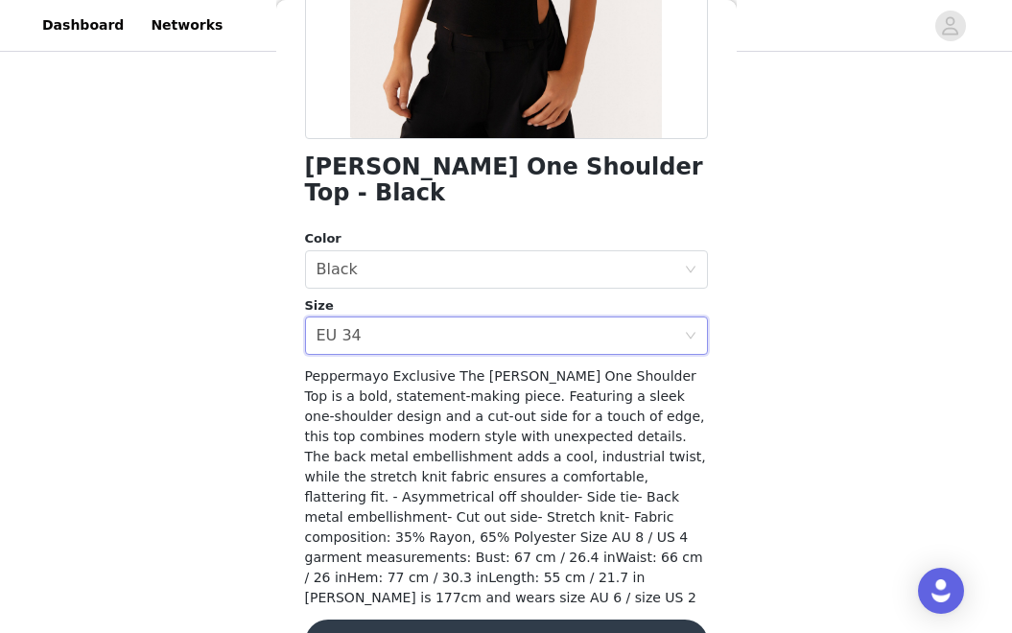
scroll to position [398, 0]
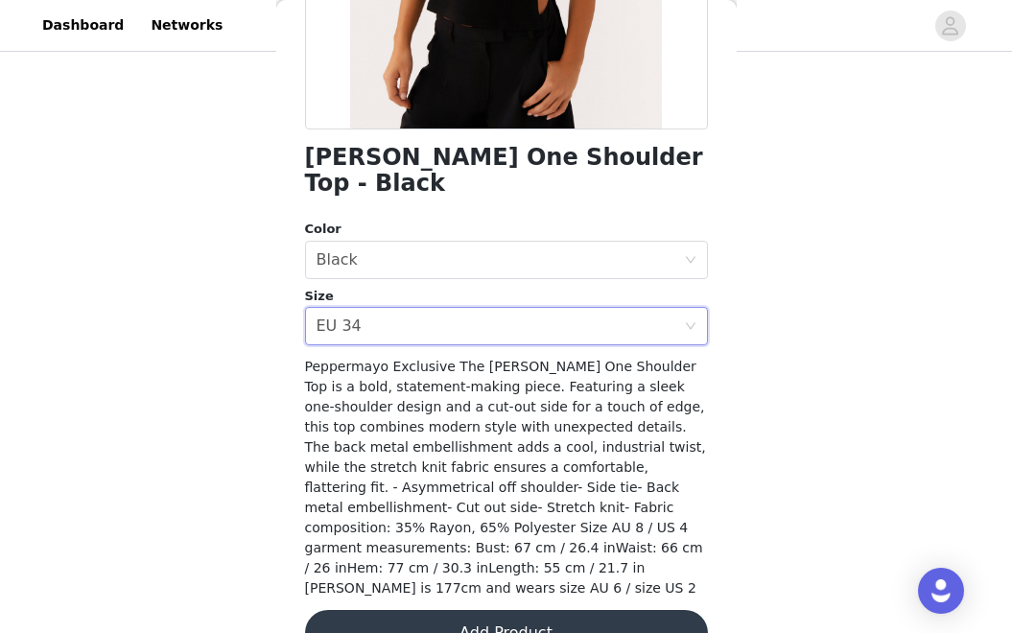
click at [633, 610] on button "Add Product" at bounding box center [506, 633] width 403 height 46
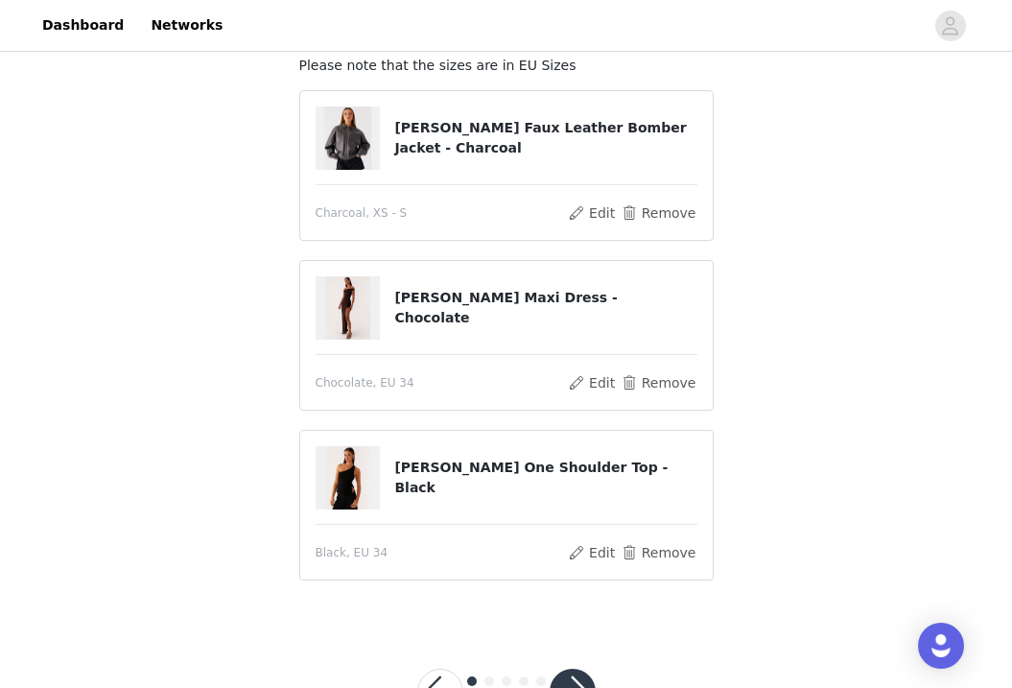
scroll to position [195, 0]
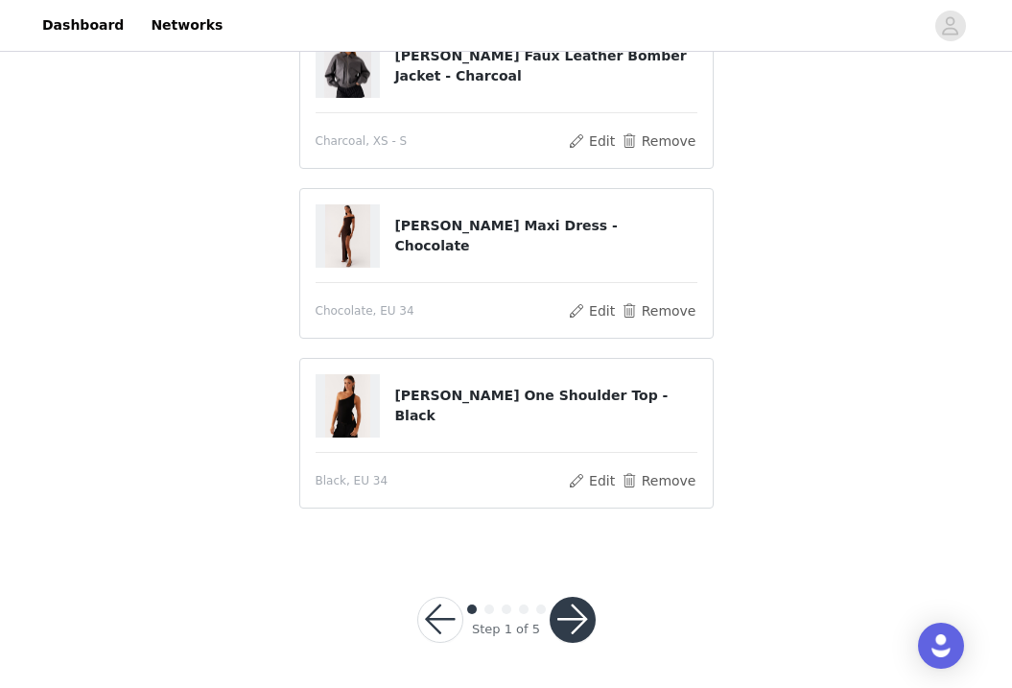
click at [581, 615] on button "button" at bounding box center [573, 620] width 46 height 46
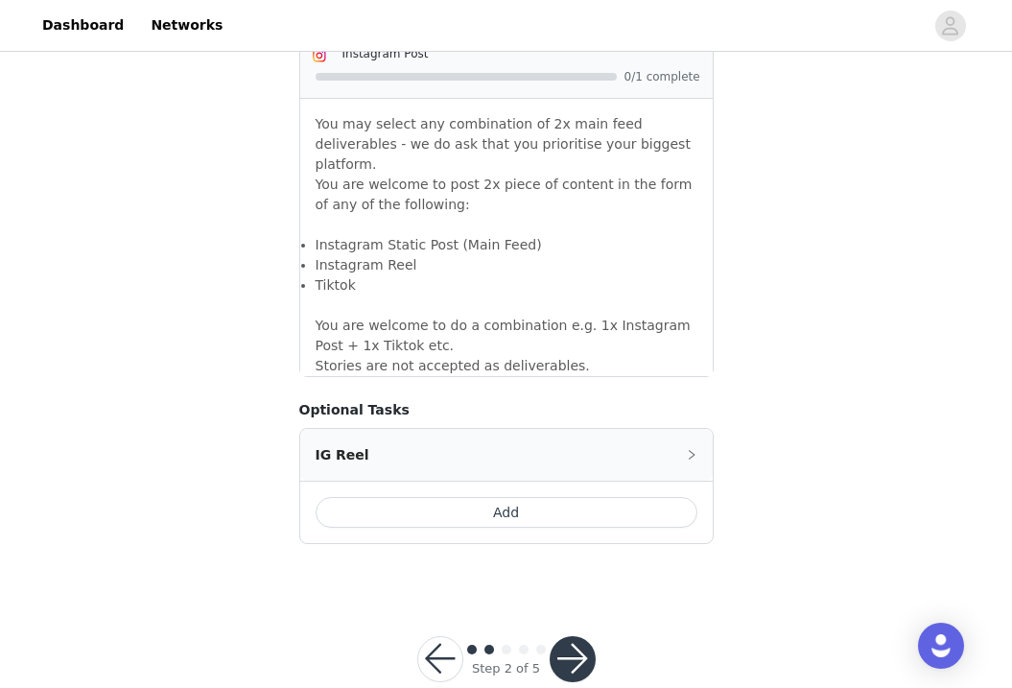
scroll to position [1728, 0]
